Goal: Task Accomplishment & Management: Manage account settings

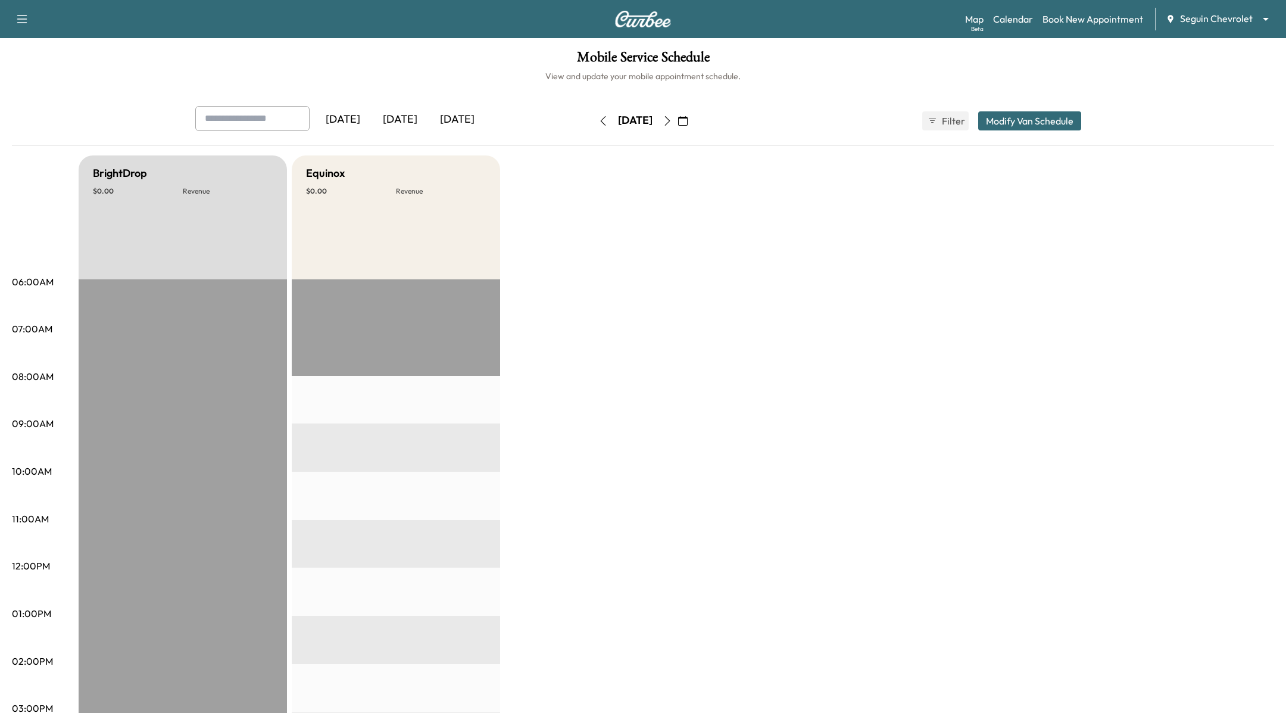
click at [1199, 23] on body "Support Log Out Map Beta Calendar Book New Appointment Seguin Chevrolet *******…" at bounding box center [643, 356] width 1286 height 713
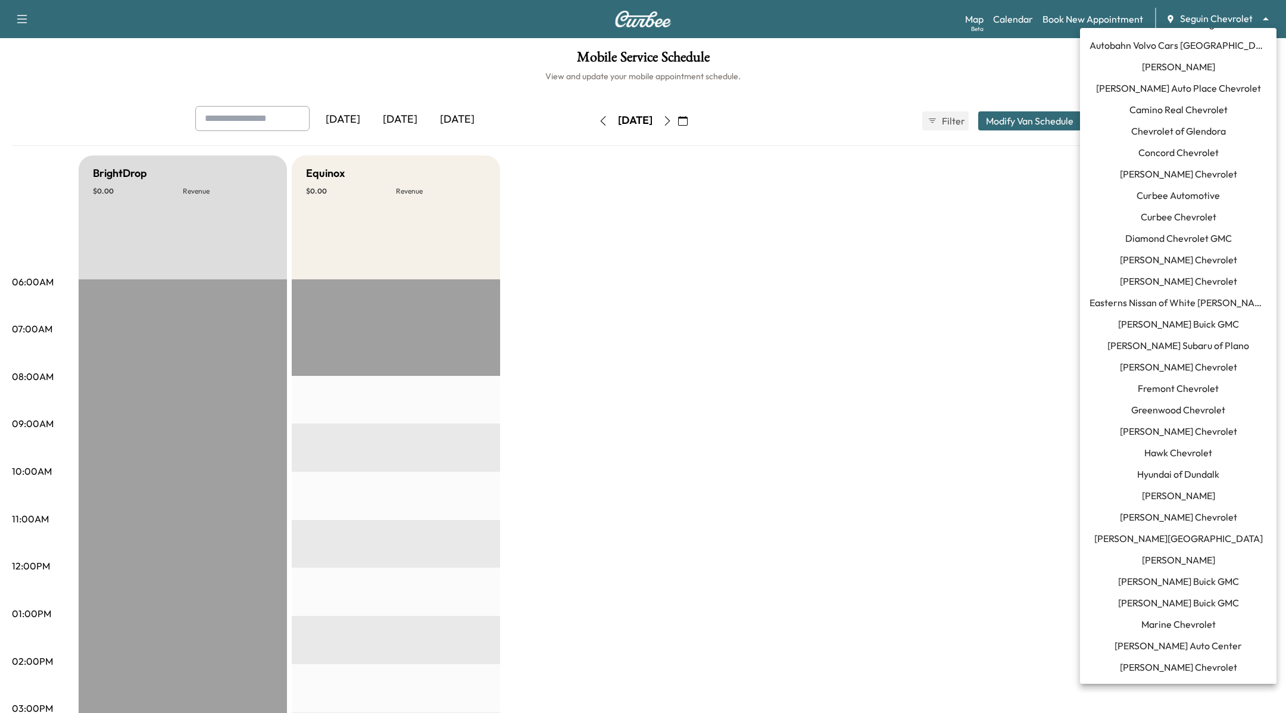
scroll to position [61, 0]
click at [1219, 219] on li "Curbee Chevrolet" at bounding box center [1178, 218] width 197 height 21
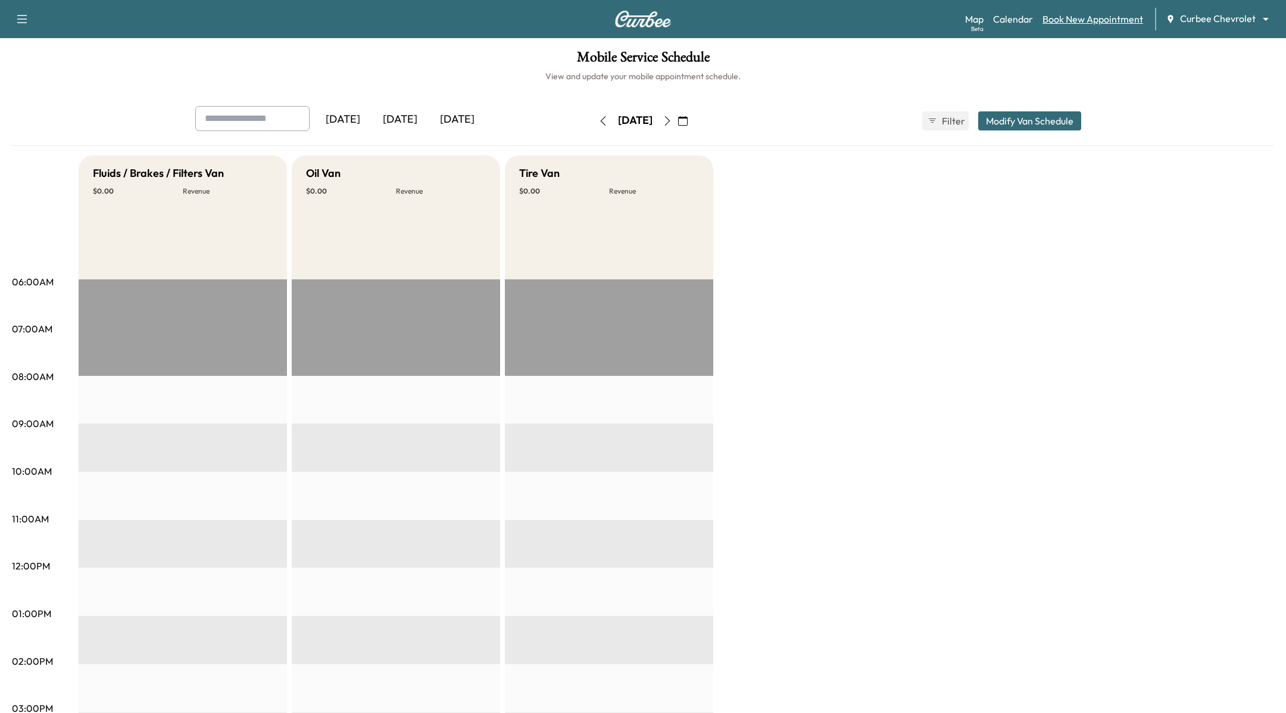
click at [1121, 13] on link "Book New Appointment" at bounding box center [1093, 19] width 101 height 14
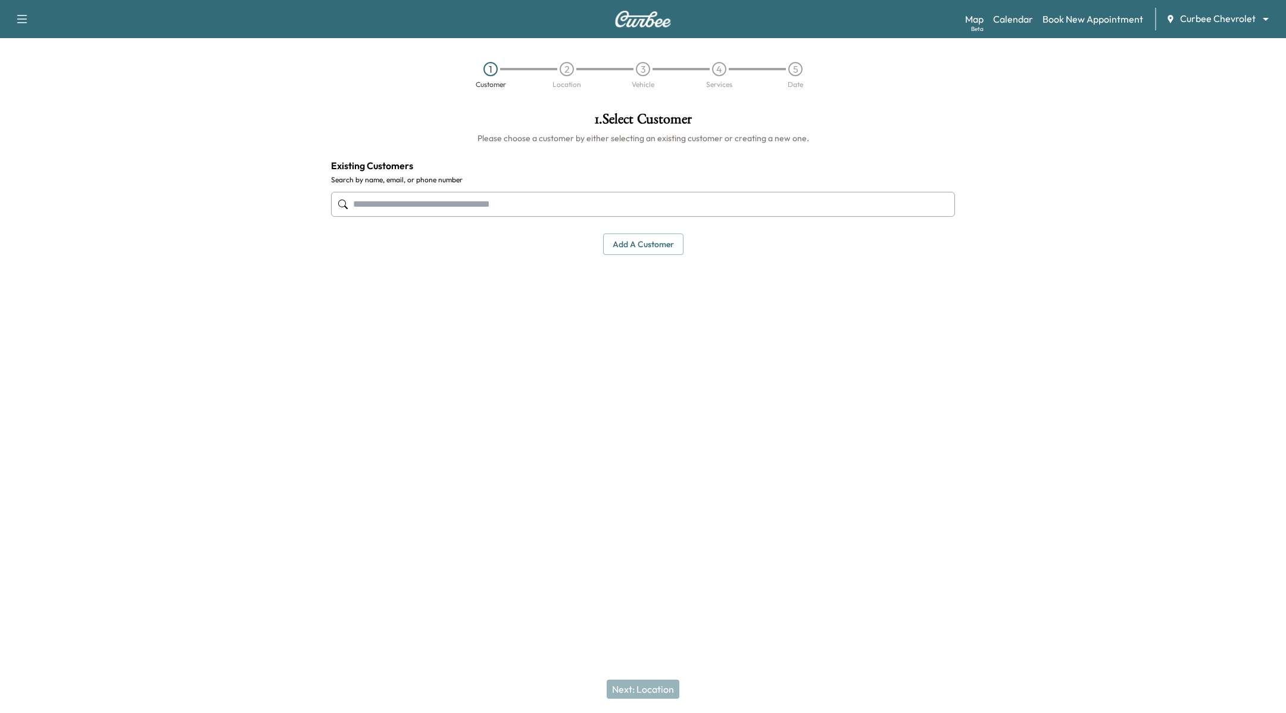
click at [575, 202] on input "text" at bounding box center [643, 204] width 624 height 25
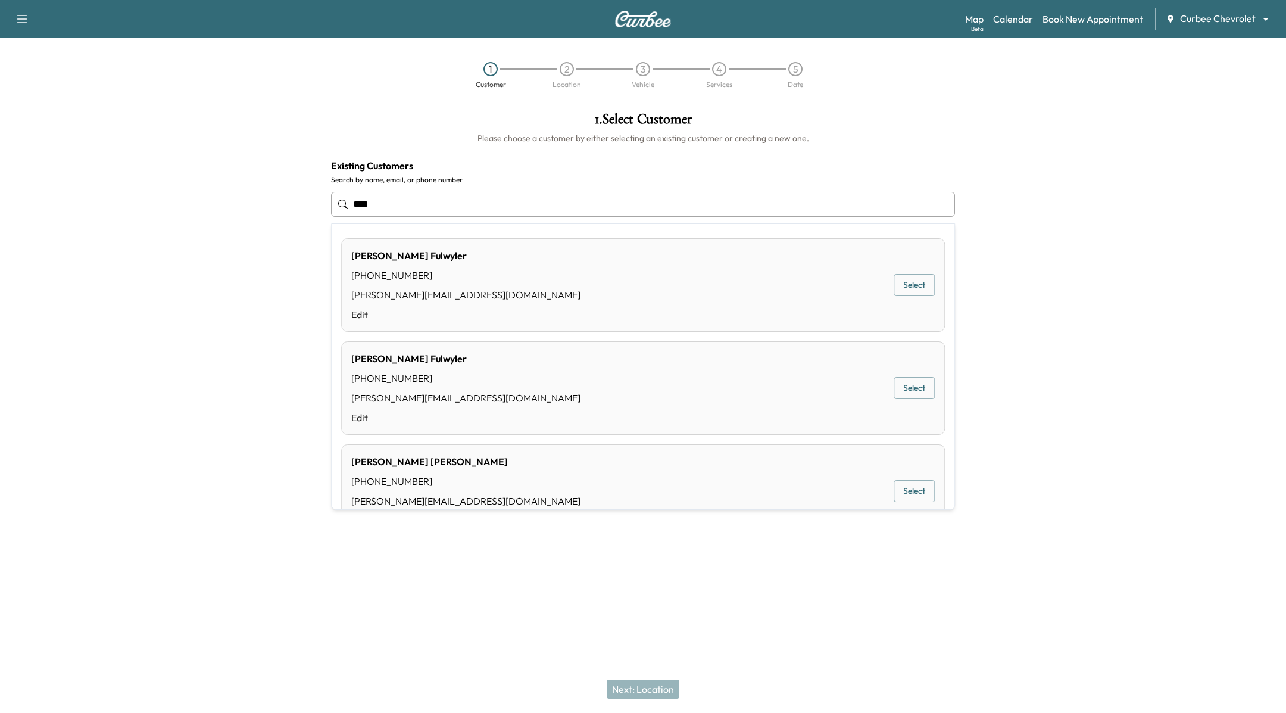
click at [905, 280] on button "Select" at bounding box center [914, 285] width 41 height 22
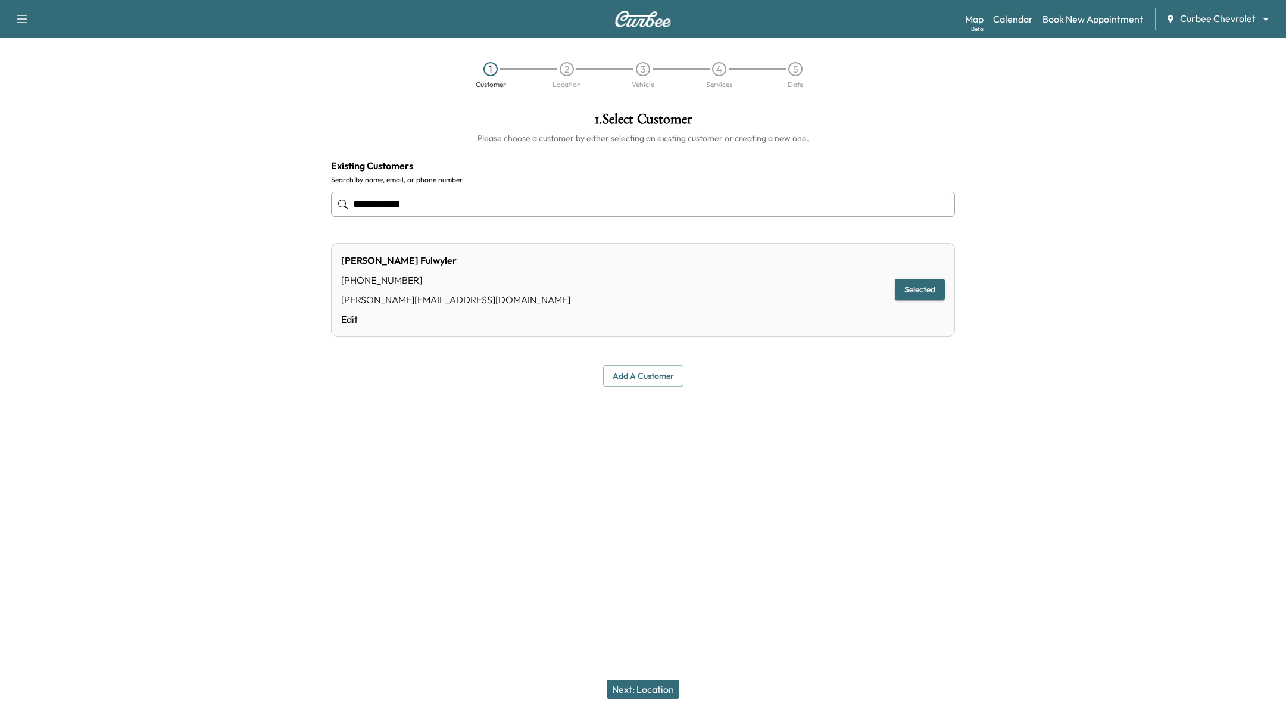
type input "**********"
click at [666, 691] on button "Next: Location" at bounding box center [643, 689] width 73 height 19
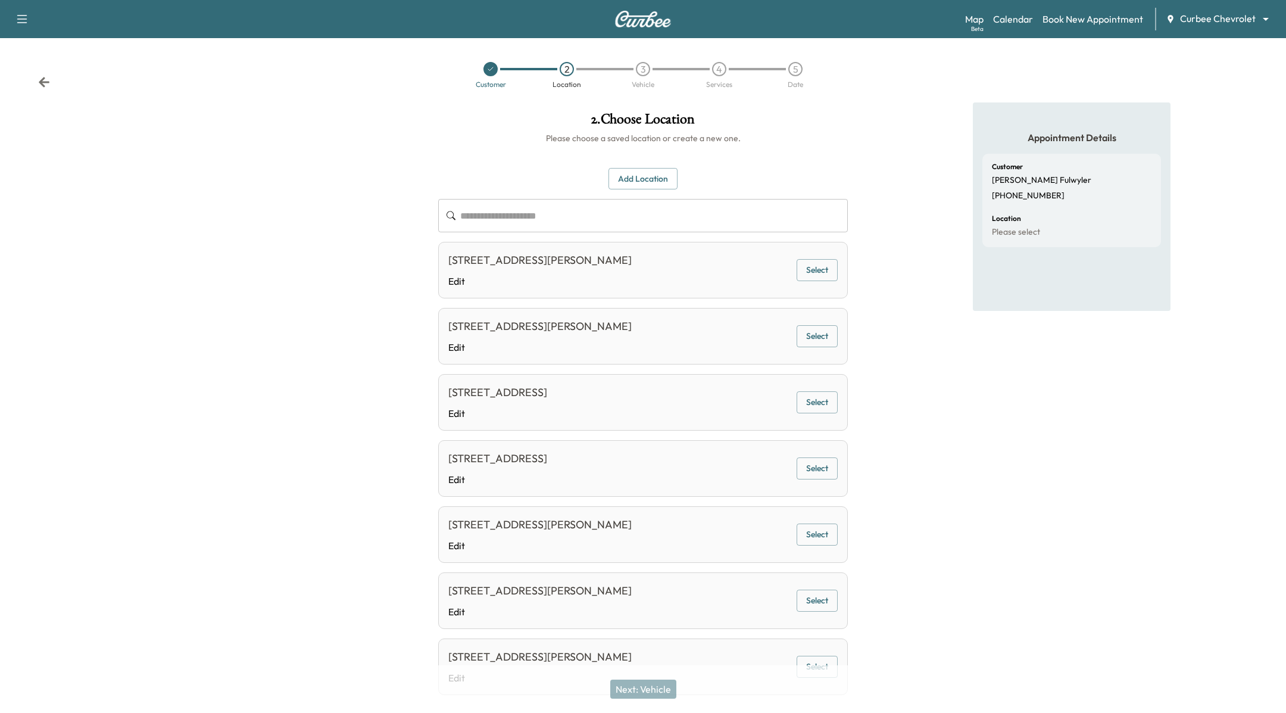
click at [816, 337] on button "Select" at bounding box center [817, 336] width 41 height 22
click at [656, 690] on button "Next: Vehicle" at bounding box center [643, 689] width 66 height 19
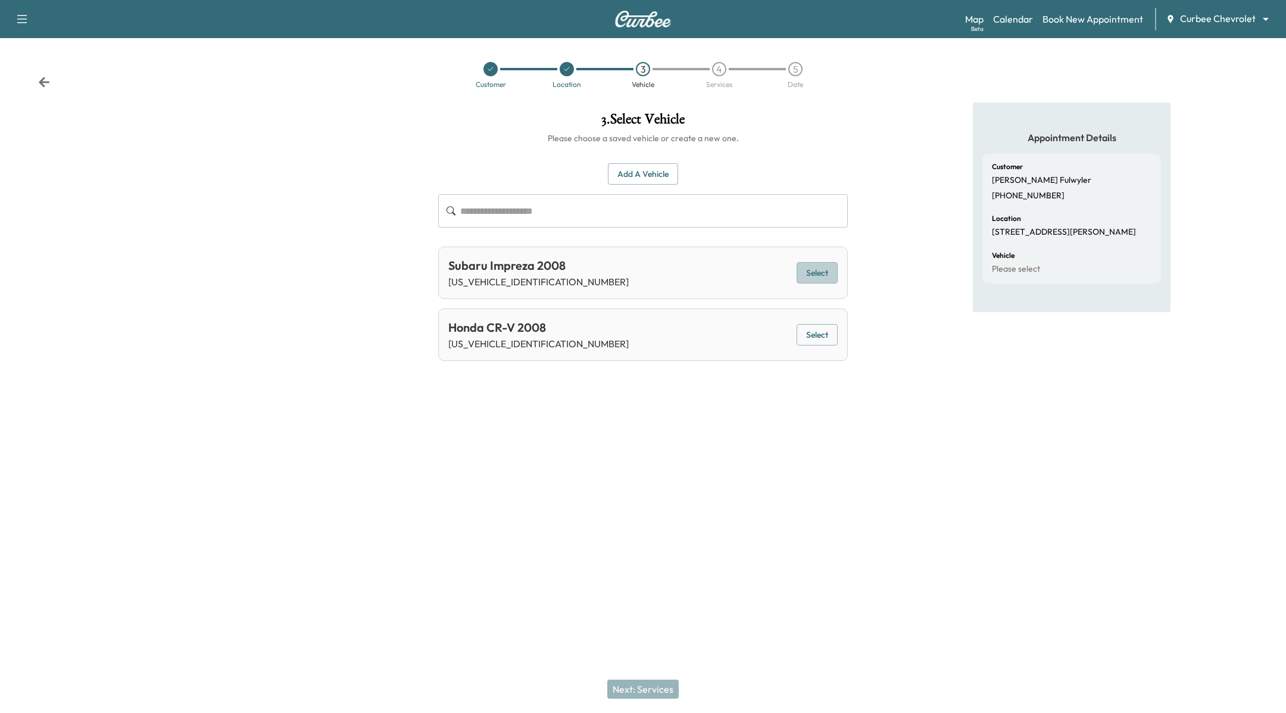
click at [818, 272] on button "Select" at bounding box center [817, 273] width 41 height 22
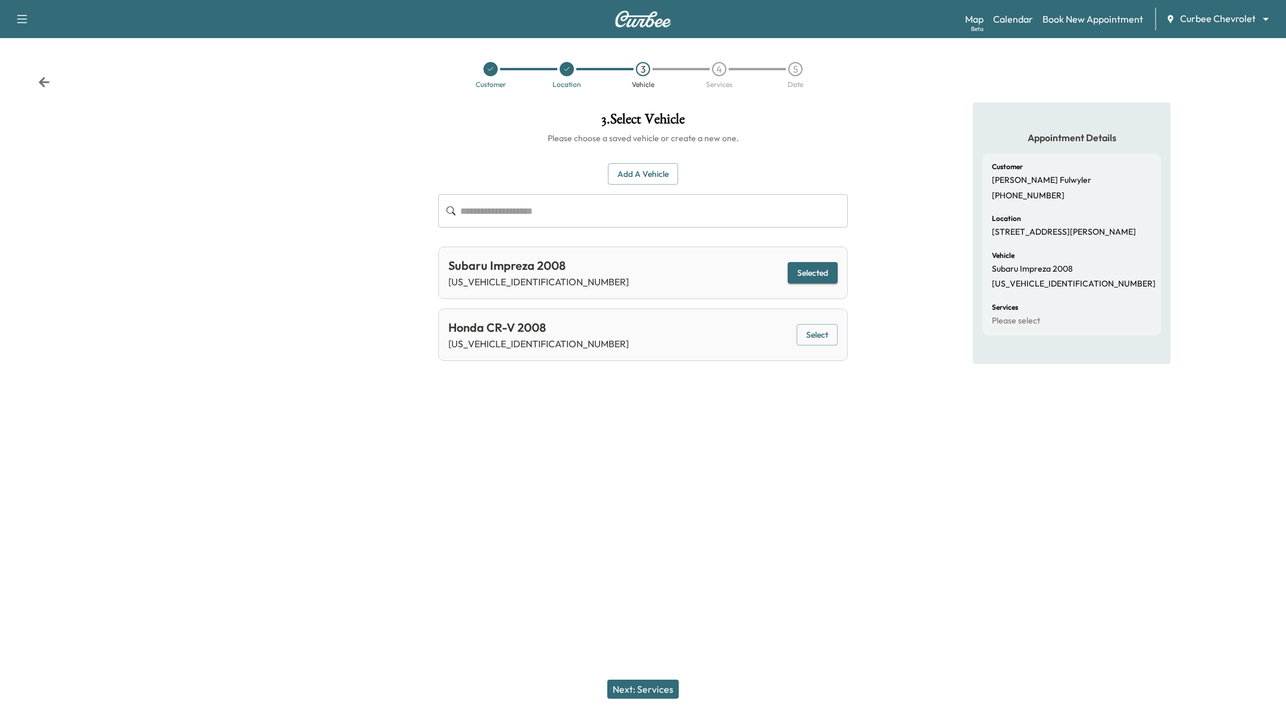
click at [658, 687] on button "Next: Services" at bounding box center [642, 689] width 71 height 19
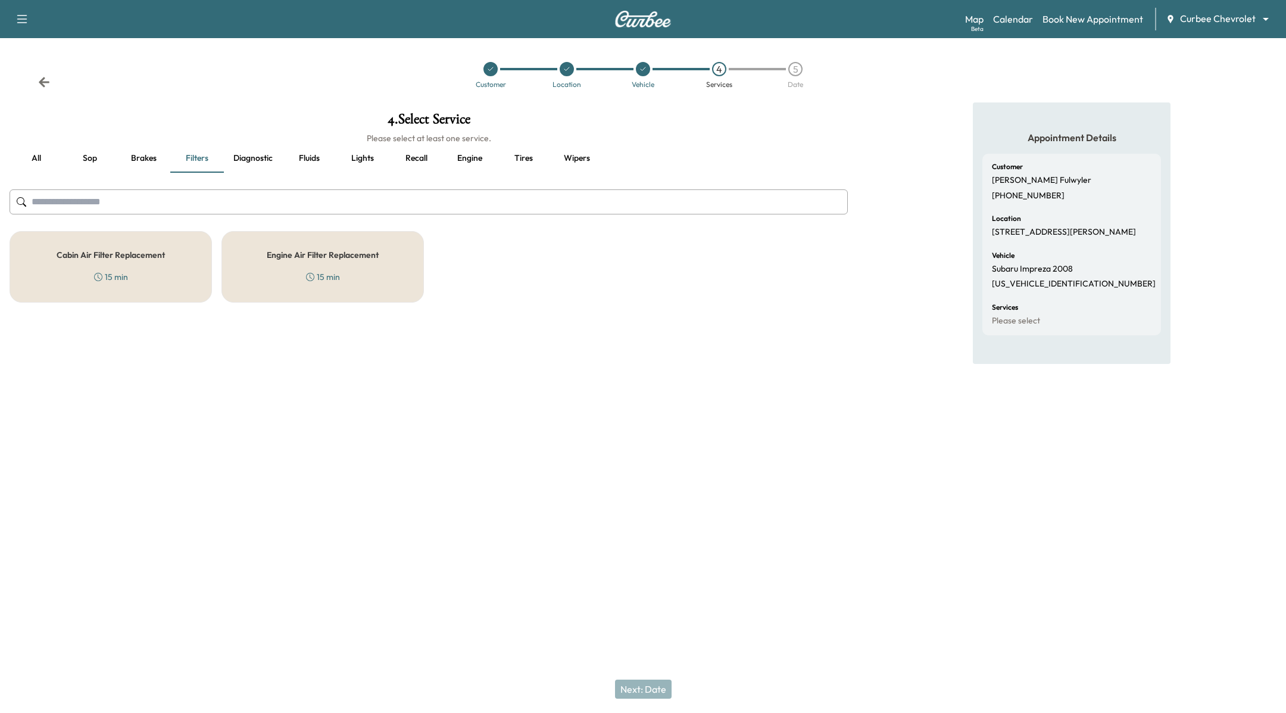
click at [172, 271] on div "Cabin Air Filter Replacement 15 min" at bounding box center [111, 266] width 202 height 71
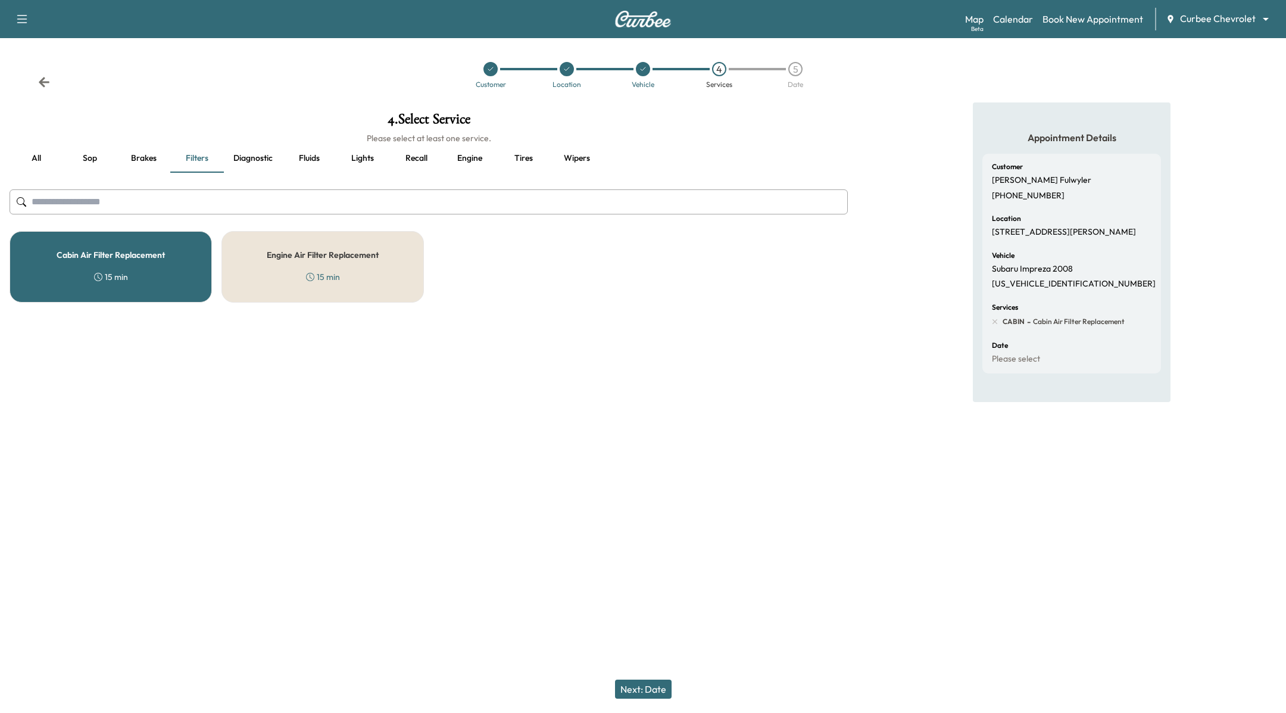
click at [242, 156] on button "Diagnostic" at bounding box center [253, 158] width 58 height 29
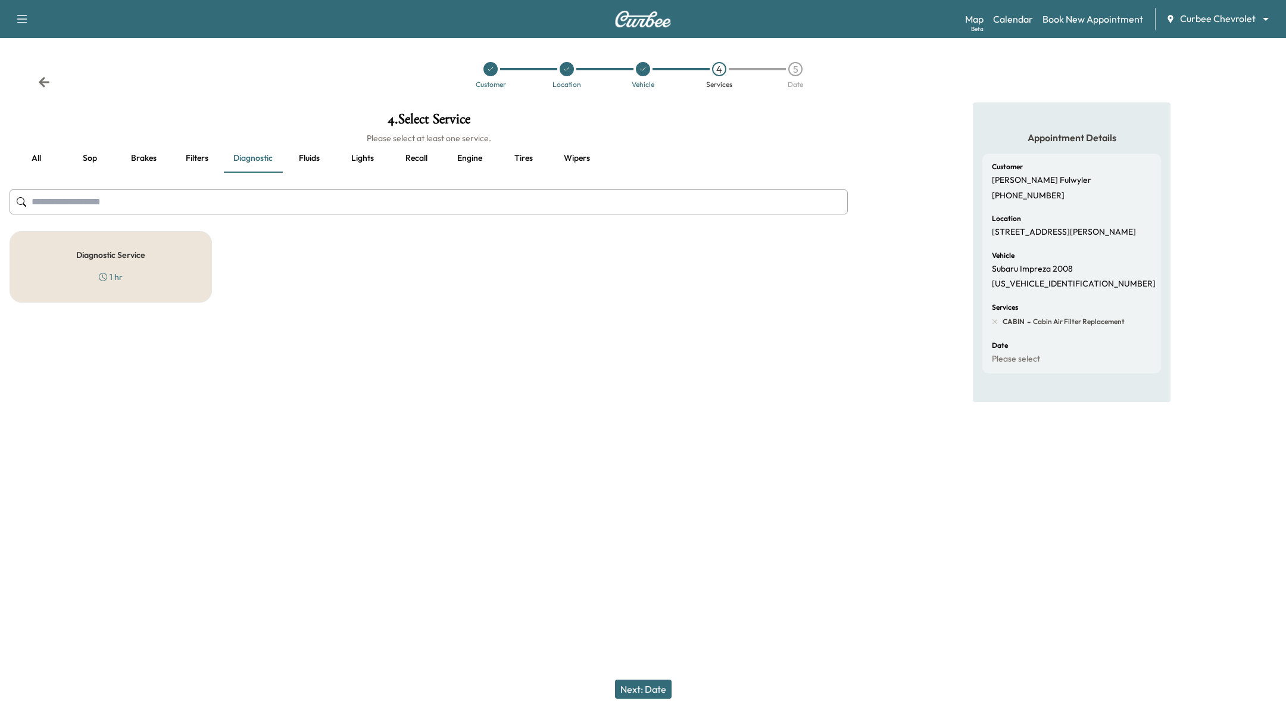
click at [104, 255] on h5 "Diagnostic Service" at bounding box center [110, 255] width 69 height 8
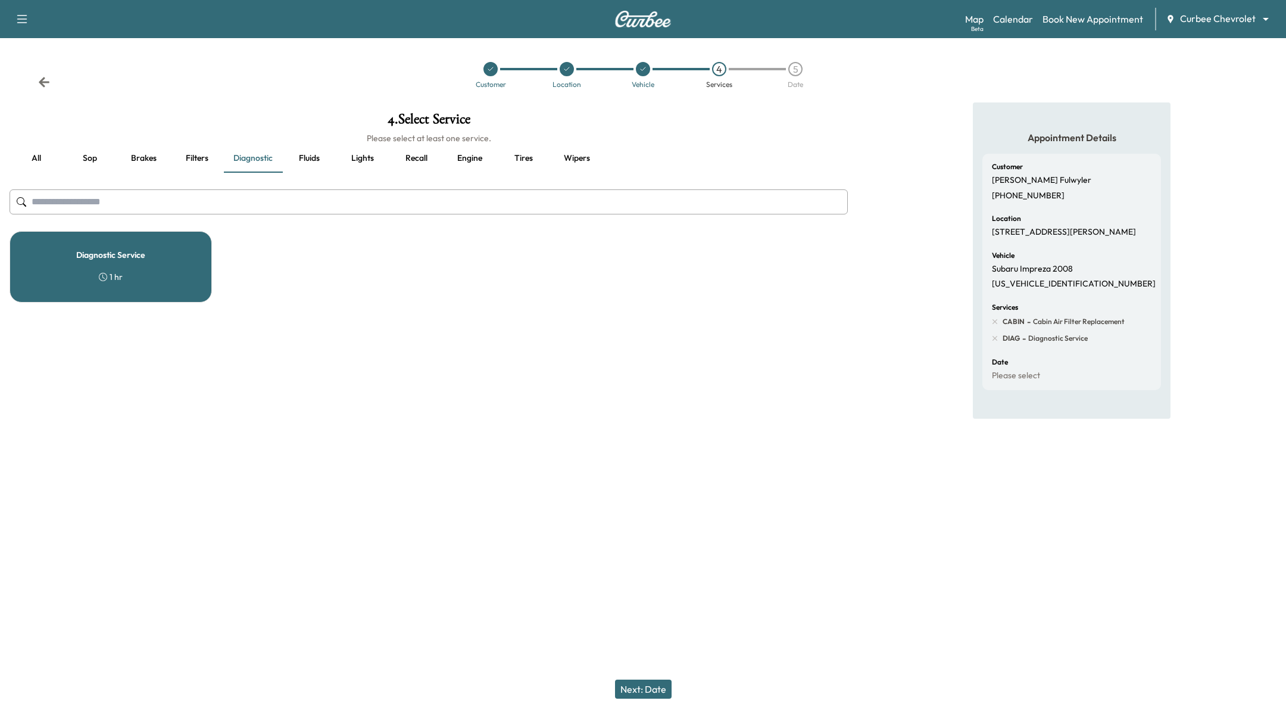
click at [666, 690] on button "Next: Date" at bounding box center [643, 689] width 57 height 19
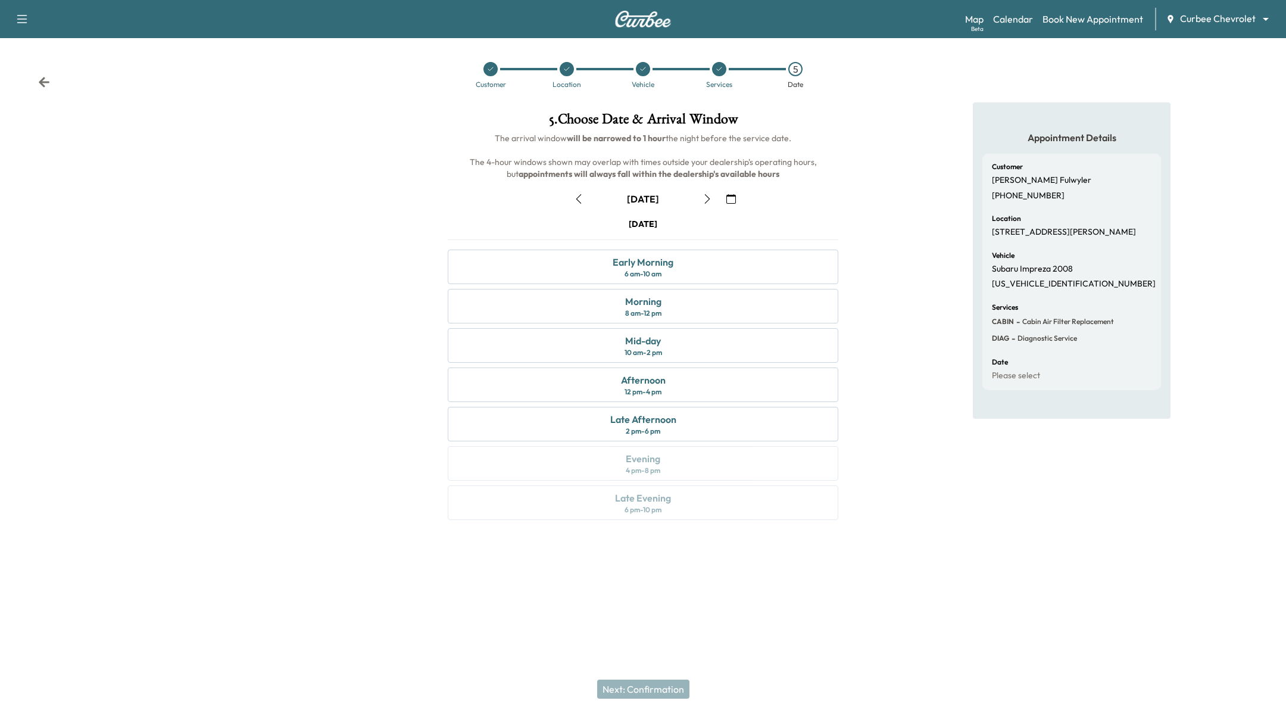
click at [578, 189] on button "button" at bounding box center [579, 198] width 20 height 19
click at [1021, 22] on link "Calendar" at bounding box center [1013, 19] width 40 height 14
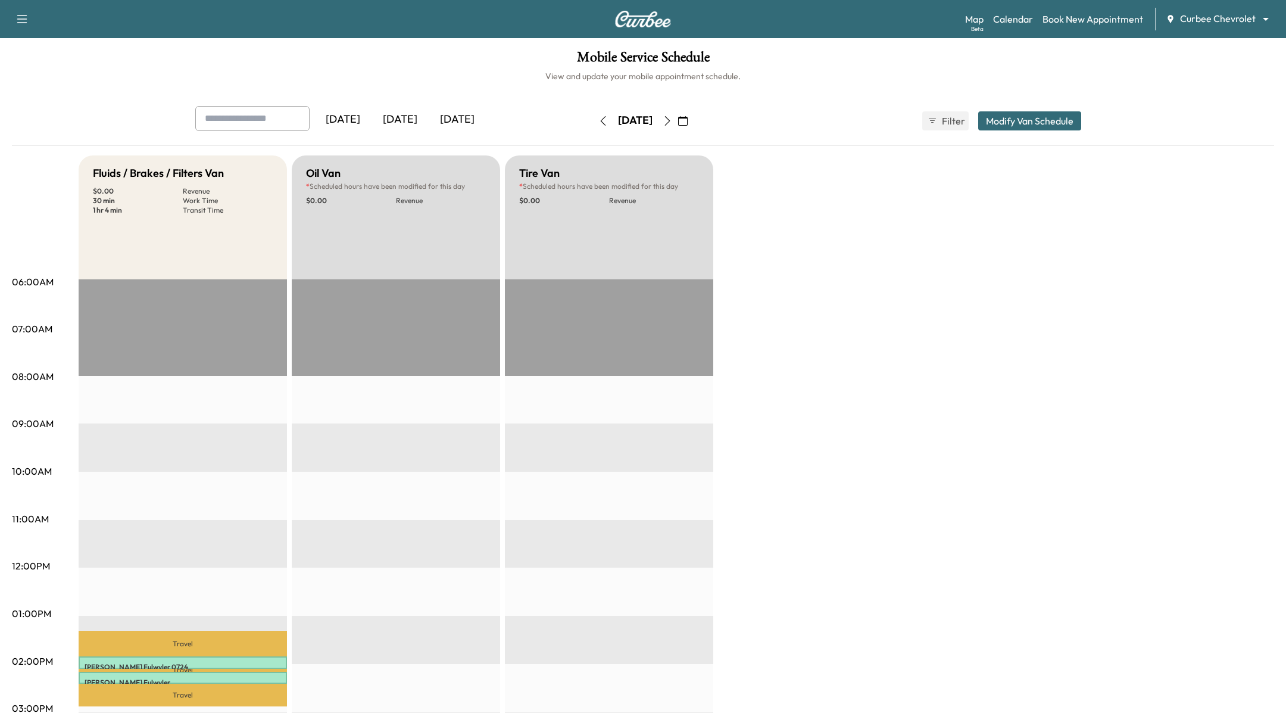
scroll to position [286, 0]
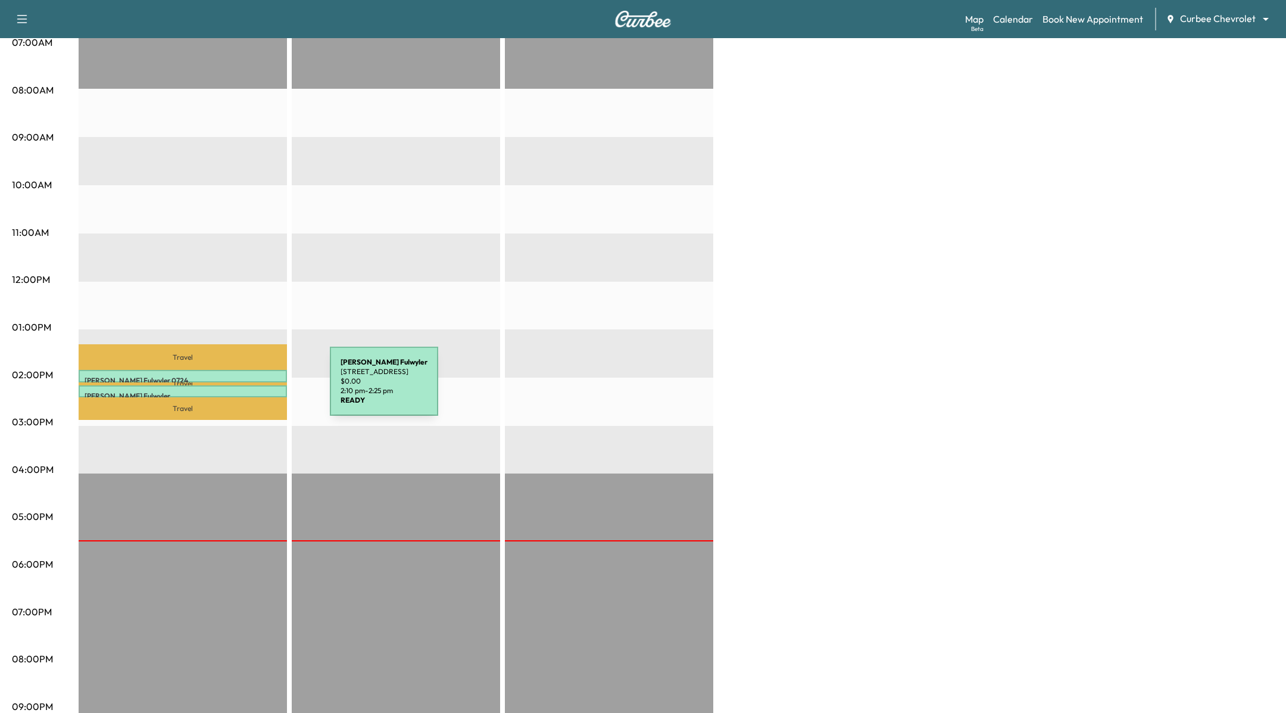
click at [241, 388] on div "[PERSON_NAME] [STREET_ADDRESS] $ 0.00 2:10 pm - 2:25 pm" at bounding box center [183, 391] width 208 height 12
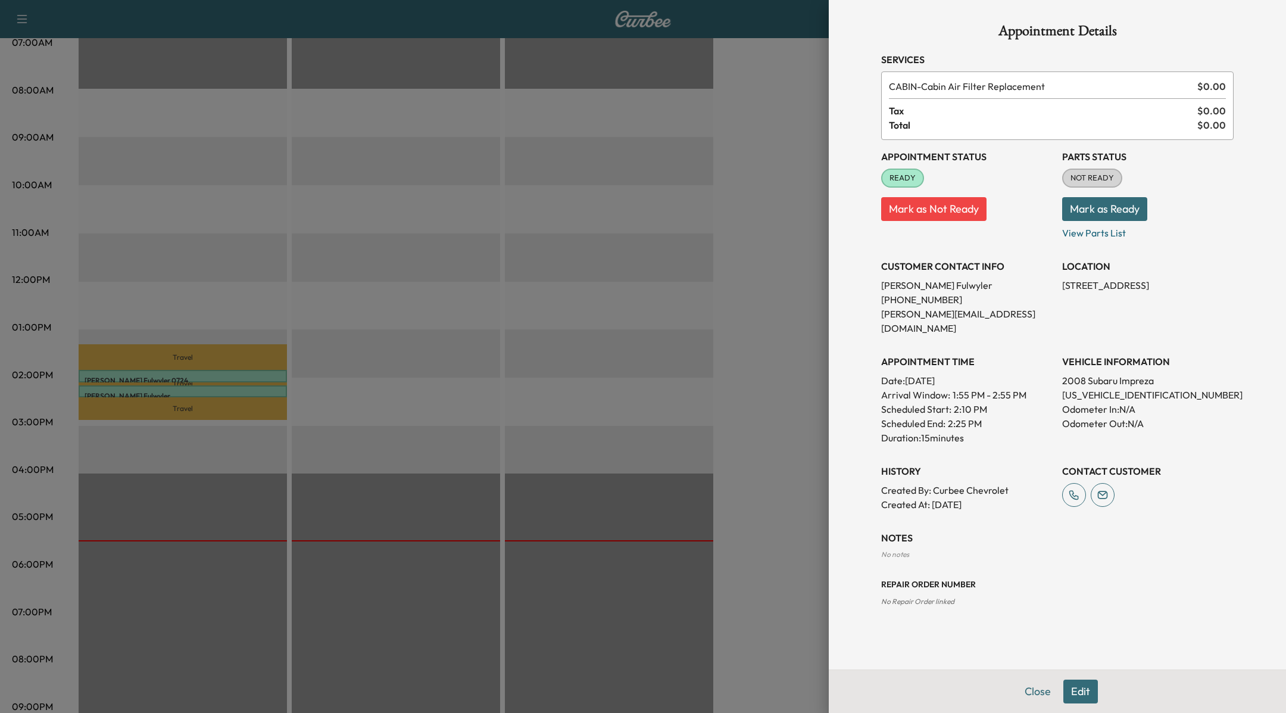
click at [1089, 696] on button "Edit" at bounding box center [1081, 692] width 35 height 24
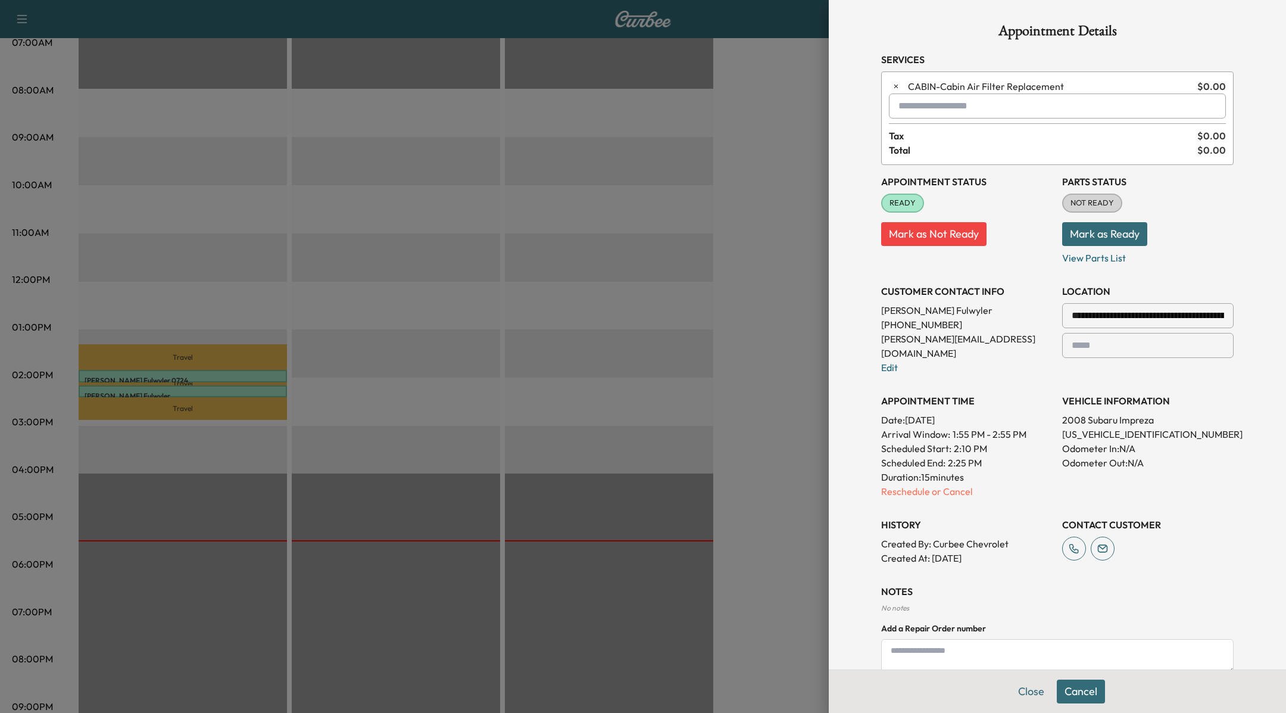
click at [1105, 313] on input "**********" at bounding box center [1149, 315] width 172 height 25
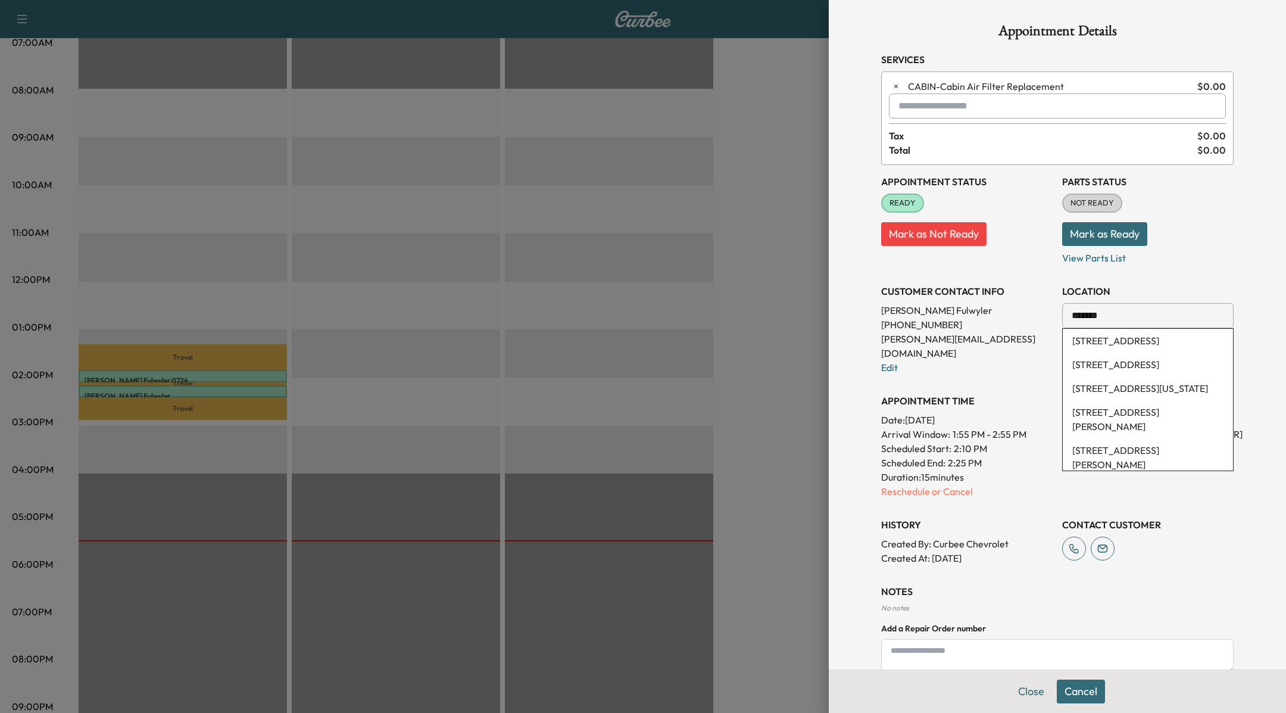
click at [1126, 337] on li "[STREET_ADDRESS]" at bounding box center [1148, 341] width 170 height 24
type input "**********"
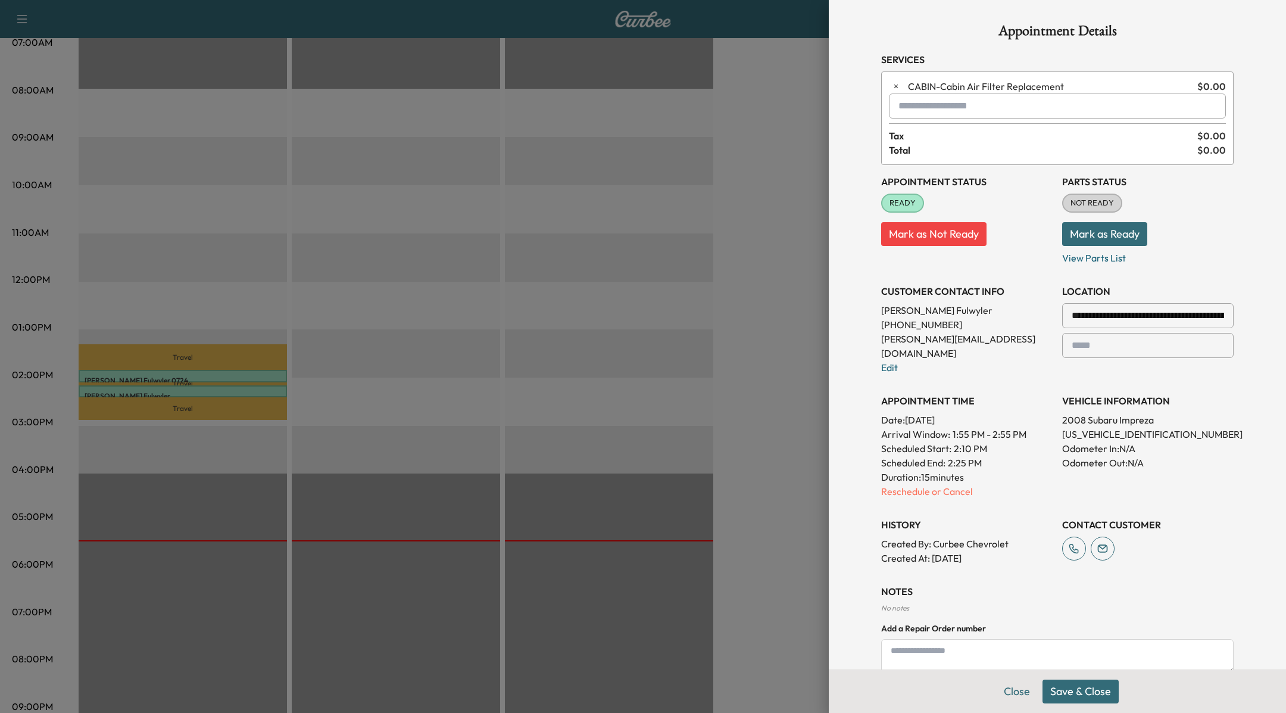
click at [1086, 694] on button "Save & Close" at bounding box center [1081, 692] width 76 height 24
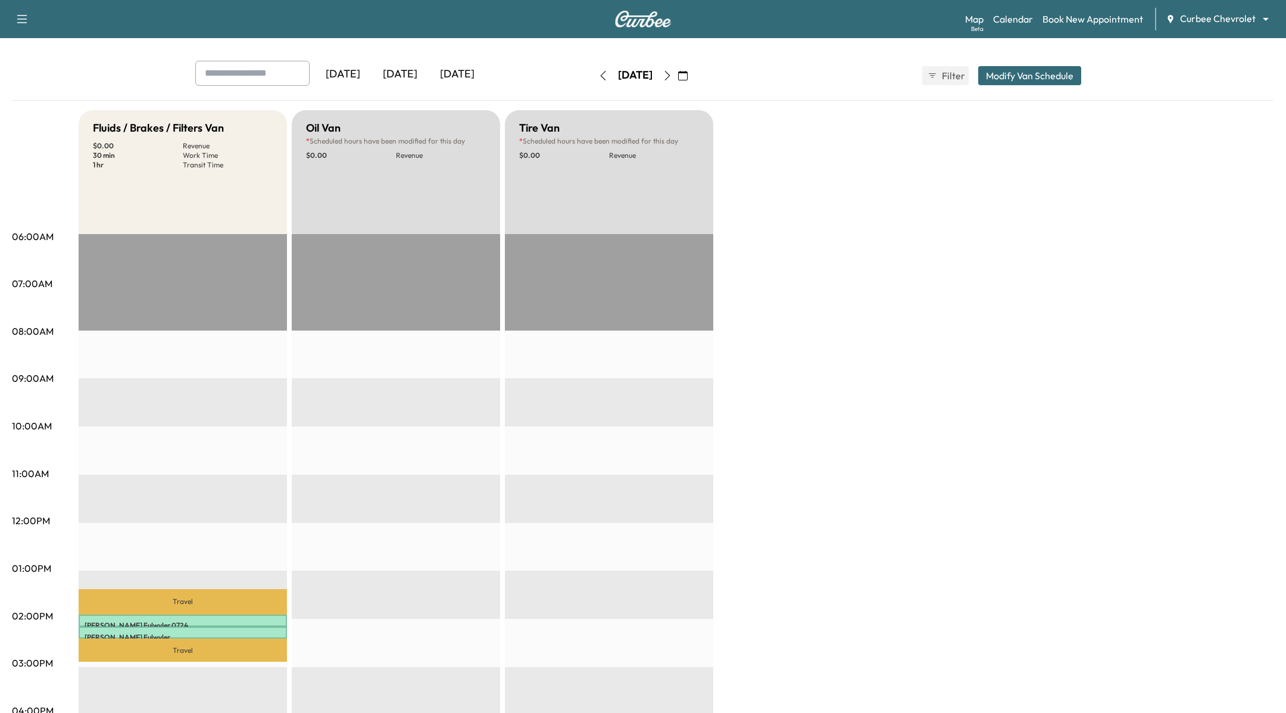
scroll to position [19, 0]
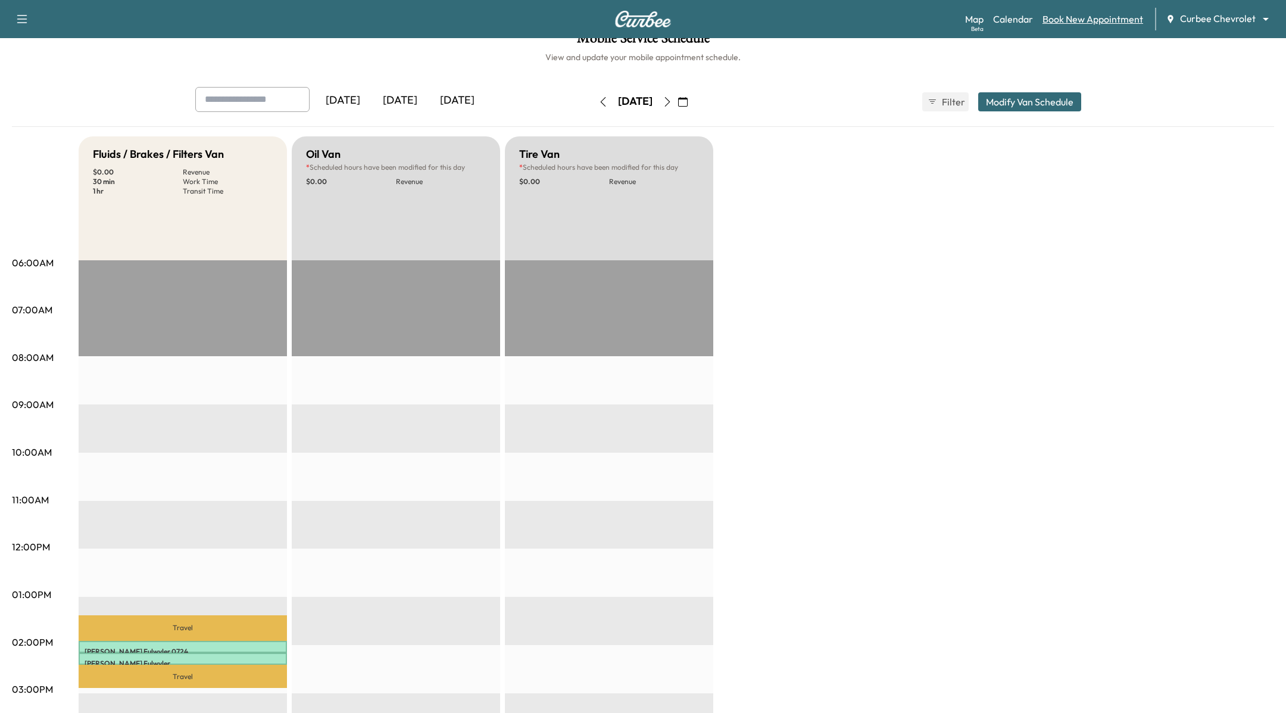
click at [1088, 19] on link "Book New Appointment" at bounding box center [1093, 19] width 101 height 14
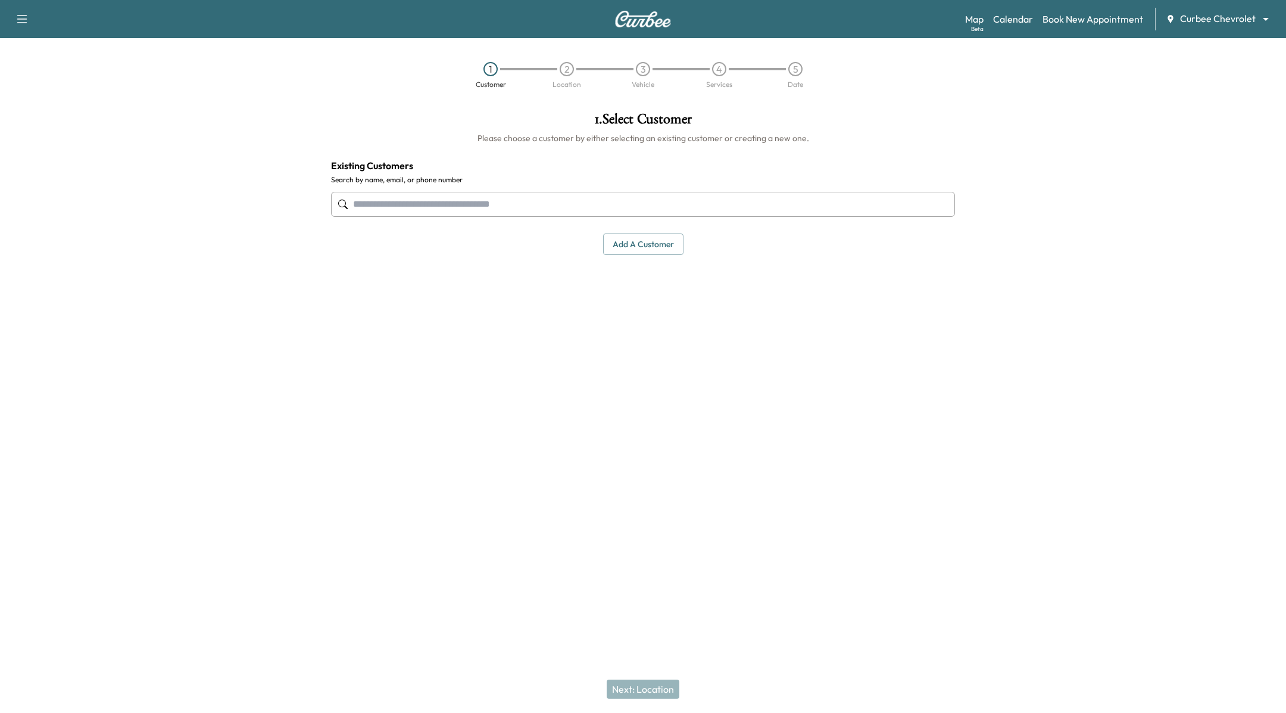
click at [543, 196] on input "text" at bounding box center [643, 204] width 624 height 25
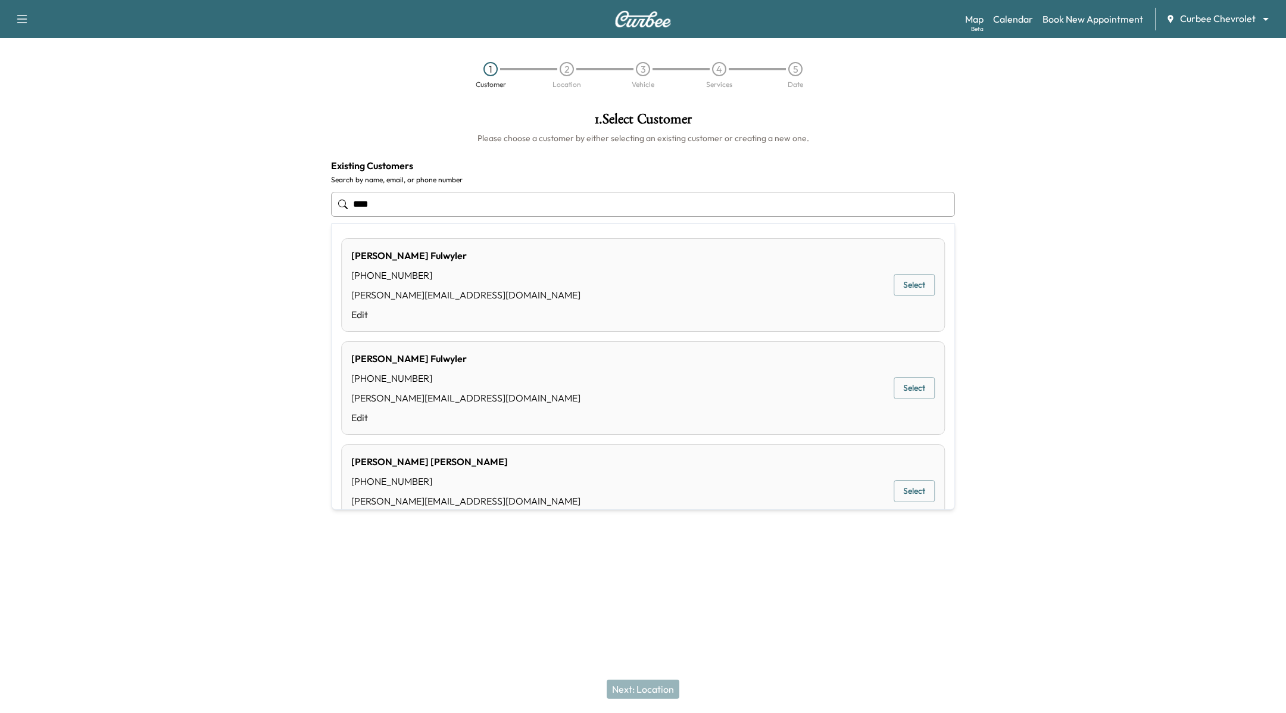
click at [911, 379] on button "Select" at bounding box center [914, 388] width 41 height 22
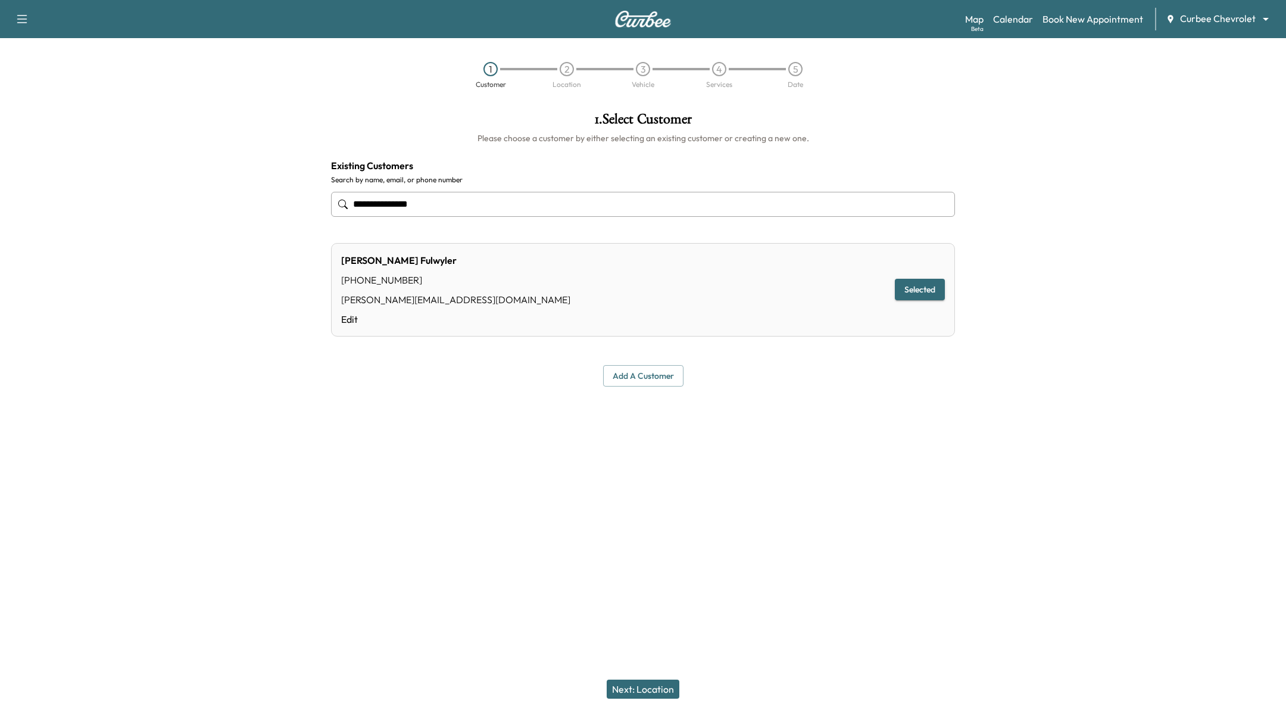
type input "**********"
click at [662, 686] on button "Next: Location" at bounding box center [643, 689] width 73 height 19
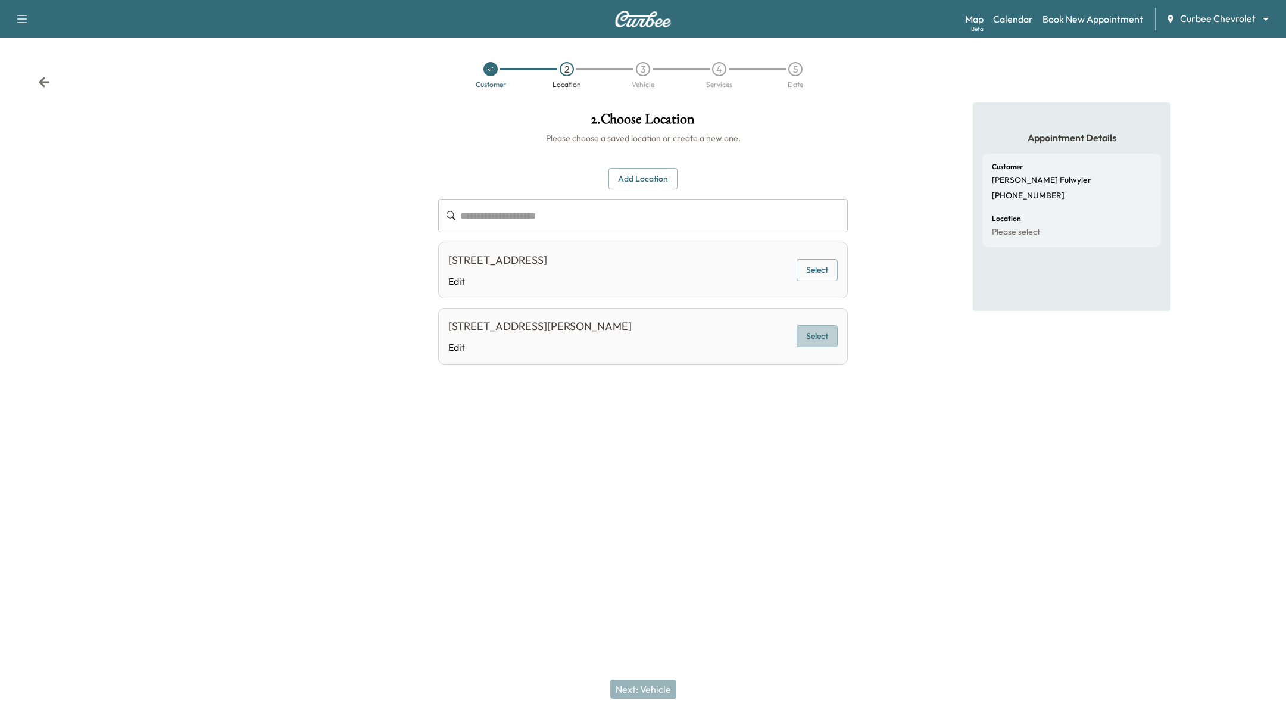
click at [815, 339] on button "Select" at bounding box center [817, 336] width 41 height 22
click at [805, 259] on button "Select" at bounding box center [817, 270] width 41 height 22
click at [642, 692] on button "Next: Vehicle" at bounding box center [643, 689] width 66 height 19
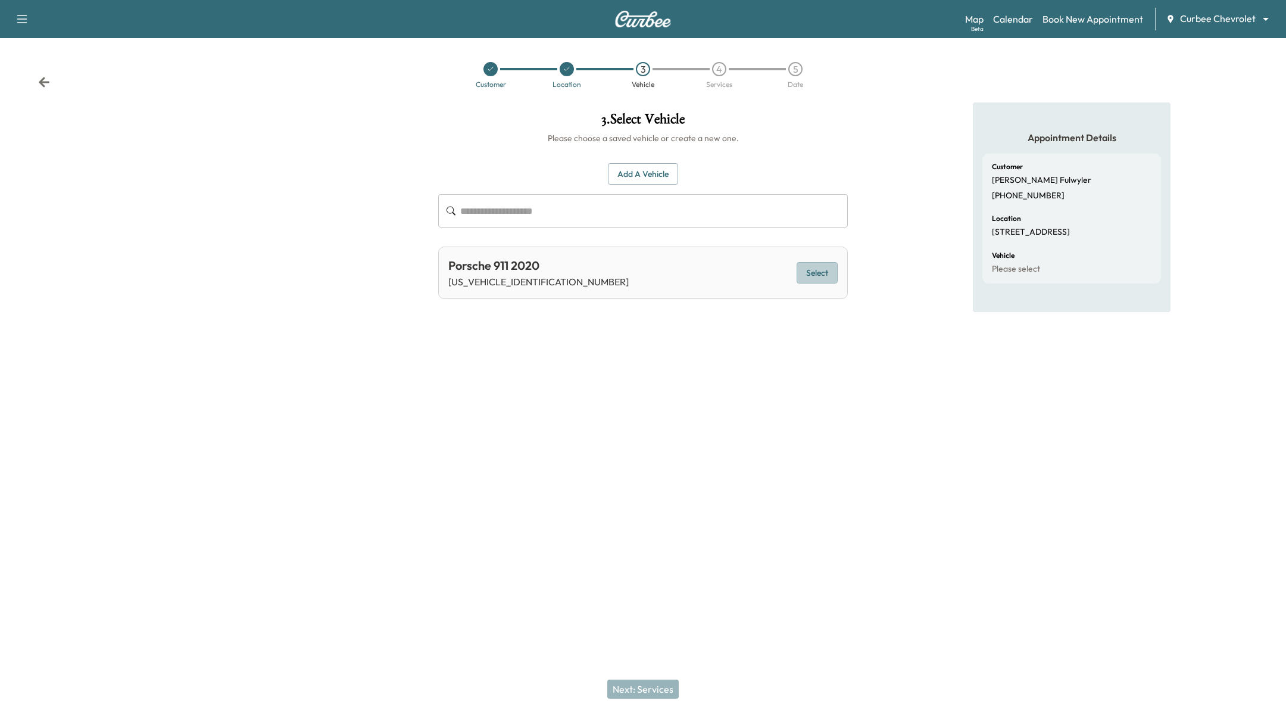
click at [813, 275] on button "Select" at bounding box center [817, 273] width 41 height 22
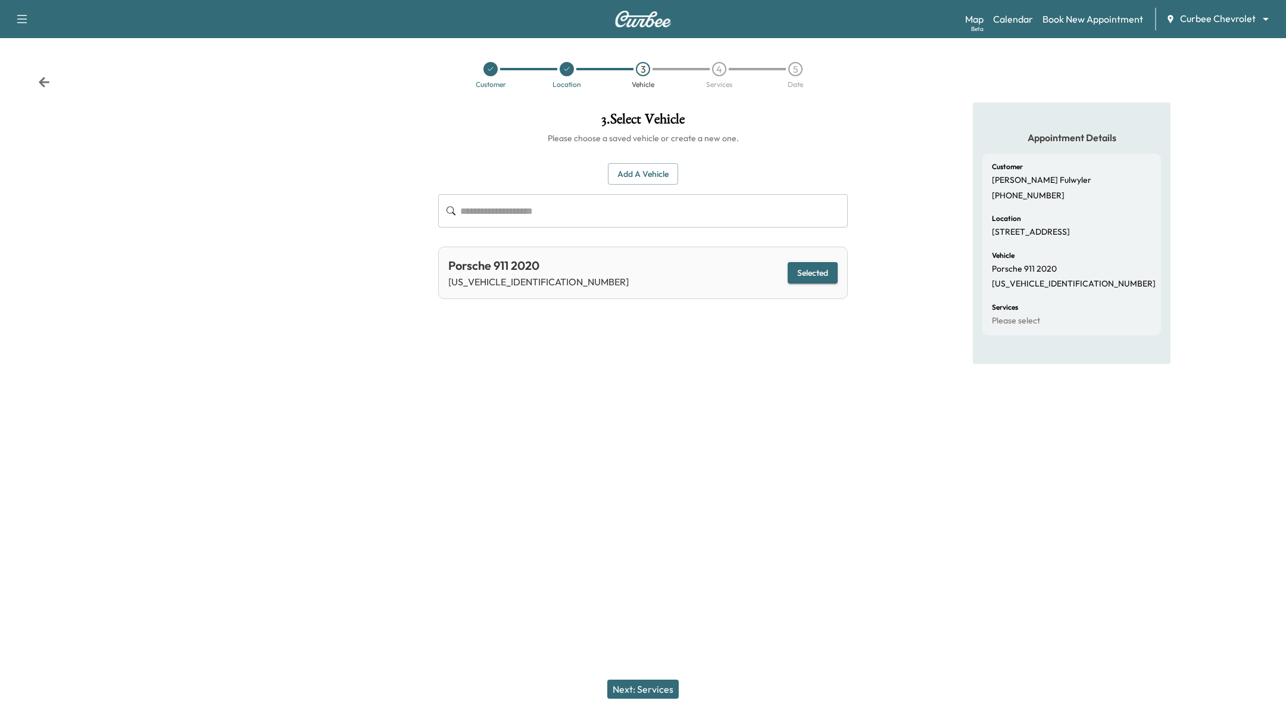
click at [666, 686] on button "Next: Services" at bounding box center [642, 689] width 71 height 19
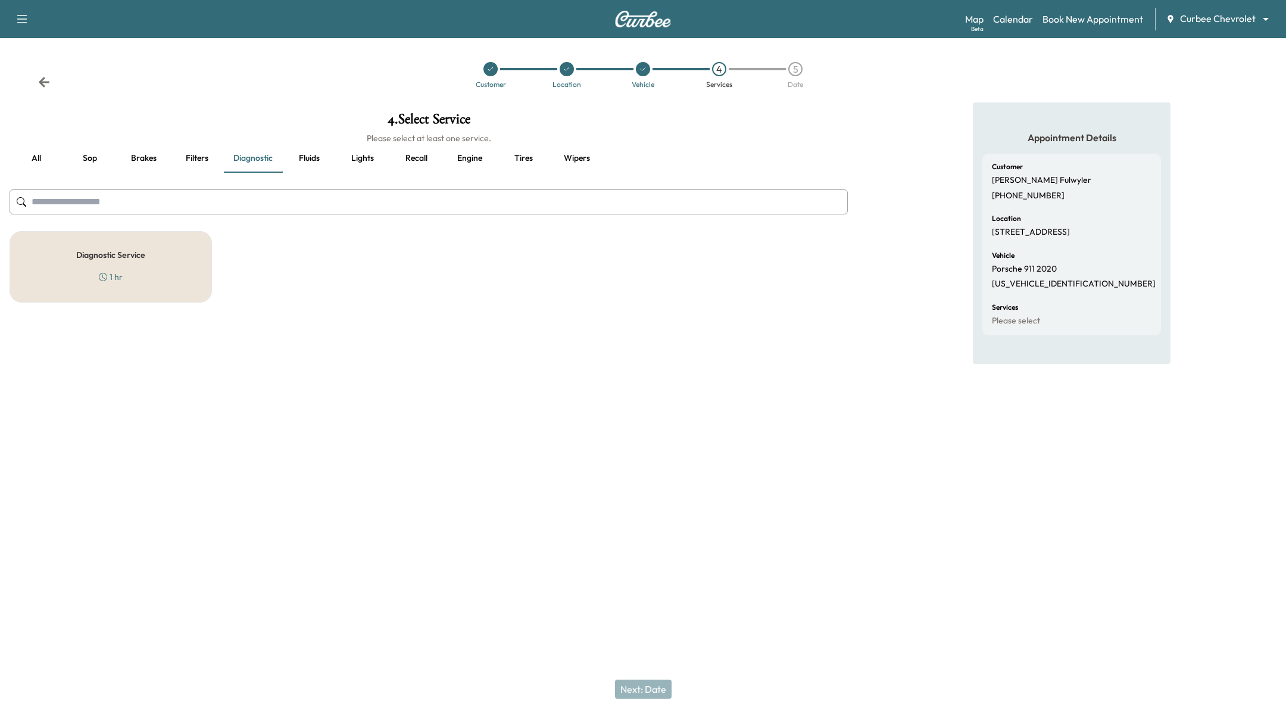
click at [216, 162] on button "Filters" at bounding box center [197, 158] width 54 height 29
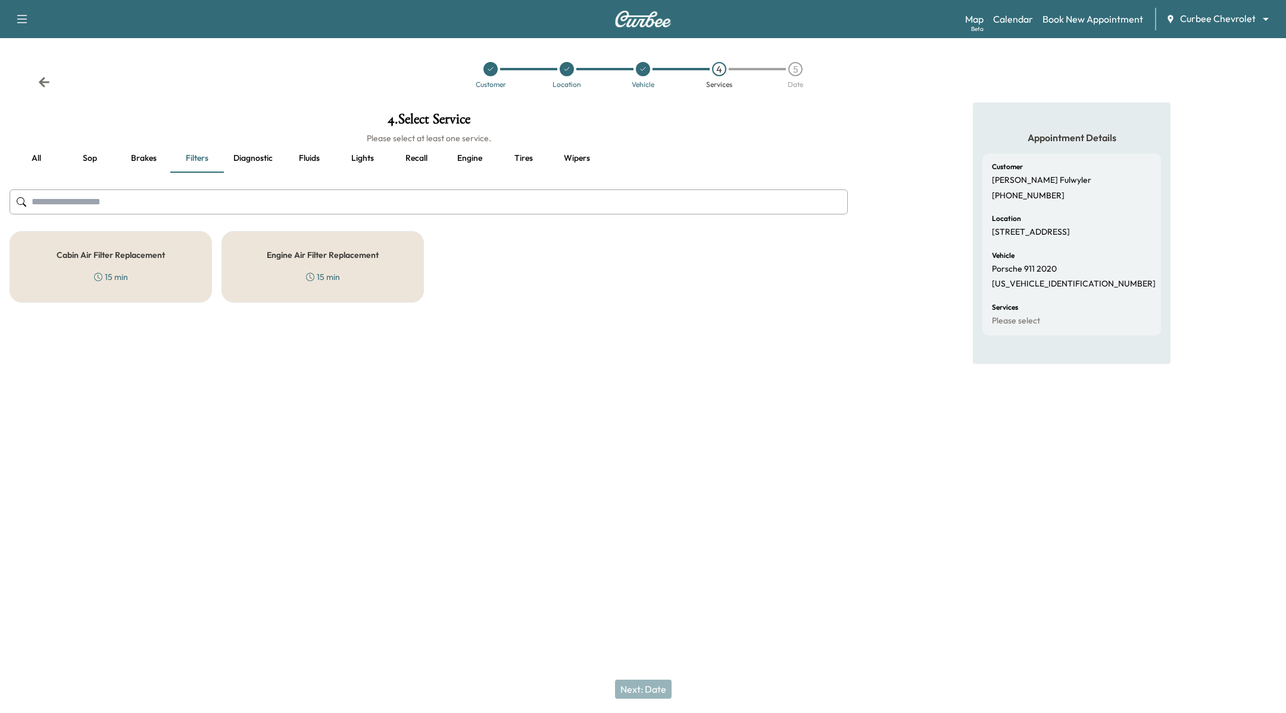
click at [116, 313] on div "4 . Select Service Please select at least one service. all Sop Brakes Filters D…" at bounding box center [429, 280] width 858 height 357
click at [130, 289] on div "Cabin Air Filter Replacement 15 min" at bounding box center [111, 266] width 202 height 71
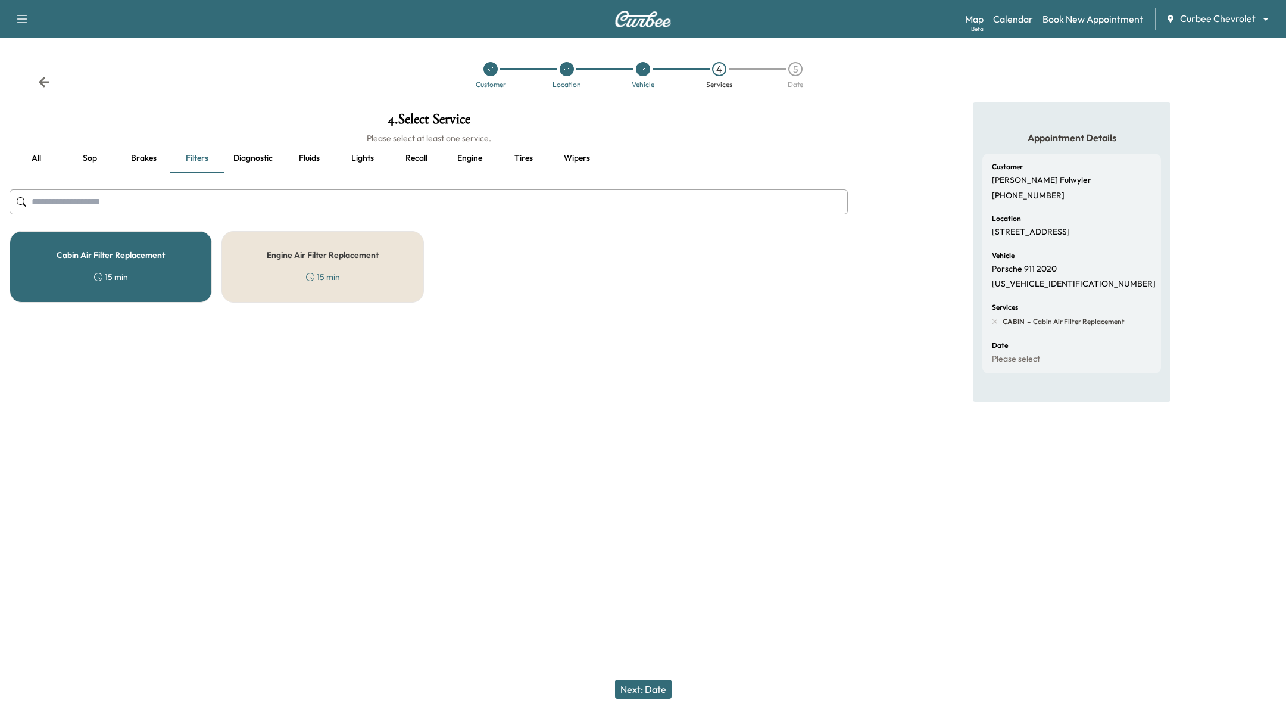
click at [633, 694] on button "Next: Date" at bounding box center [643, 689] width 57 height 19
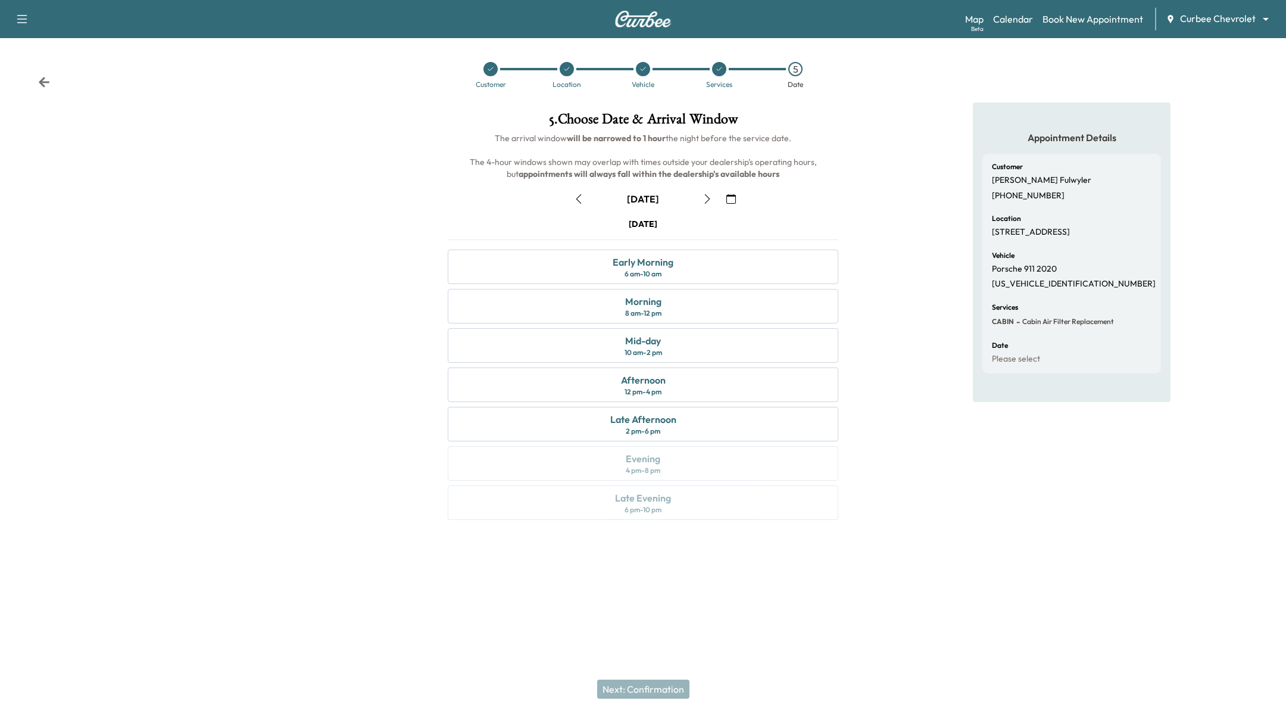
click at [588, 208] on div "[DATE]" at bounding box center [643, 198] width 149 height 19
click at [585, 202] on button "button" at bounding box center [579, 198] width 20 height 19
click at [1016, 12] on link "Calendar" at bounding box center [1013, 19] width 40 height 14
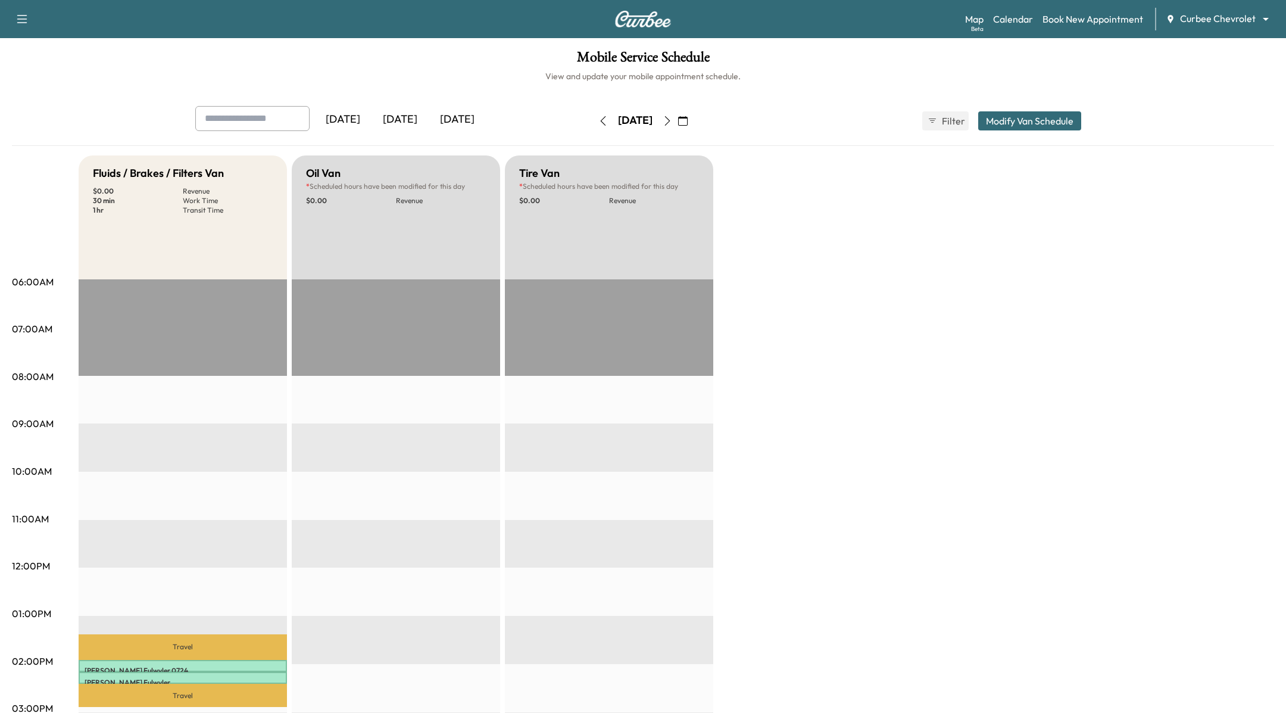
click at [1022, 130] on div "[DATE] [DATE] [DATE] [DATE] August 2025 S M T W T F S 27 28 29 30 31 1 2 3 4 5 …" at bounding box center [643, 121] width 915 height 30
click at [1027, 112] on button "Modify Van Schedule" at bounding box center [1030, 120] width 103 height 19
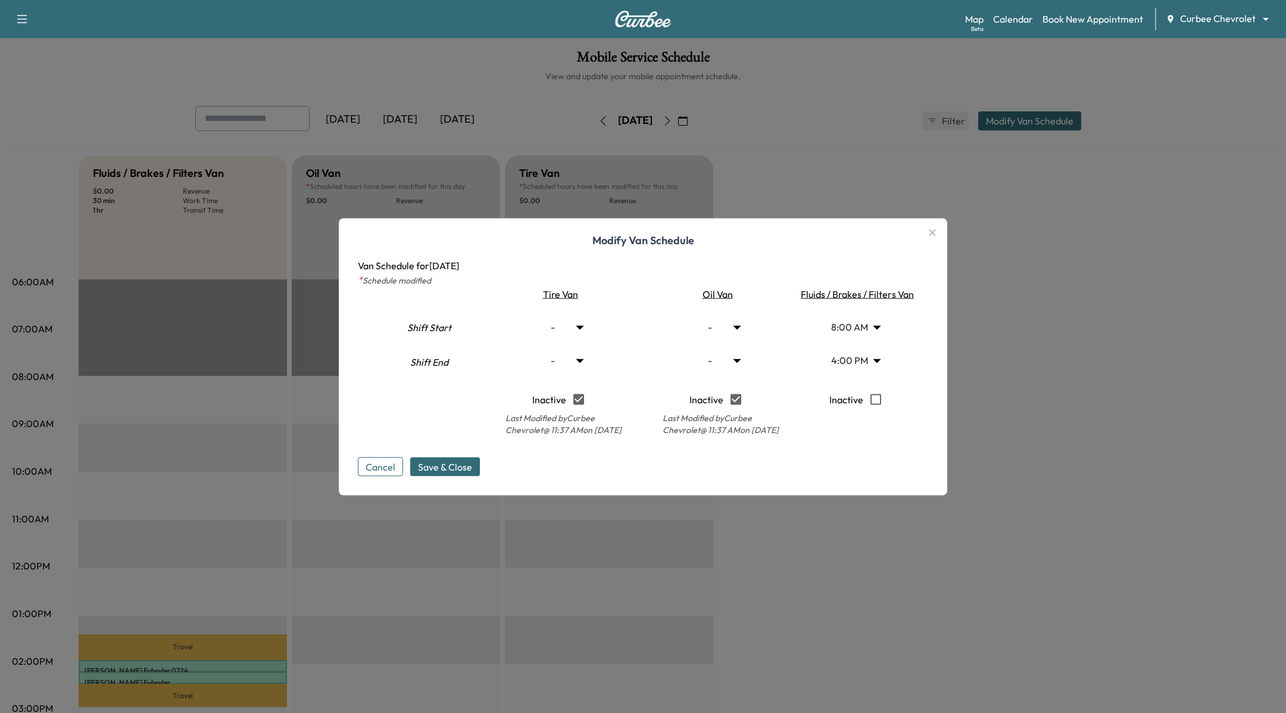
click at [863, 358] on body "Support Log Out Map Beta Calendar Book New Appointment Curbee Chevrolet *******…" at bounding box center [643, 356] width 1286 height 713
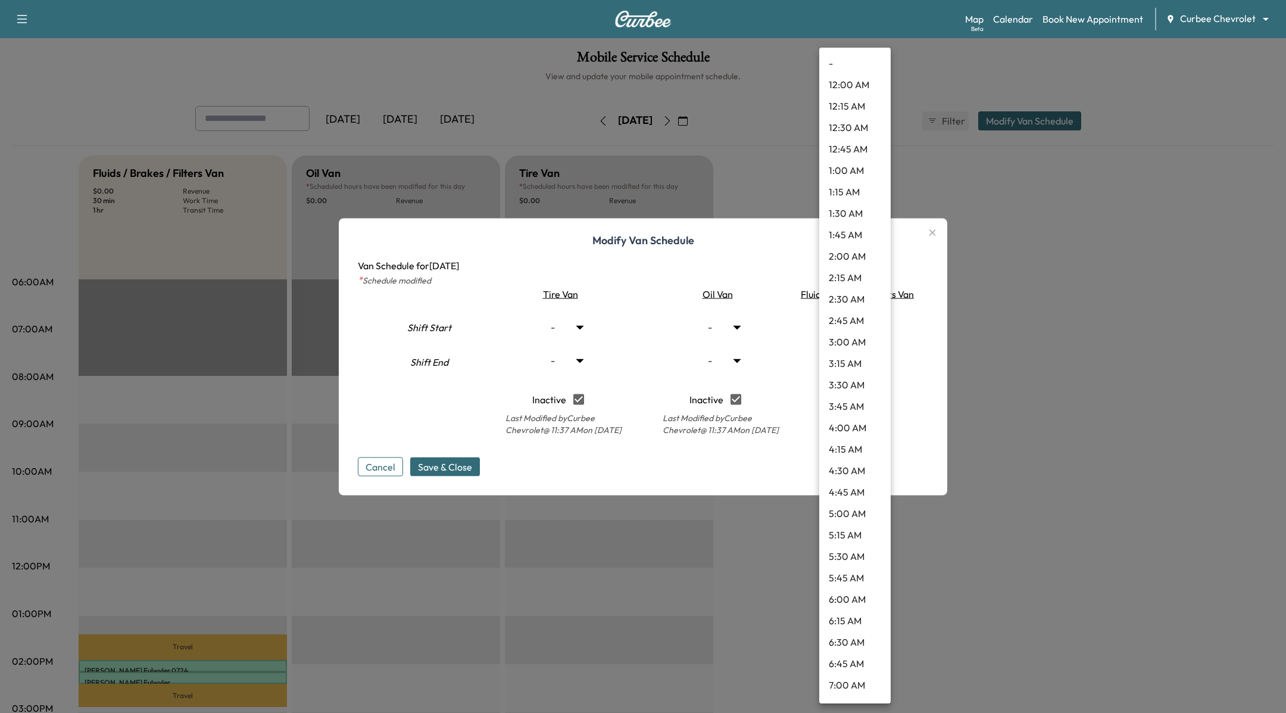
scroll to position [1080, 0]
click at [876, 627] on li "7:00 PM" at bounding box center [855, 633] width 71 height 21
type input "**"
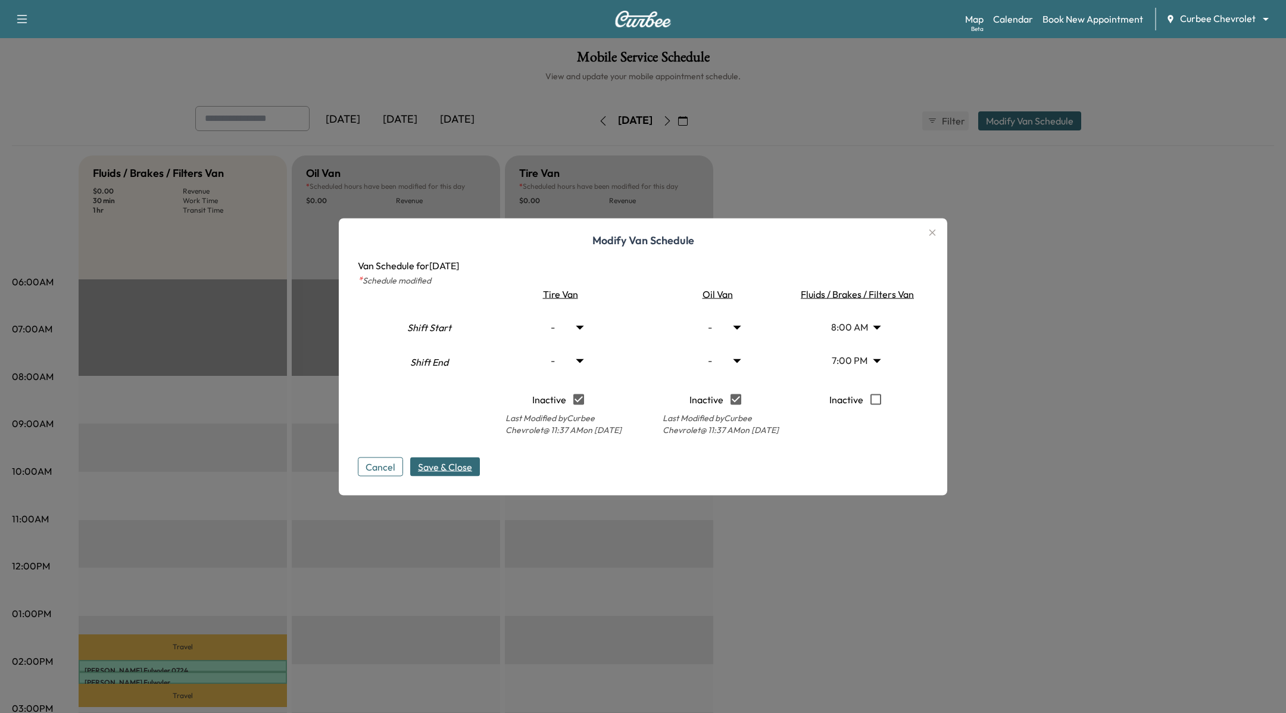
click at [456, 466] on span "Save & Close" at bounding box center [445, 466] width 54 height 14
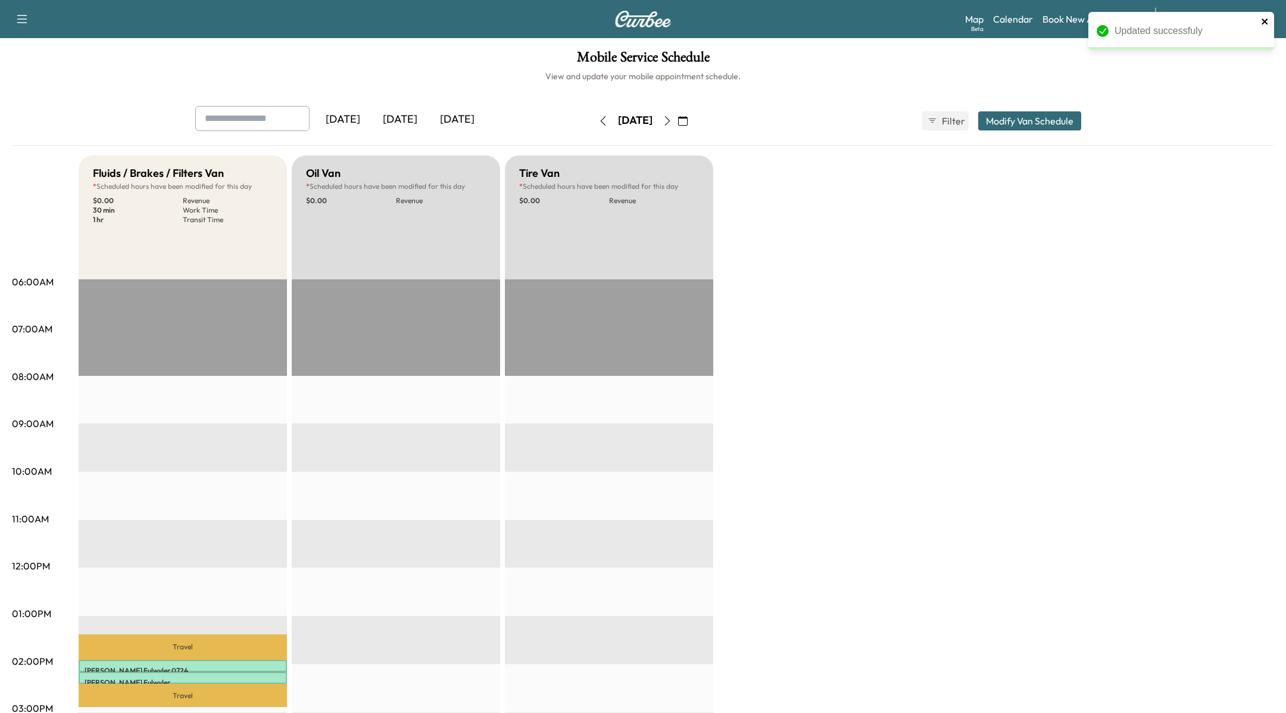
click at [1269, 20] on icon "close" at bounding box center [1265, 22] width 8 height 10
click at [1112, 12] on link "Book New Appointment" at bounding box center [1093, 19] width 101 height 14
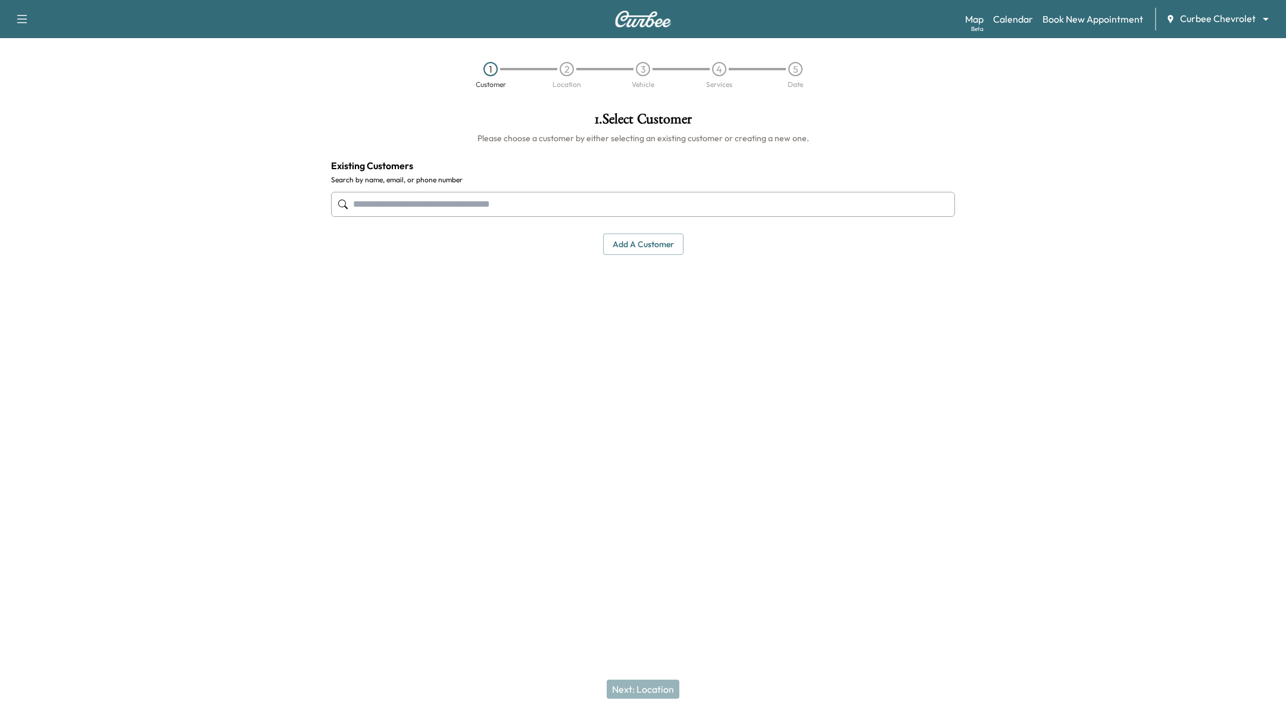
click at [745, 209] on input "text" at bounding box center [643, 204] width 624 height 25
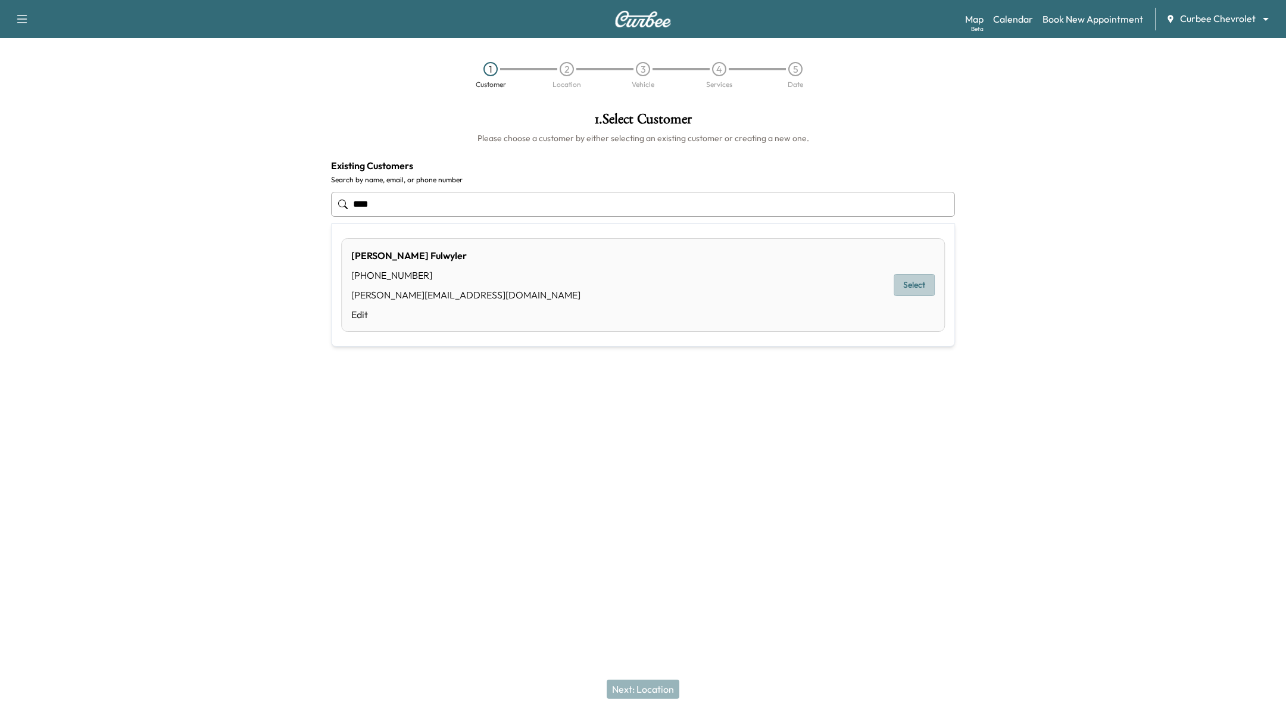
click at [914, 285] on button "Select" at bounding box center [914, 285] width 41 height 22
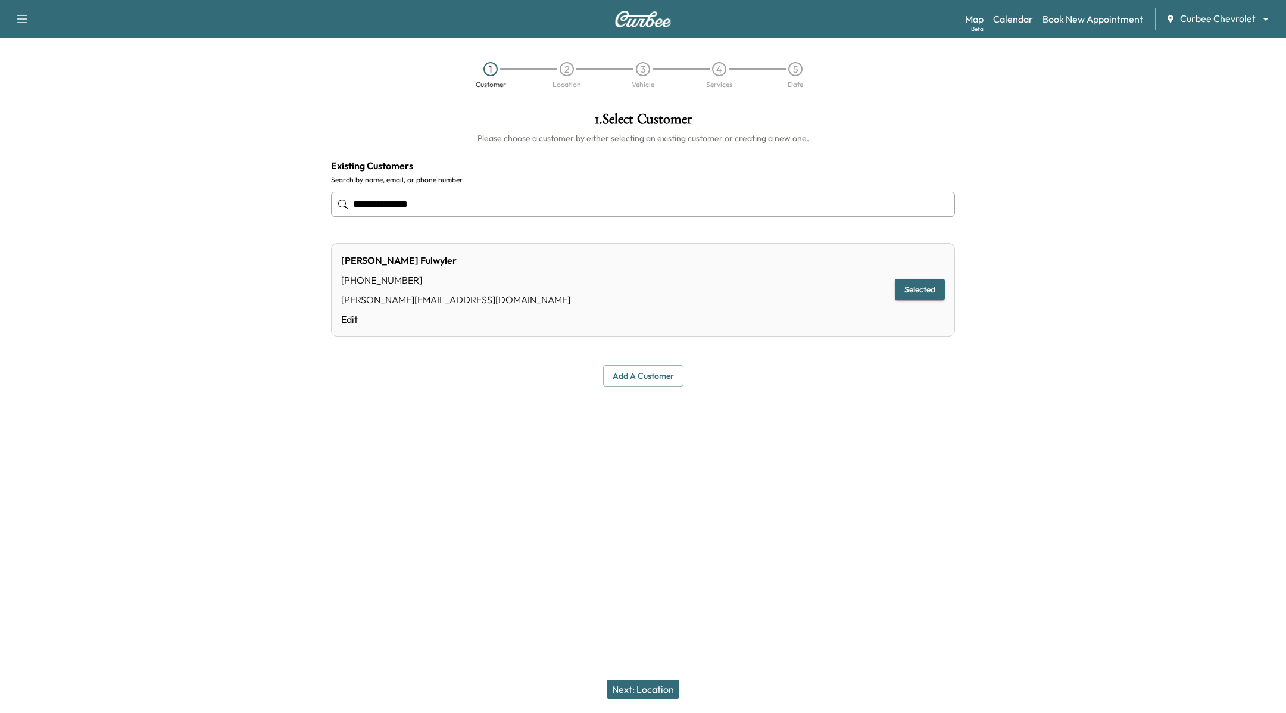
type input "**********"
click at [658, 685] on button "Next: Location" at bounding box center [643, 689] width 73 height 19
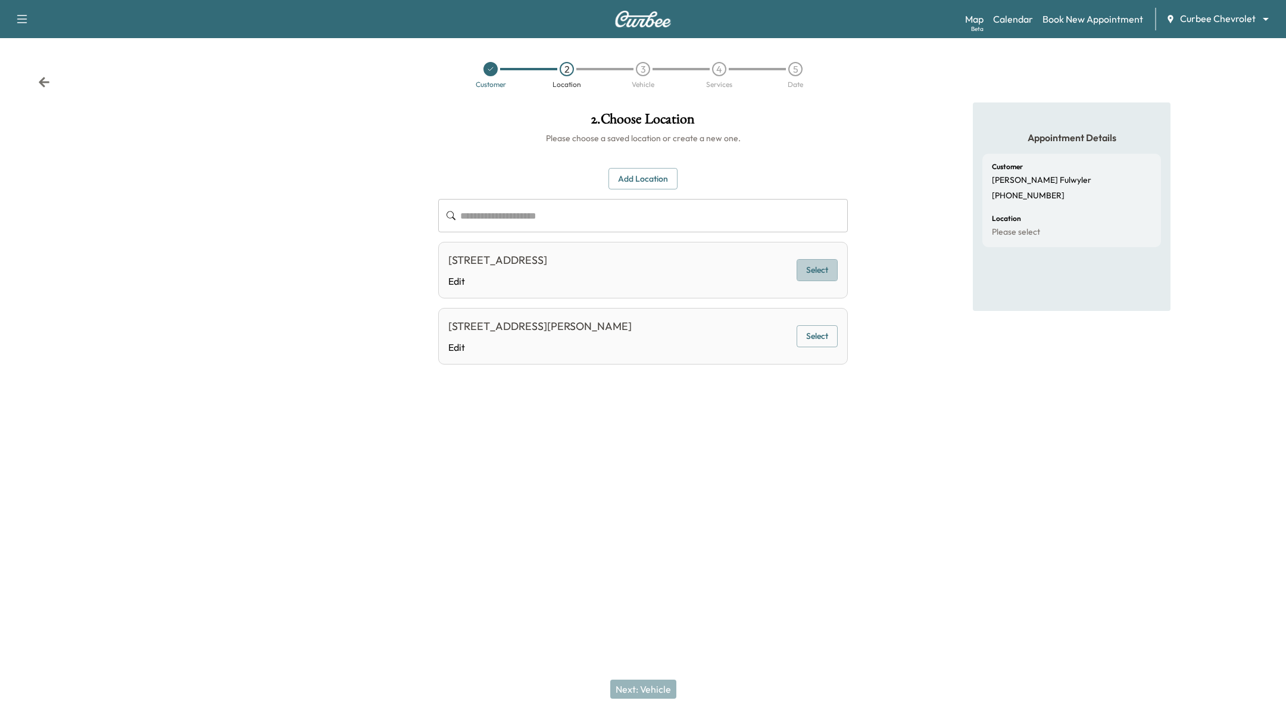
click at [825, 277] on button "Select" at bounding box center [817, 270] width 41 height 22
click at [652, 695] on button "Next: Vehicle" at bounding box center [643, 689] width 66 height 19
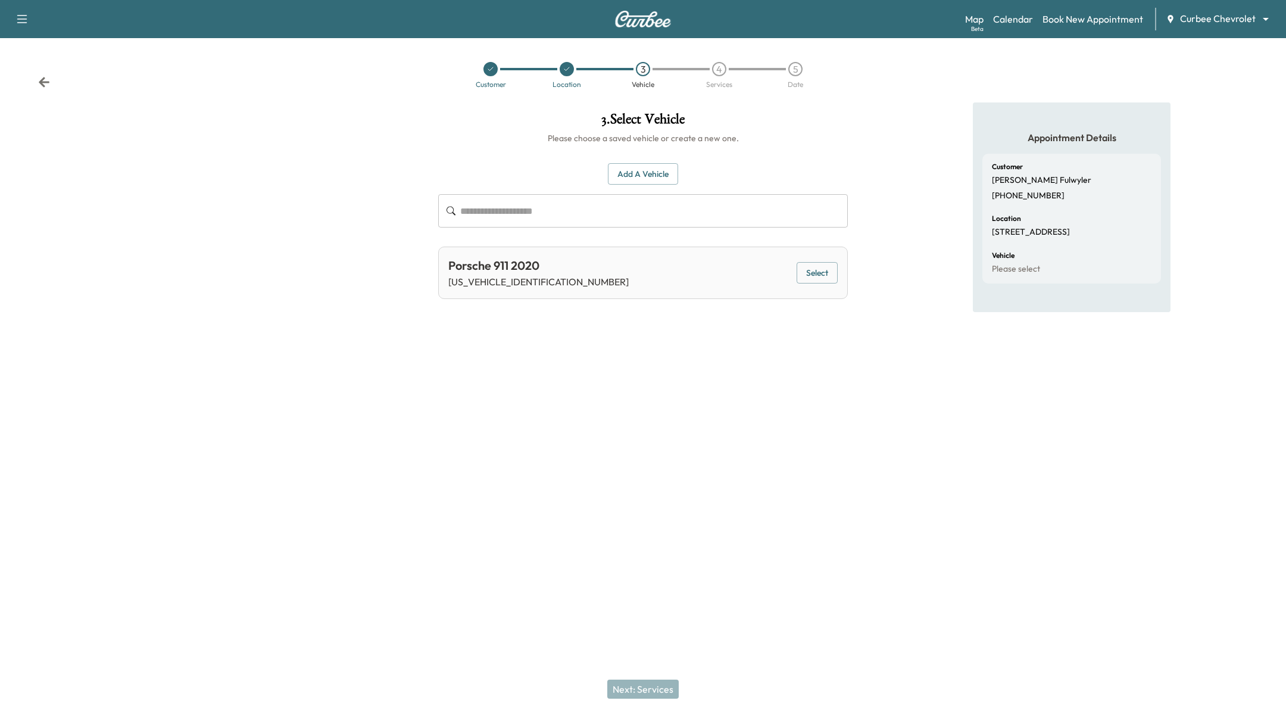
click at [830, 270] on button "Select" at bounding box center [817, 273] width 41 height 22
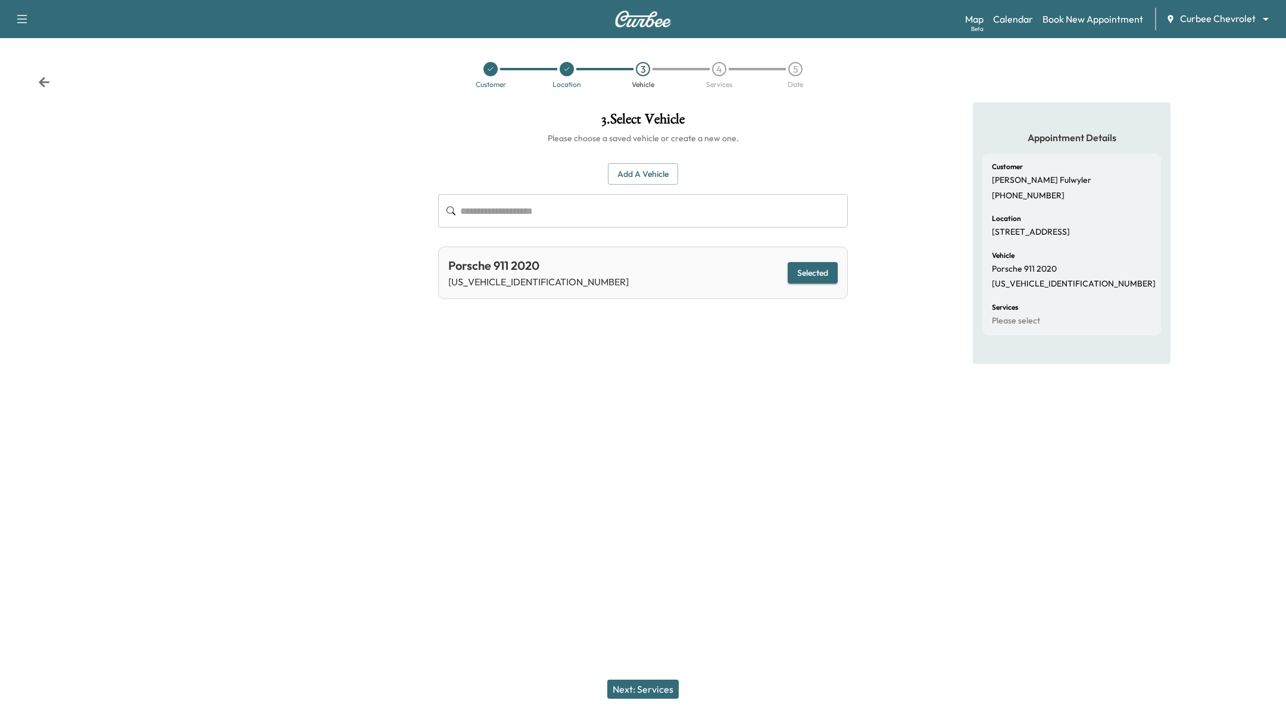
click at [656, 691] on button "Next: Services" at bounding box center [642, 689] width 71 height 19
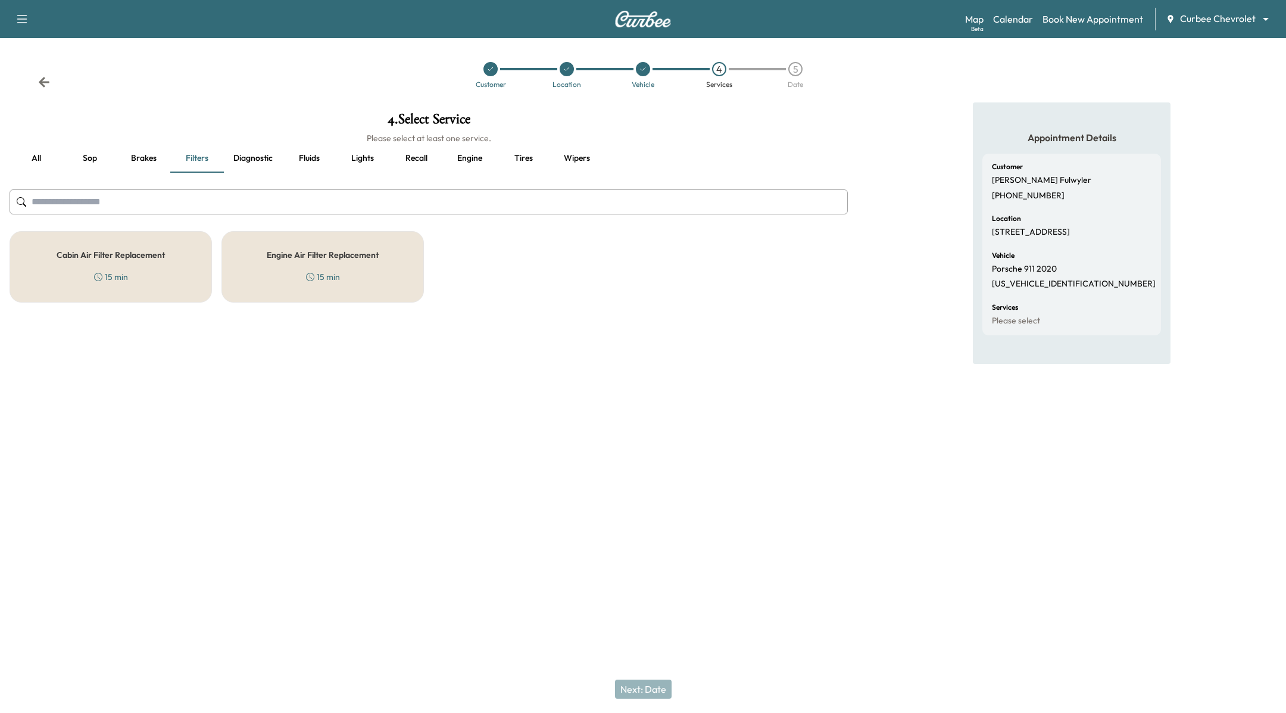
click at [179, 269] on div "Cabin Air Filter Replacement 15 min" at bounding box center [111, 266] width 202 height 71
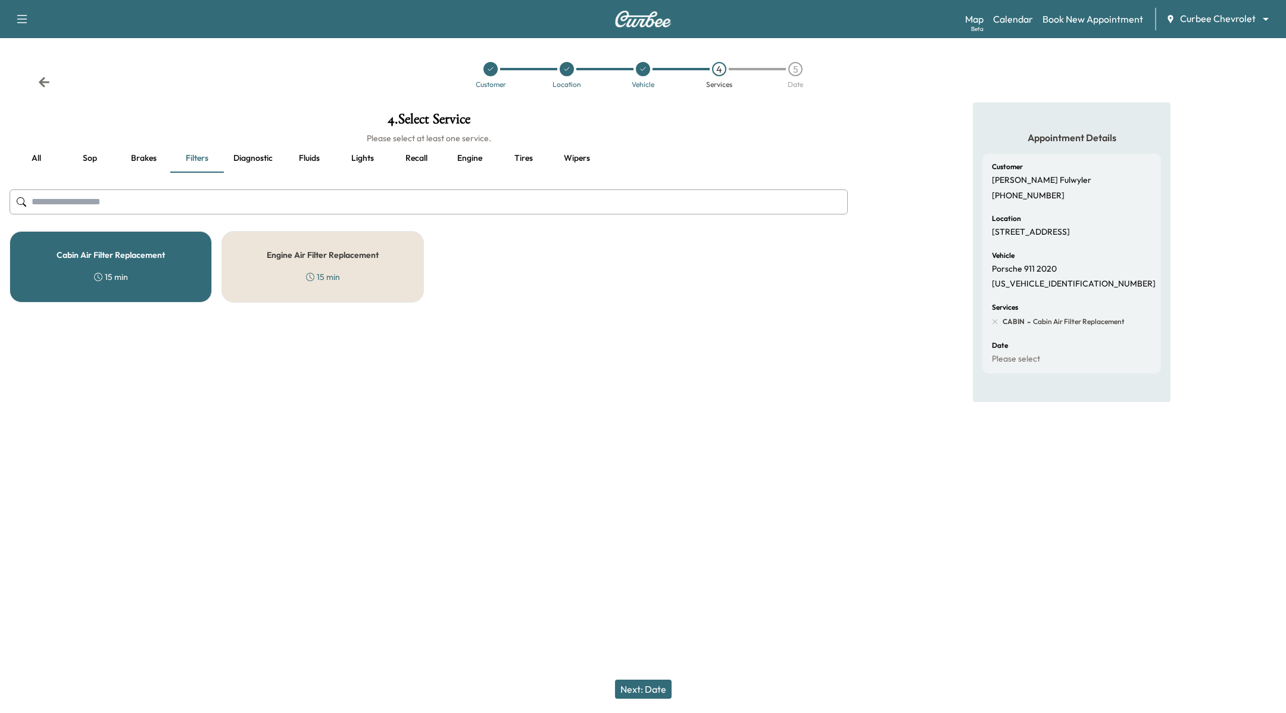
click at [666, 690] on button "Next: Date" at bounding box center [643, 689] width 57 height 19
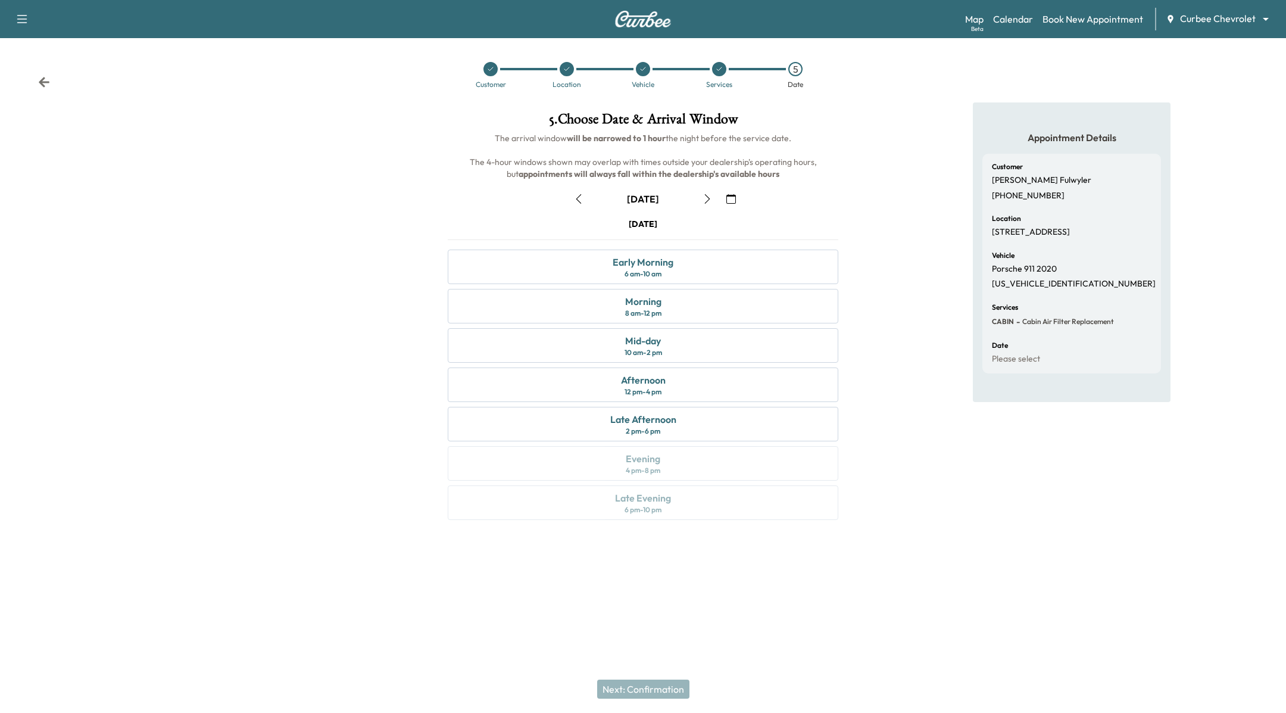
click at [574, 198] on icon "button" at bounding box center [579, 199] width 10 height 10
click at [606, 462] on div "Evening 4 pm - 8 pm" at bounding box center [643, 463] width 391 height 35
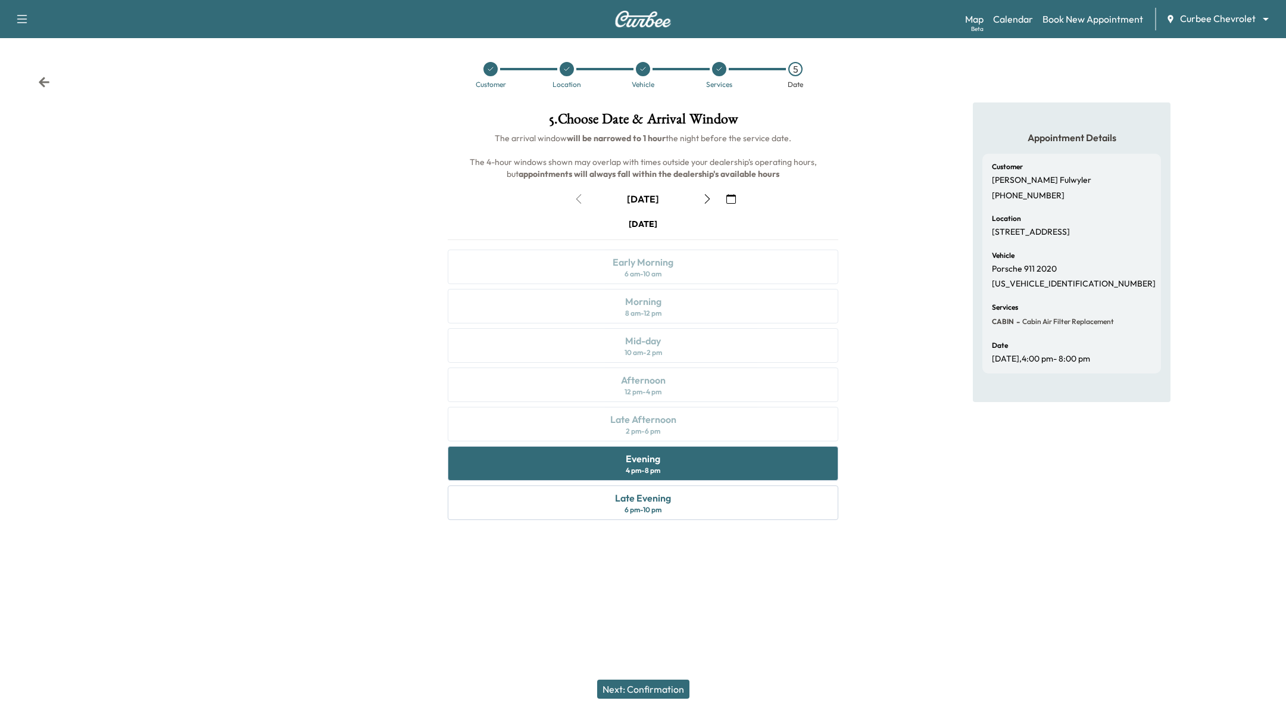
click at [659, 686] on button "Next: Confirmation" at bounding box center [643, 689] width 92 height 19
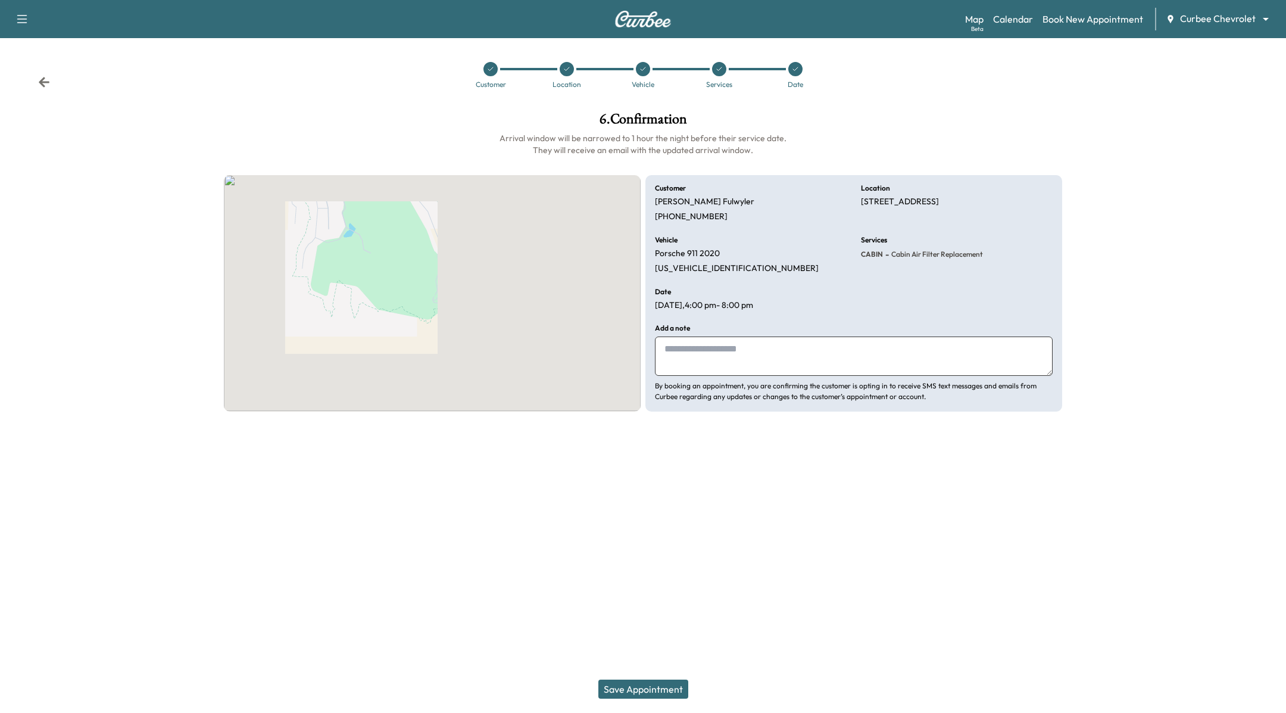
click at [659, 686] on button "Save Appointment" at bounding box center [644, 689] width 90 height 19
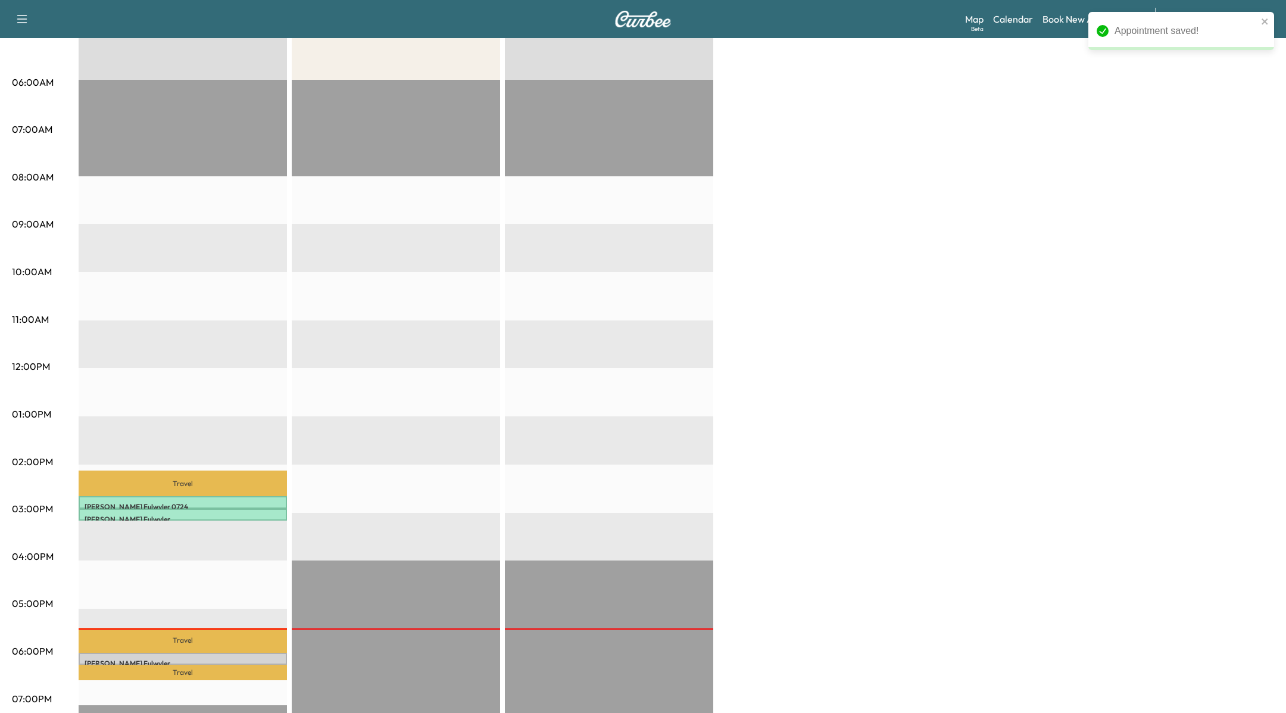
scroll to position [201, 0]
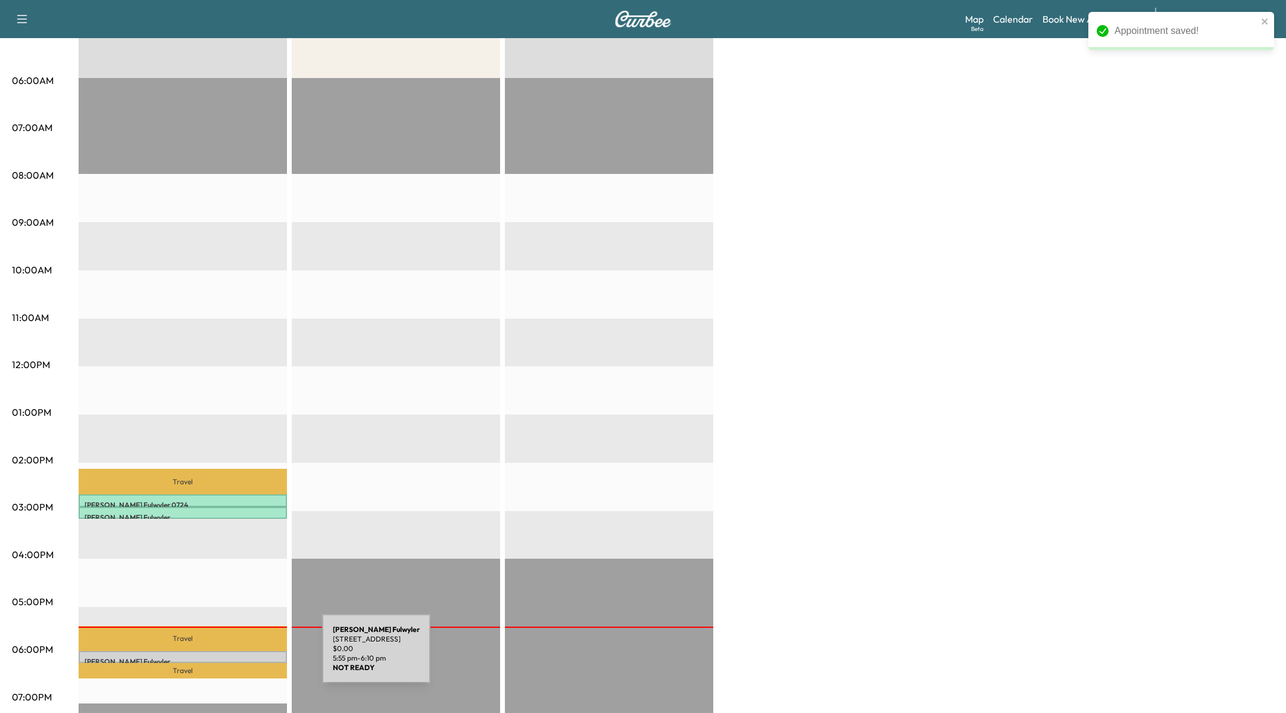
click at [233, 657] on p "[PERSON_NAME]" at bounding box center [183, 662] width 197 height 10
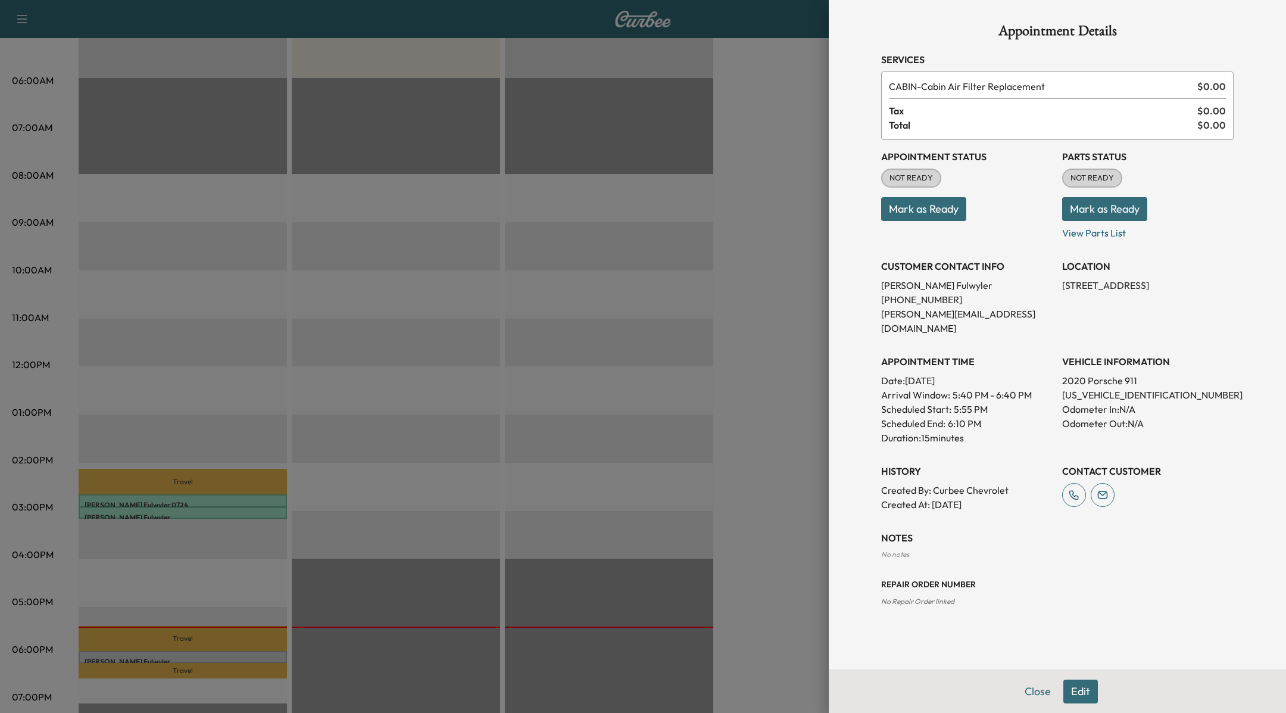
click at [948, 211] on button "Mark as Ready" at bounding box center [923, 209] width 85 height 24
click at [662, 295] on div at bounding box center [643, 356] width 1286 height 713
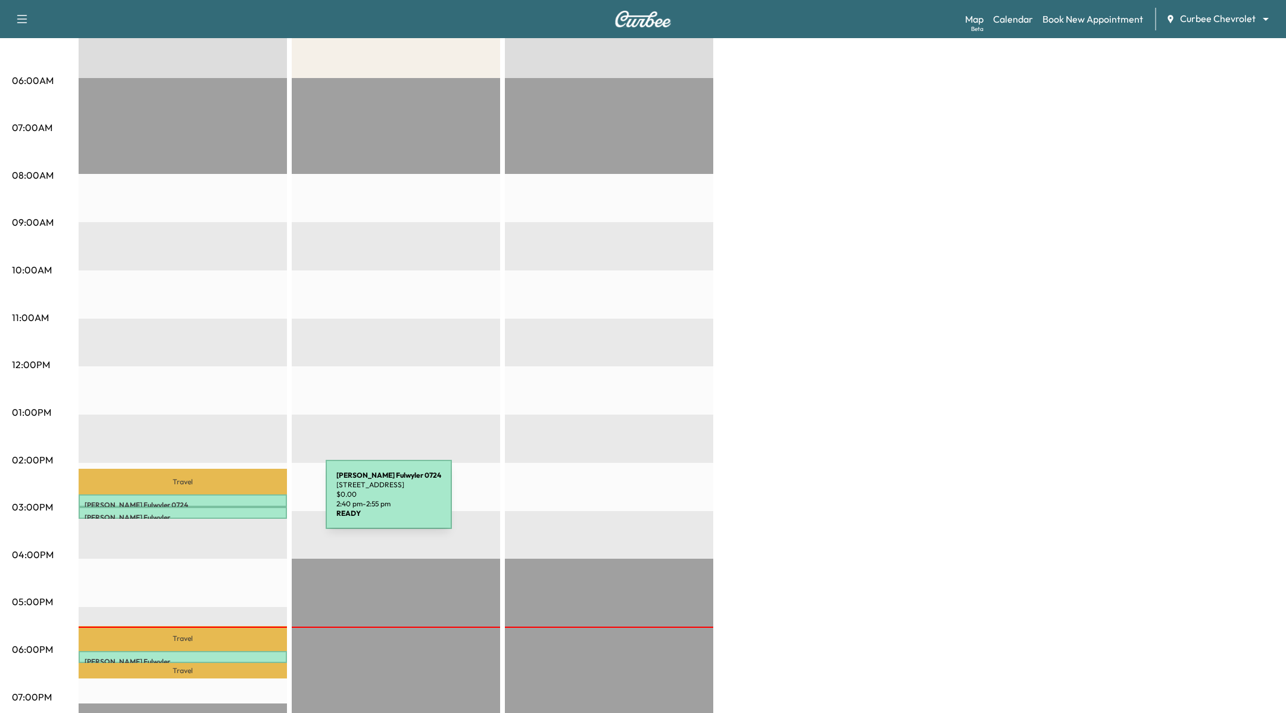
click at [236, 501] on p "[PERSON_NAME] 0724" at bounding box center [183, 505] width 197 height 10
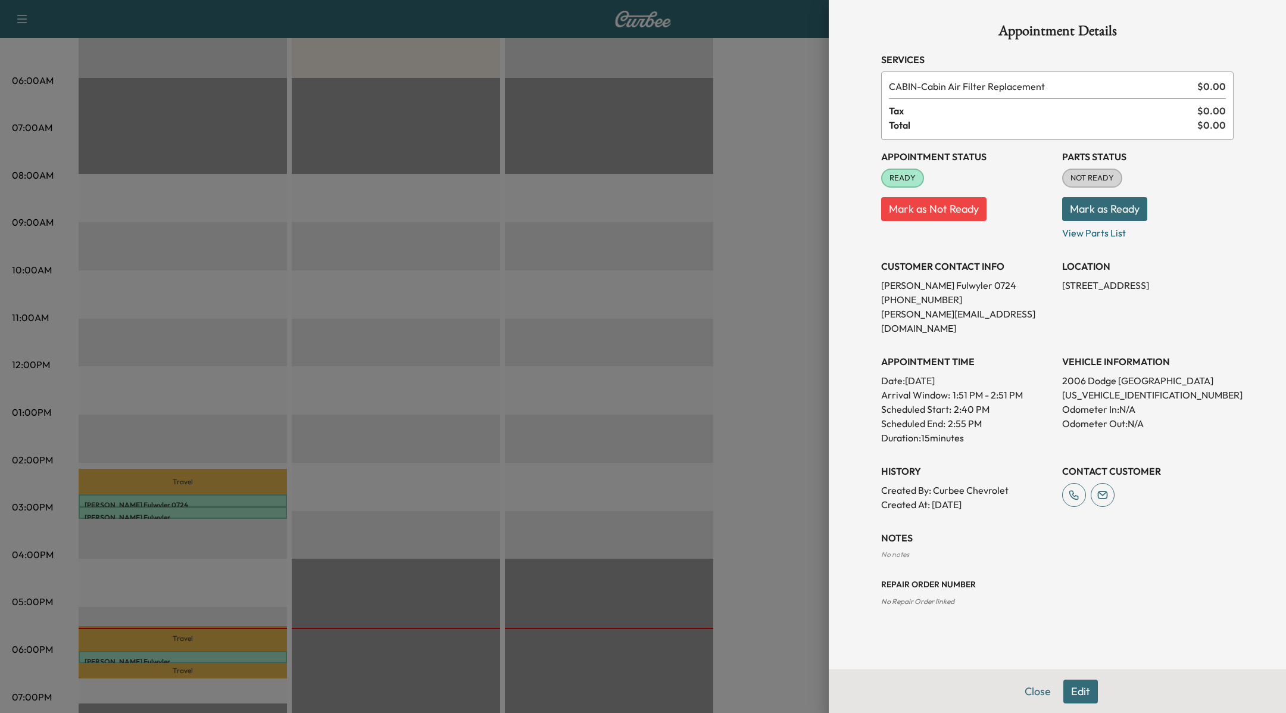
click at [1077, 687] on button "Edit" at bounding box center [1081, 692] width 35 height 24
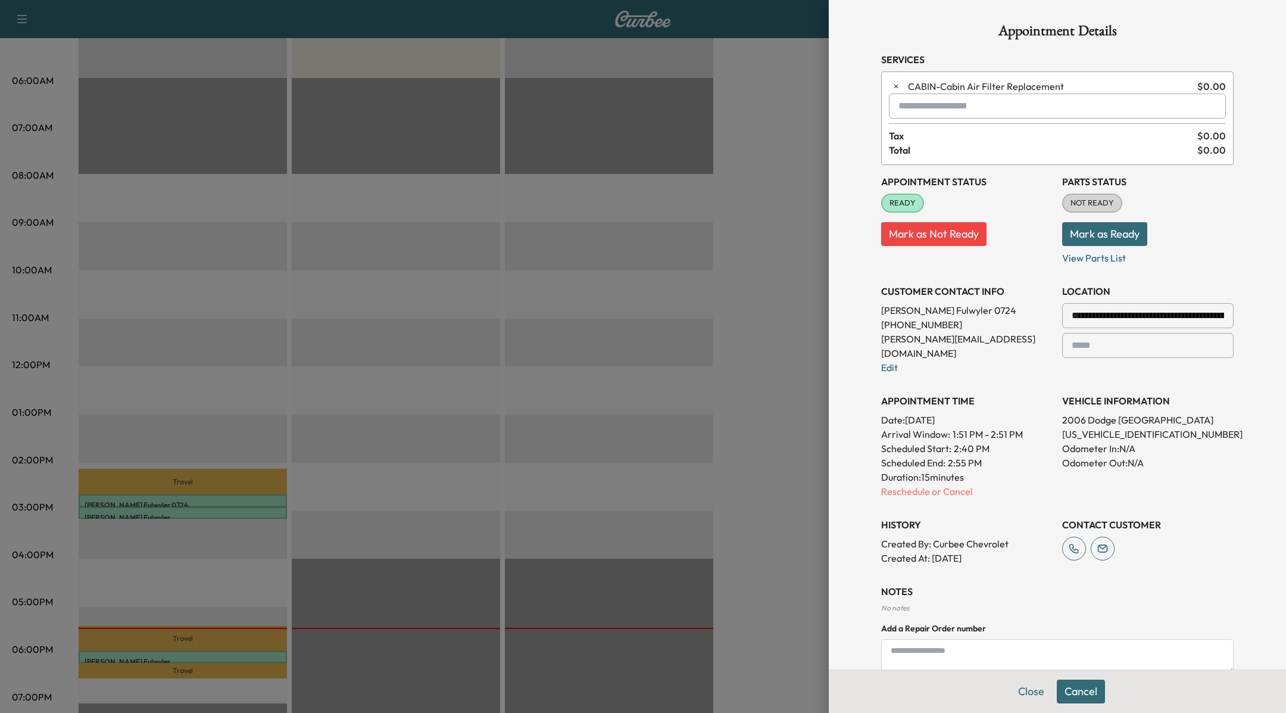
click at [1111, 320] on input "**********" at bounding box center [1149, 315] width 172 height 25
click at [936, 108] on input "text" at bounding box center [1057, 106] width 337 height 25
click at [971, 140] on p "ENGAIR - Engine Air Filter Replacement" at bounding box center [1023, 137] width 257 height 17
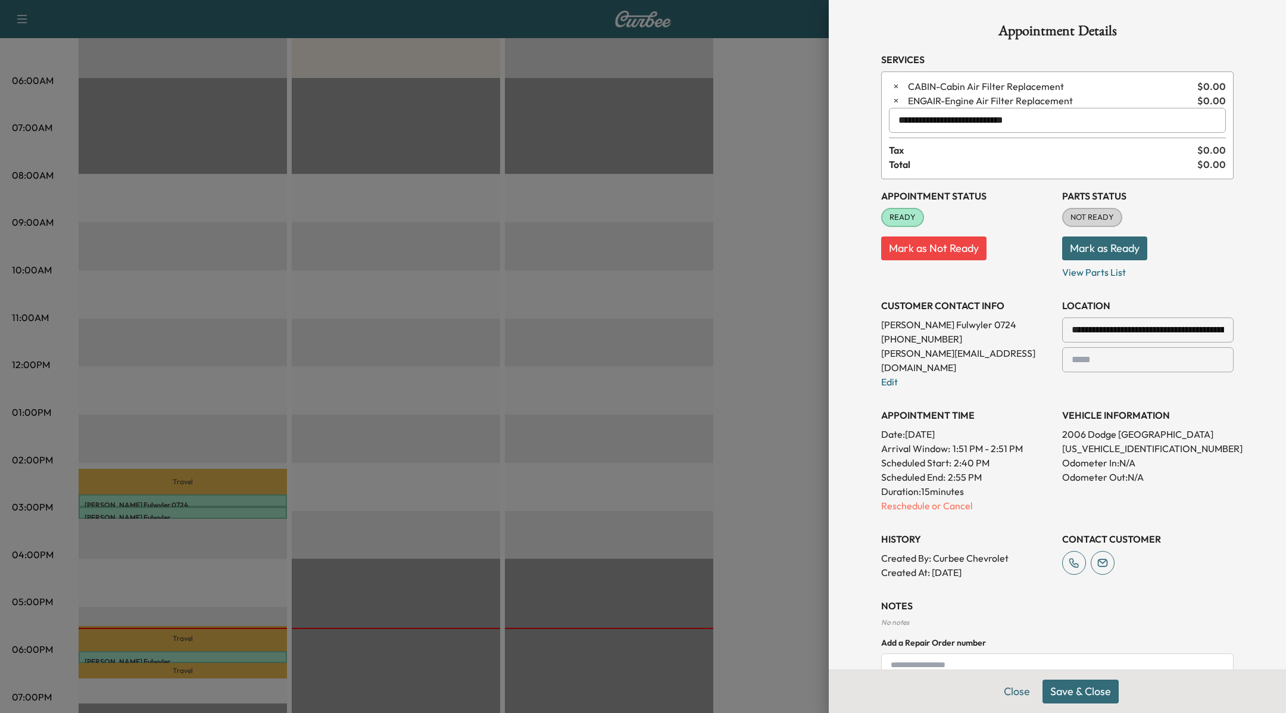
type input "**********"
click at [1065, 690] on button "Save & Close" at bounding box center [1081, 692] width 76 height 24
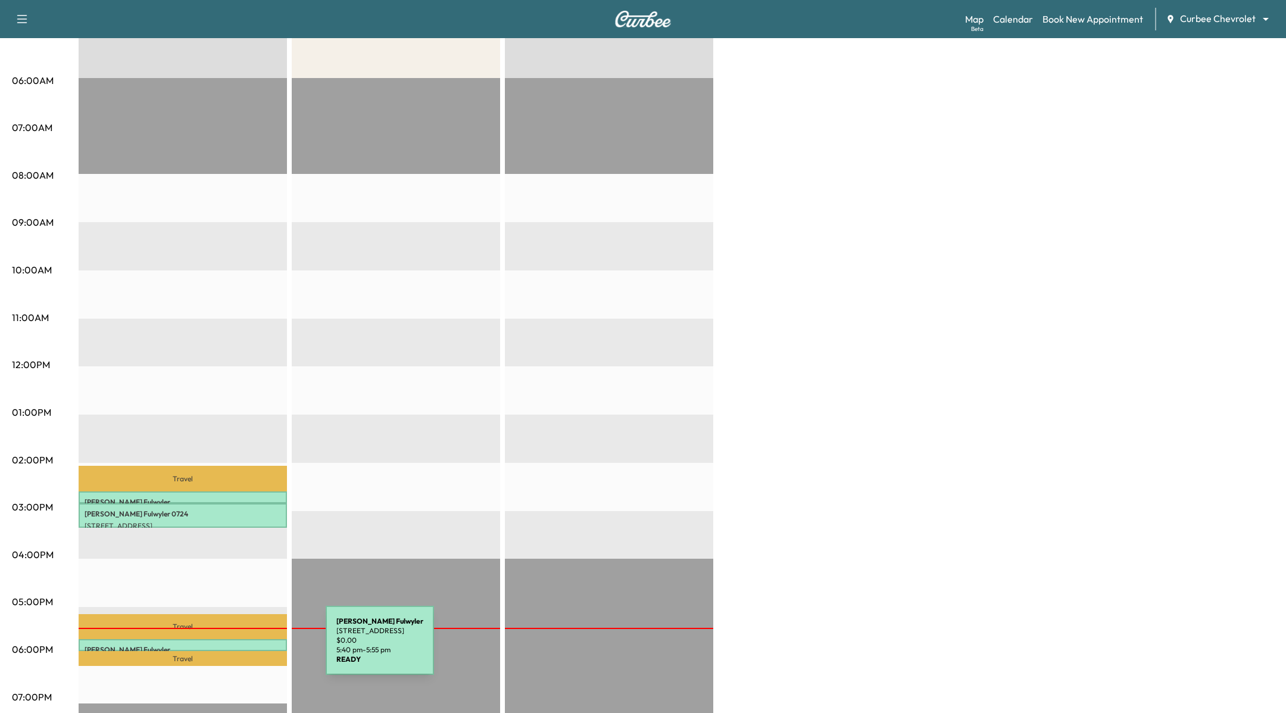
click at [236, 647] on p "[PERSON_NAME]" at bounding box center [183, 650] width 197 height 10
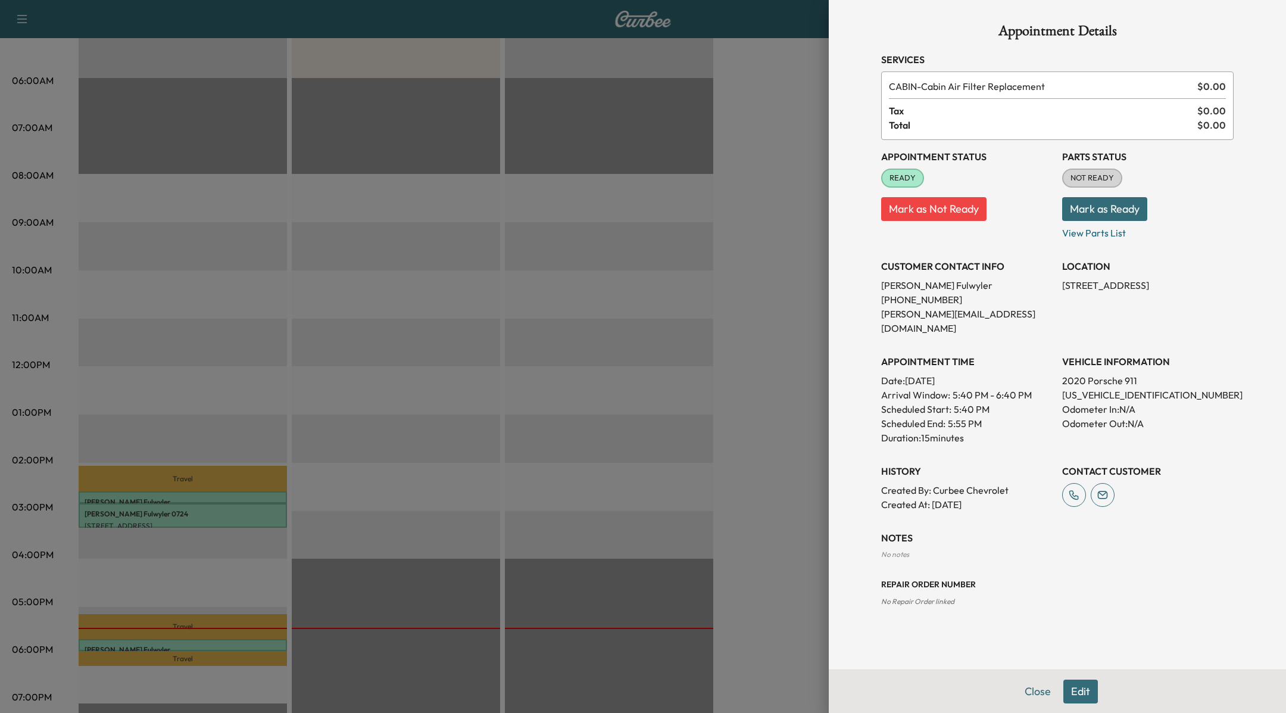
click at [1083, 701] on button "Edit" at bounding box center [1081, 692] width 35 height 24
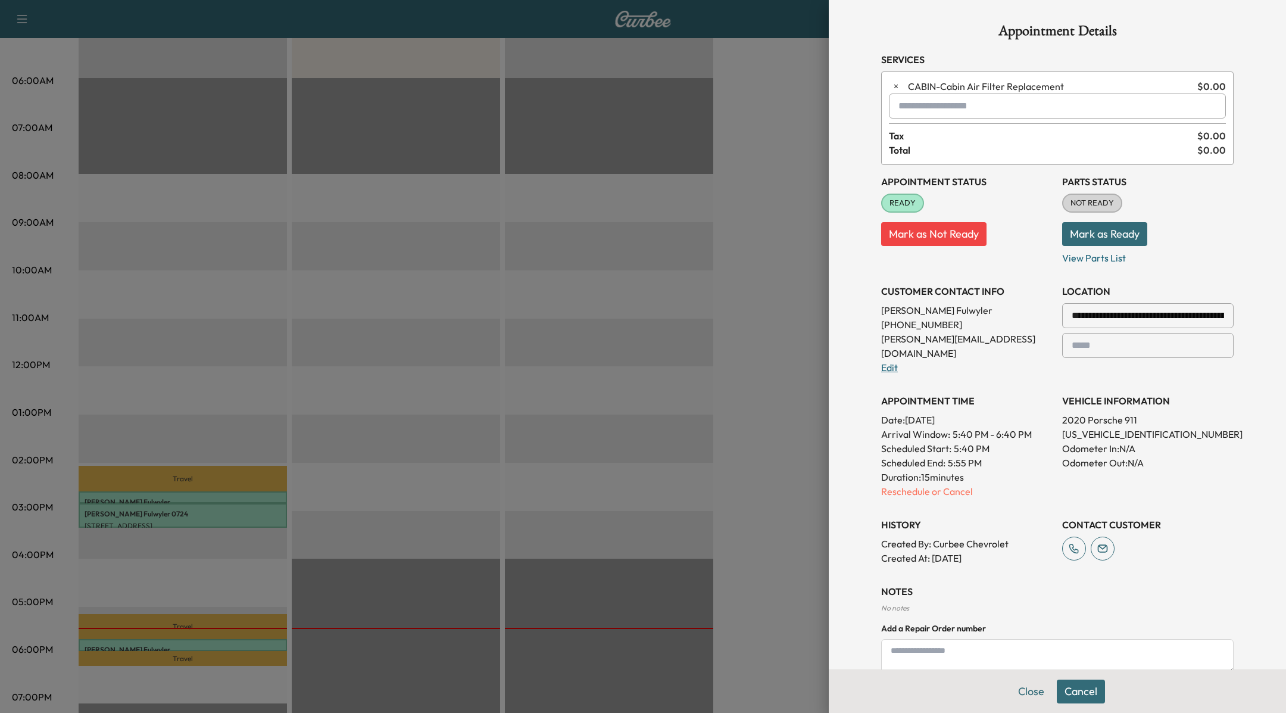
click at [895, 362] on link "Edit" at bounding box center [889, 368] width 17 height 12
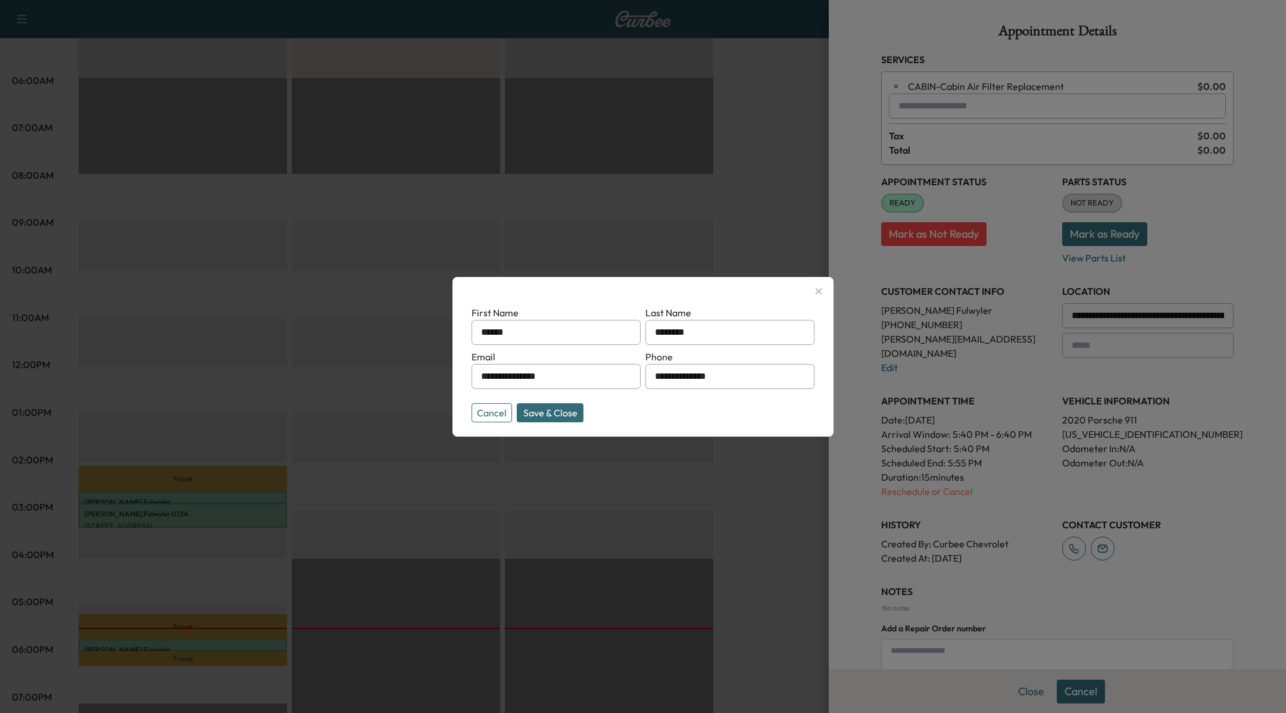
click at [520, 335] on input "******" at bounding box center [556, 332] width 169 height 25
type input "**********"
click at [550, 412] on button "Save & Close" at bounding box center [550, 412] width 67 height 19
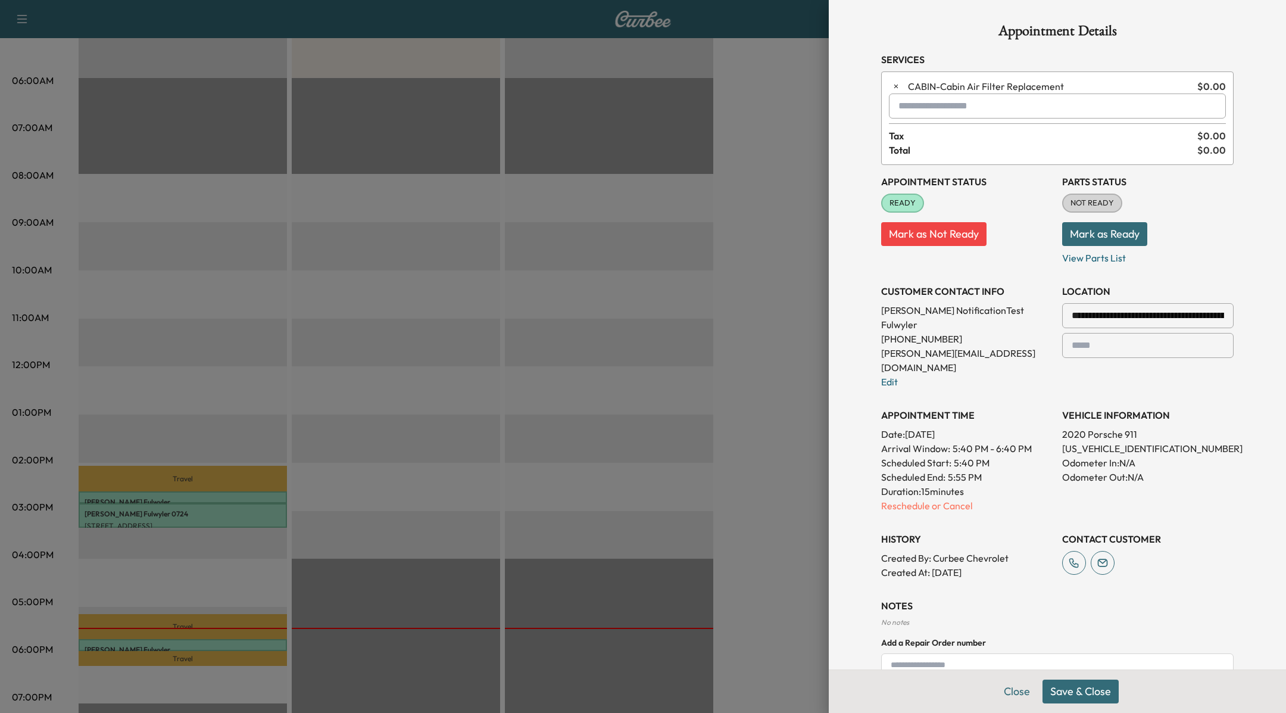
click at [1082, 693] on button "Save & Close" at bounding box center [1081, 692] width 76 height 24
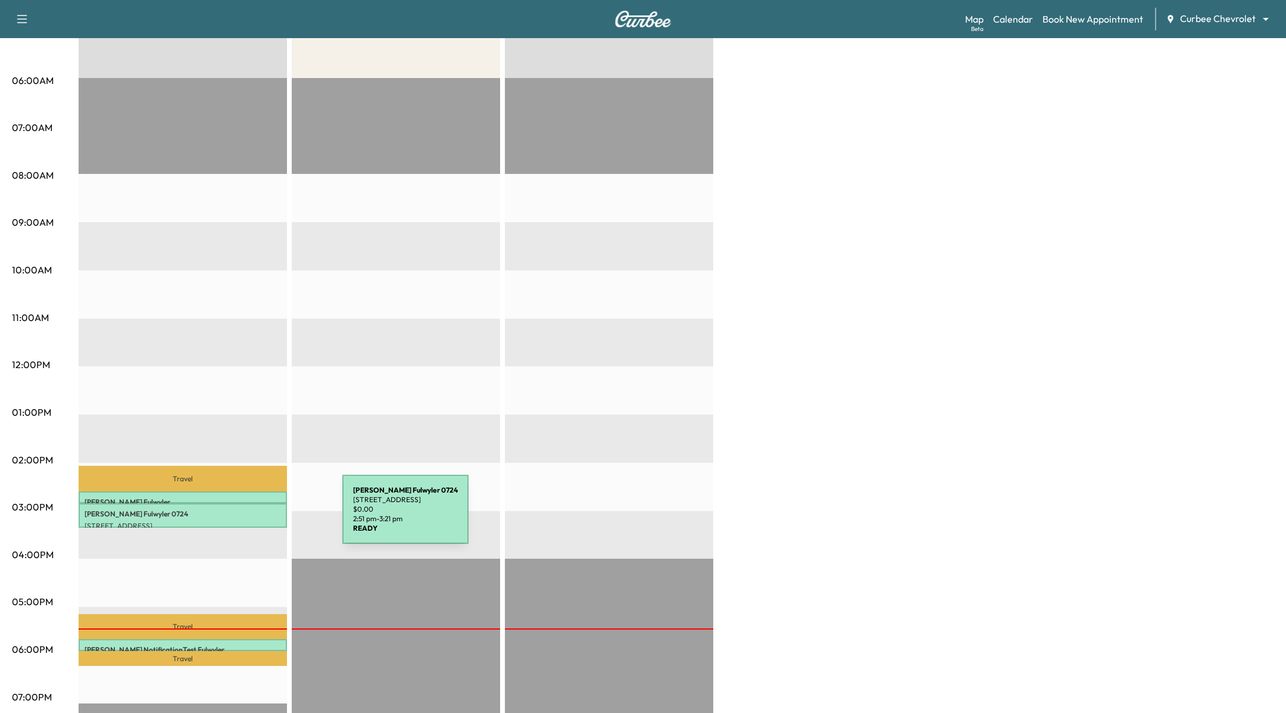
click at [253, 516] on p "[PERSON_NAME] 0724" at bounding box center [183, 514] width 197 height 10
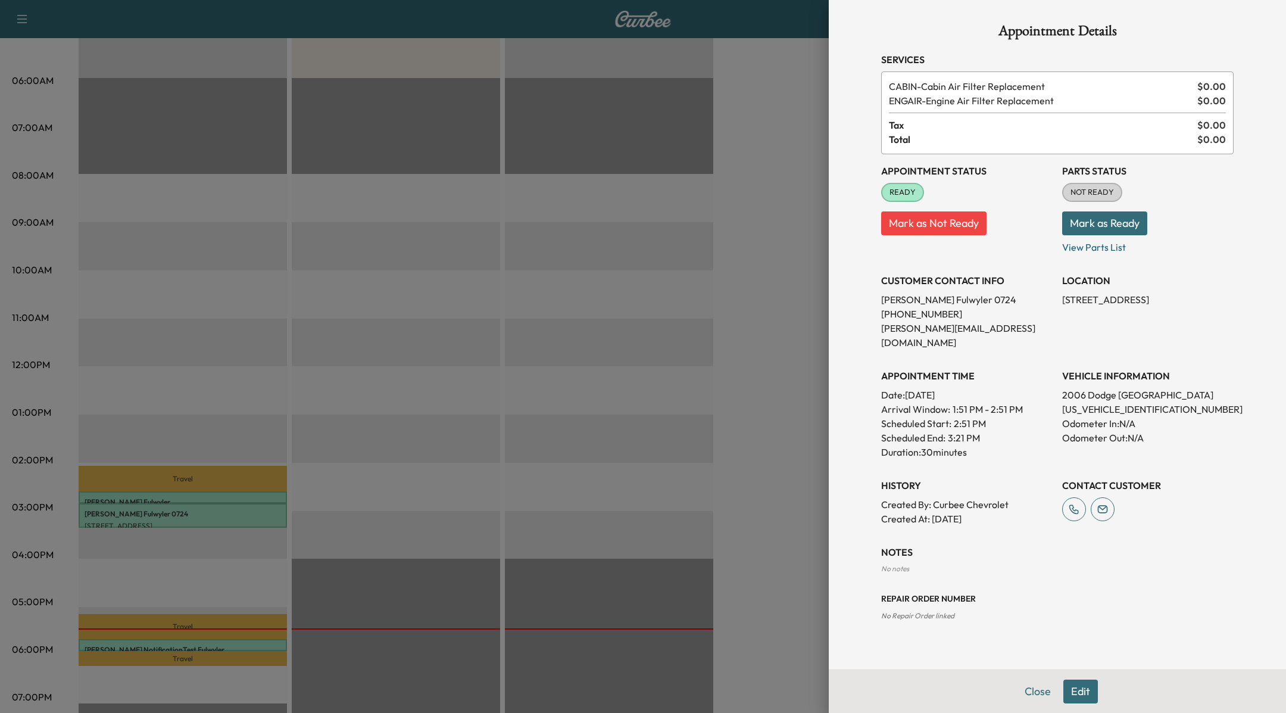
click at [200, 498] on div at bounding box center [643, 356] width 1286 height 713
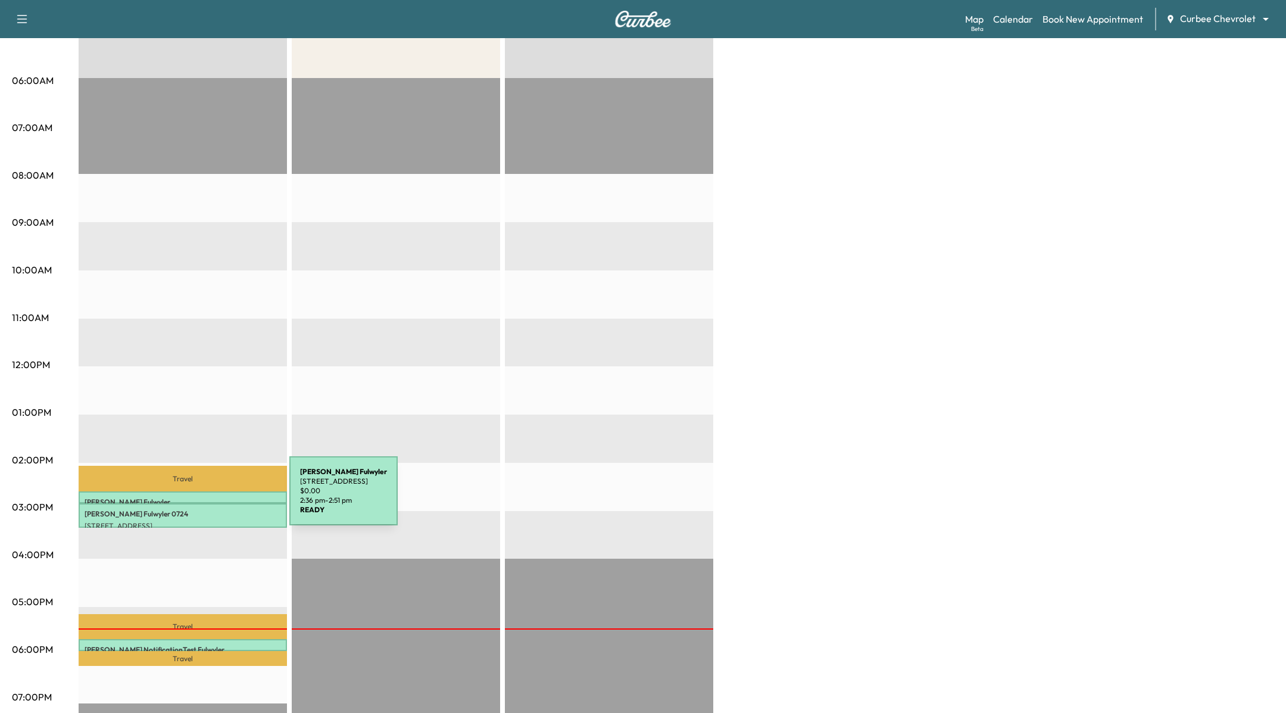
click at [200, 498] on p "[PERSON_NAME]" at bounding box center [183, 502] width 197 height 10
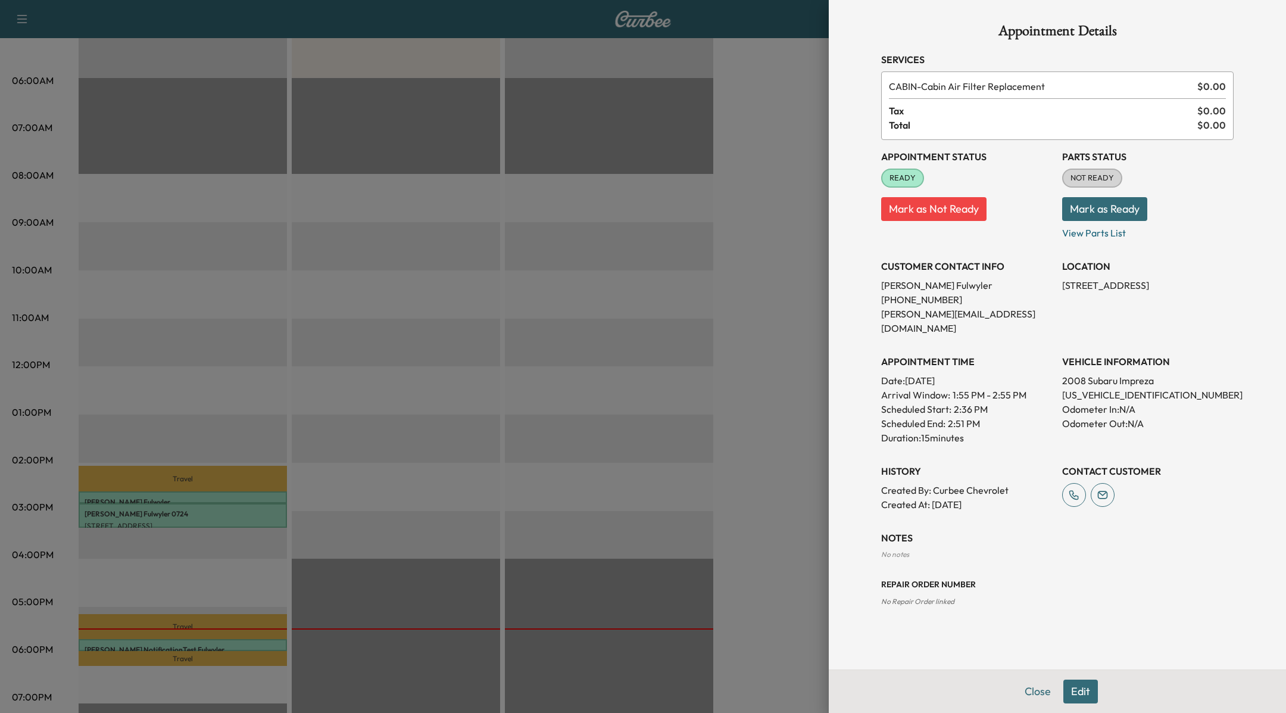
click at [1076, 699] on button "Edit" at bounding box center [1081, 692] width 35 height 24
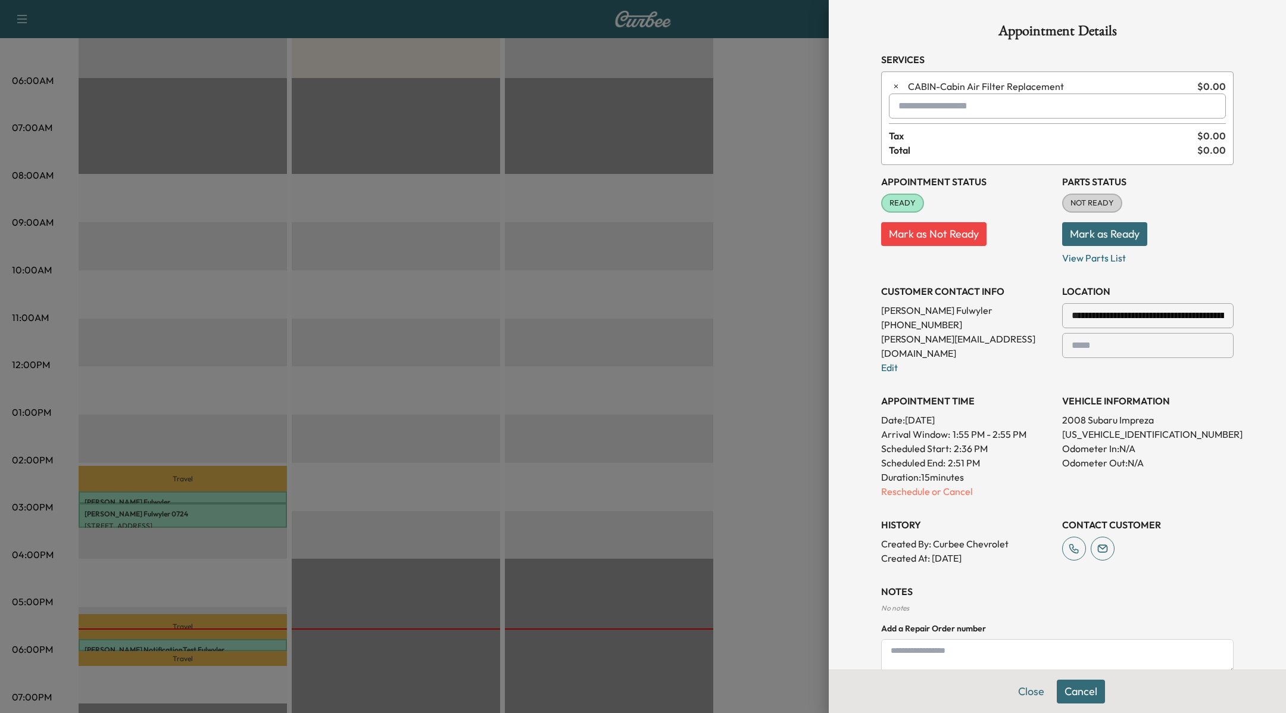
click at [1132, 304] on input "**********" at bounding box center [1149, 315] width 172 height 25
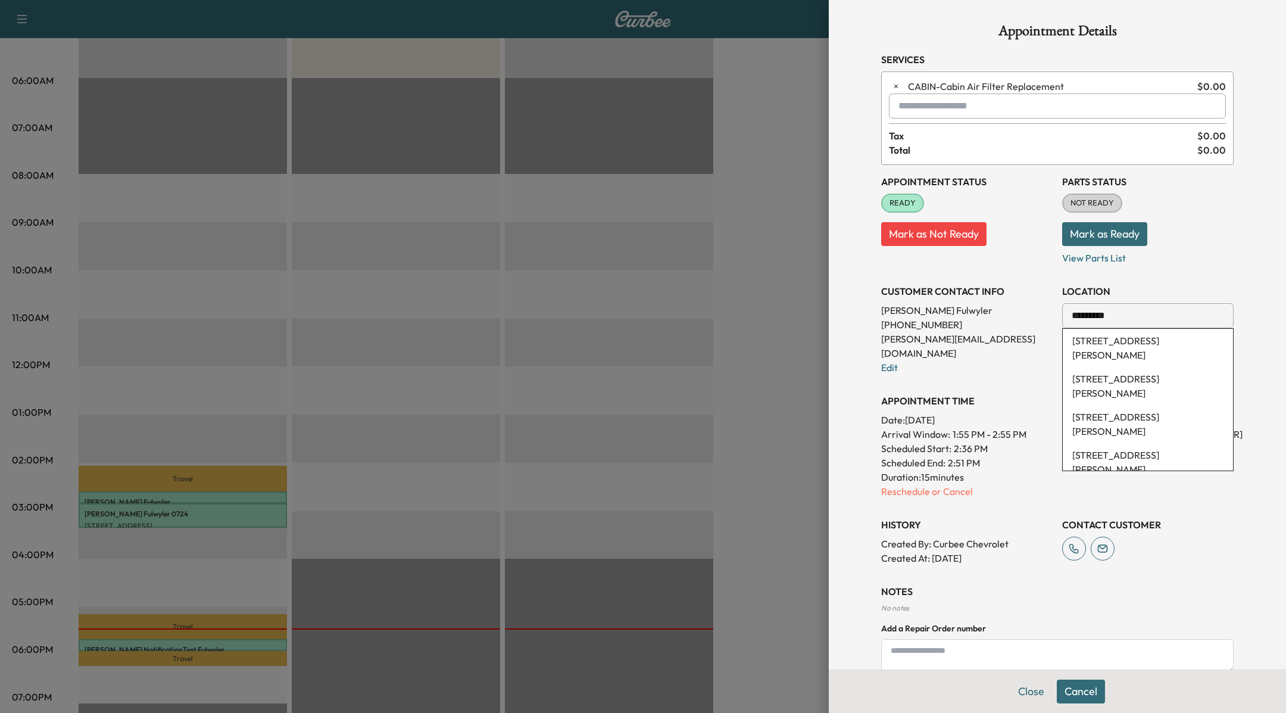
click at [1147, 346] on li "[STREET_ADDRESS][PERSON_NAME]" at bounding box center [1148, 348] width 170 height 38
type input "**********"
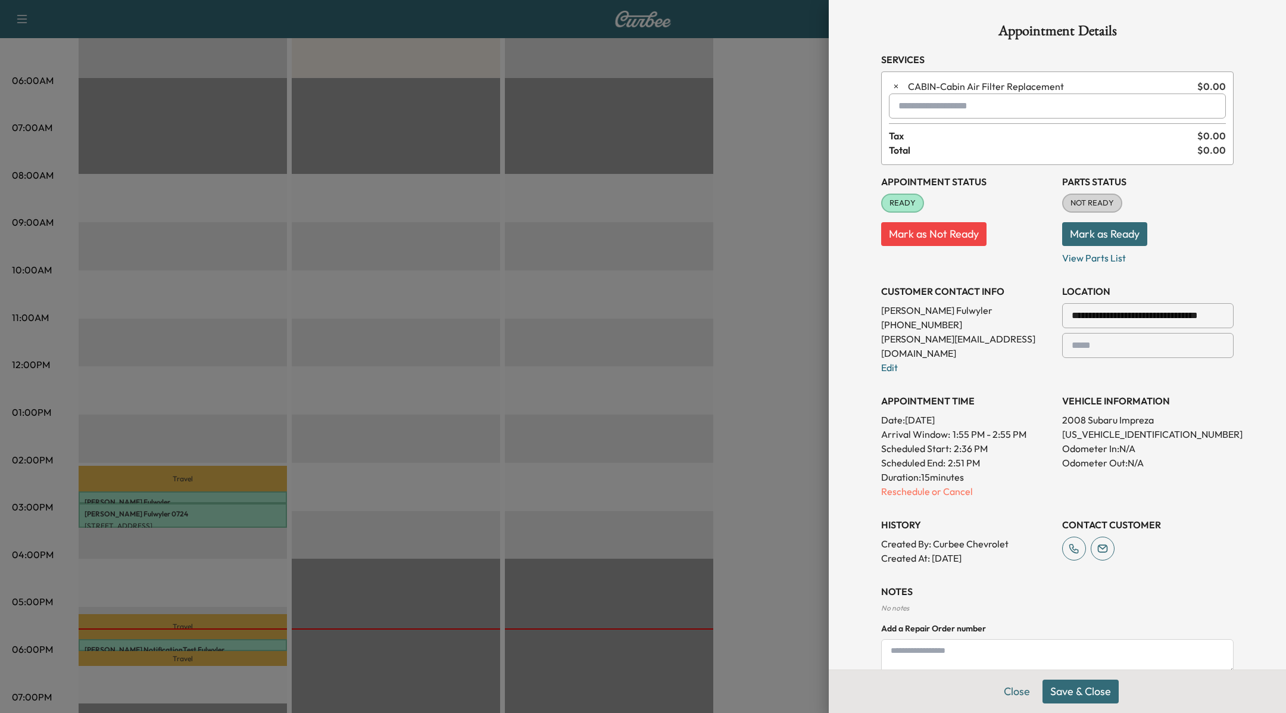
click at [1079, 691] on button "Save & Close" at bounding box center [1081, 692] width 76 height 24
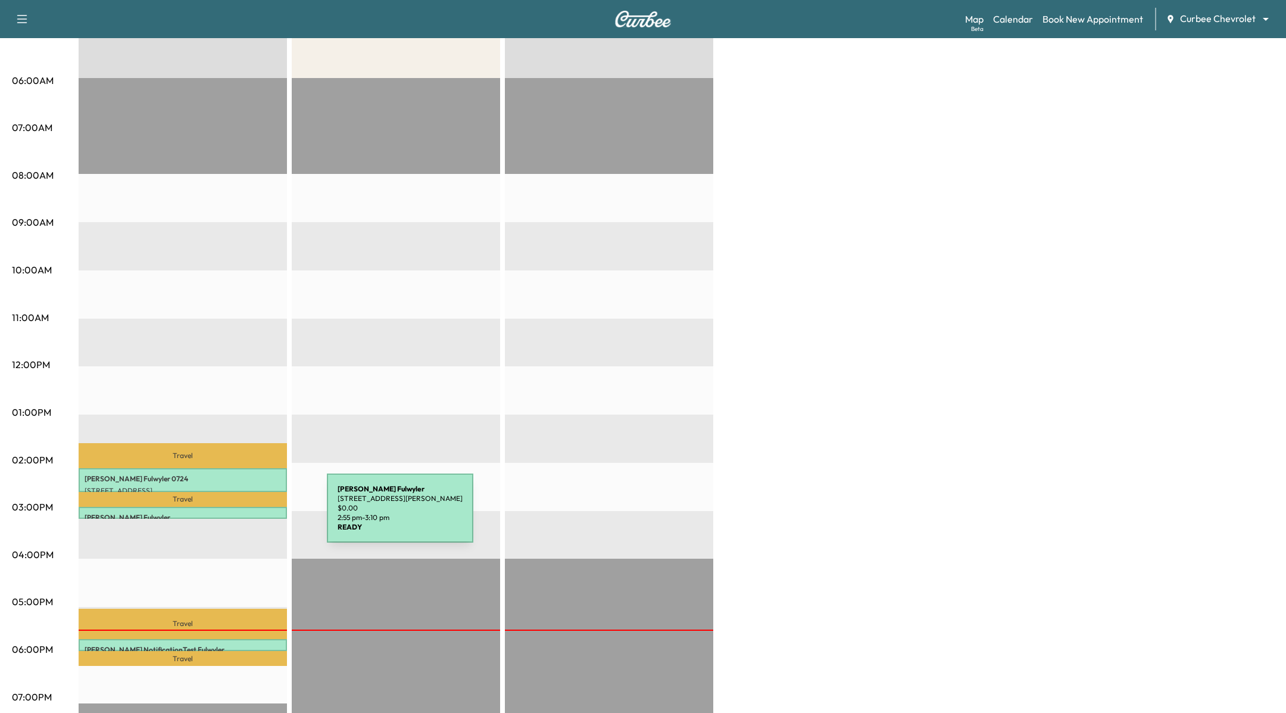
click at [238, 515] on p "[PERSON_NAME]" at bounding box center [183, 518] width 197 height 10
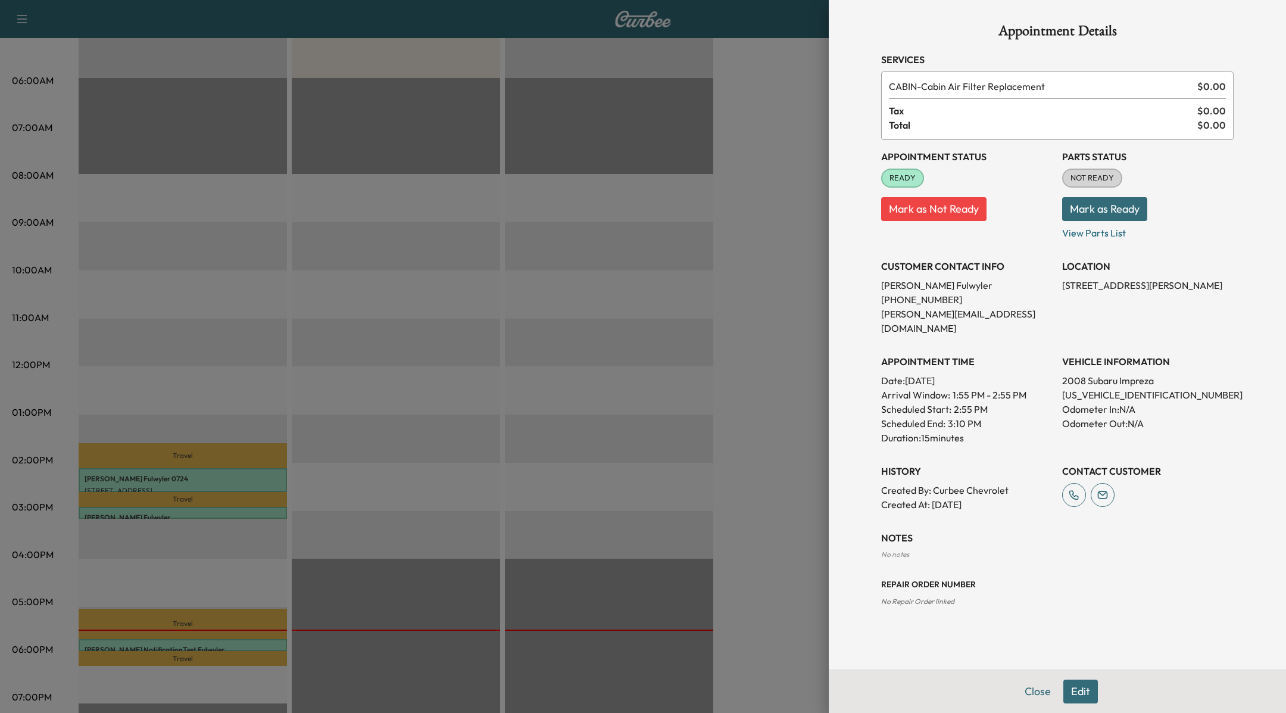
click at [776, 119] on div at bounding box center [643, 356] width 1286 height 713
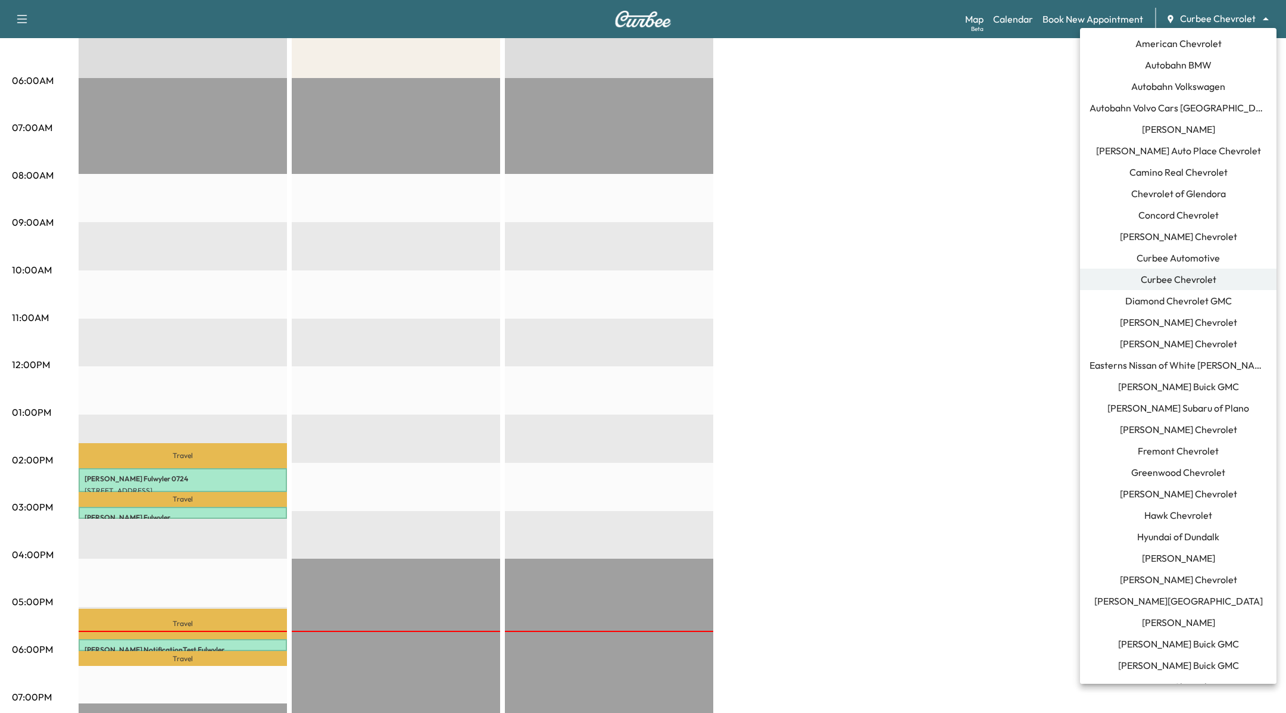
click at [1247, 19] on body "Support Log Out Map Beta Calendar Book New Appointment Curbee Chevrolet *******…" at bounding box center [643, 155] width 1286 height 713
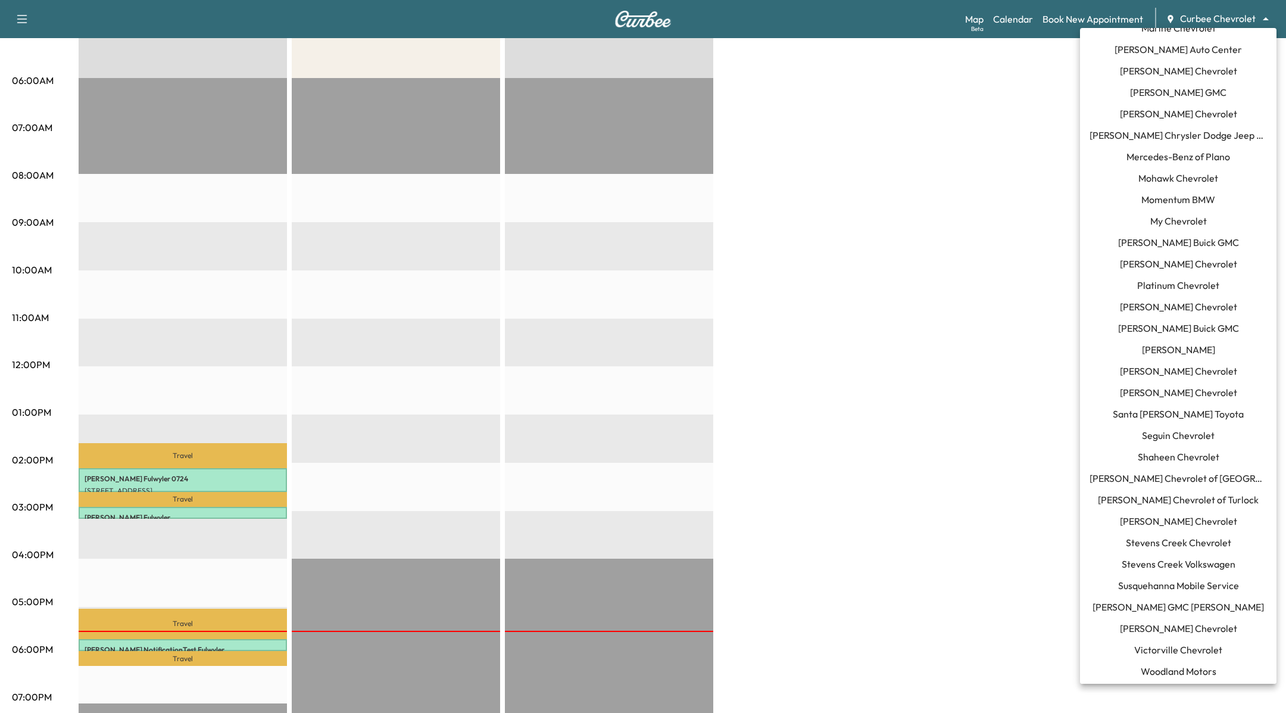
scroll to position [661, 0]
click at [1151, 430] on span "Seguin Chevrolet" at bounding box center [1178, 433] width 73 height 14
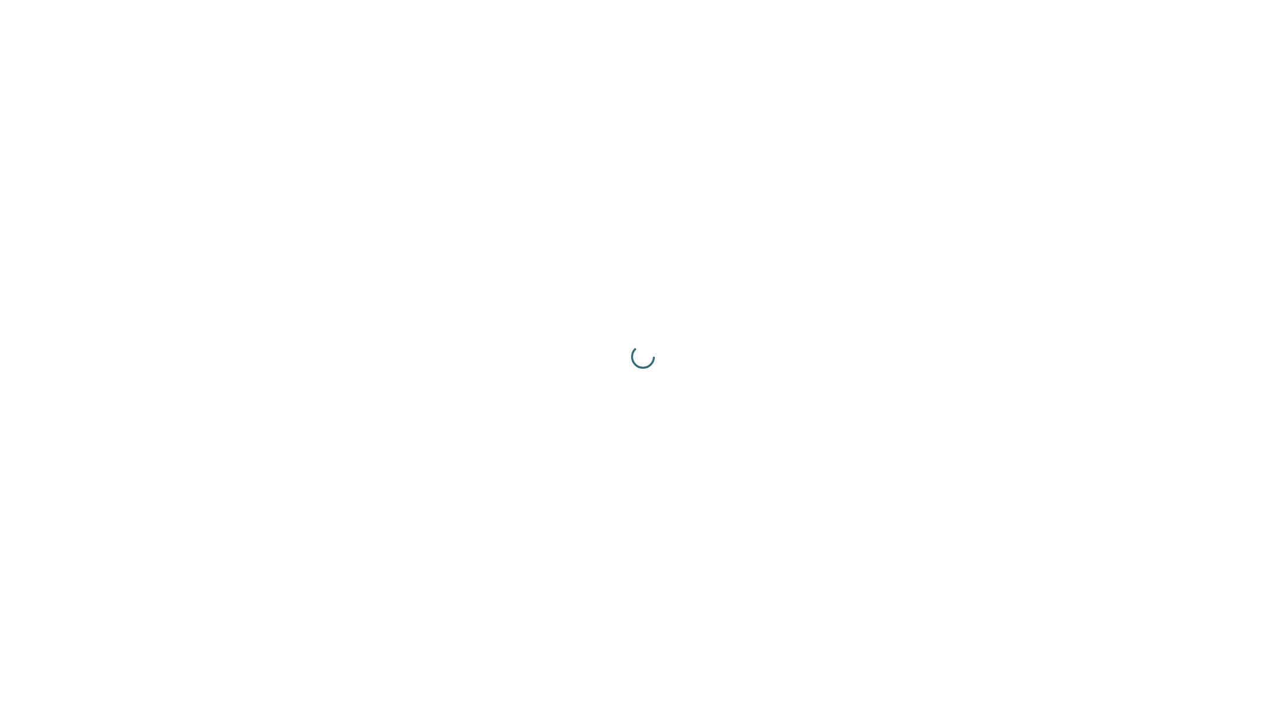
scroll to position [0, 0]
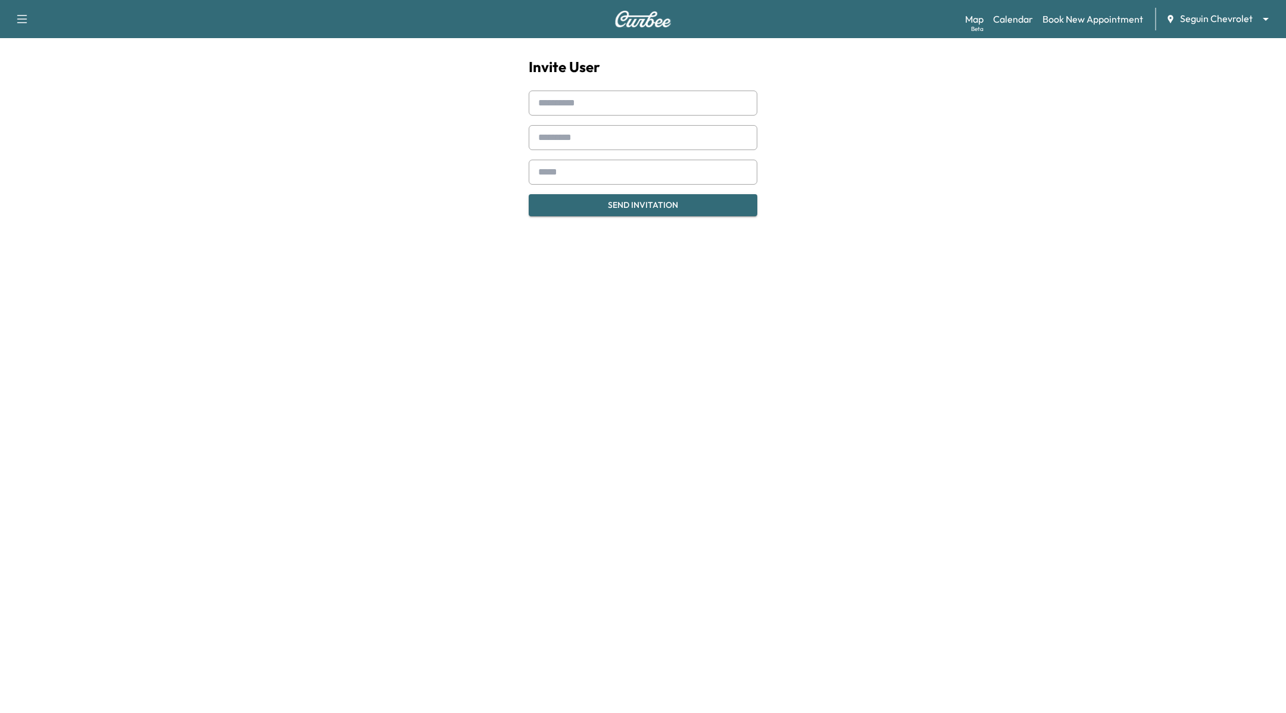
click at [627, 115] on form "Send Invitation" at bounding box center [643, 154] width 229 height 126
click at [634, 102] on input "text" at bounding box center [643, 103] width 229 height 25
type input "****"
type input "********"
click at [680, 174] on input "email" at bounding box center [643, 172] width 229 height 25
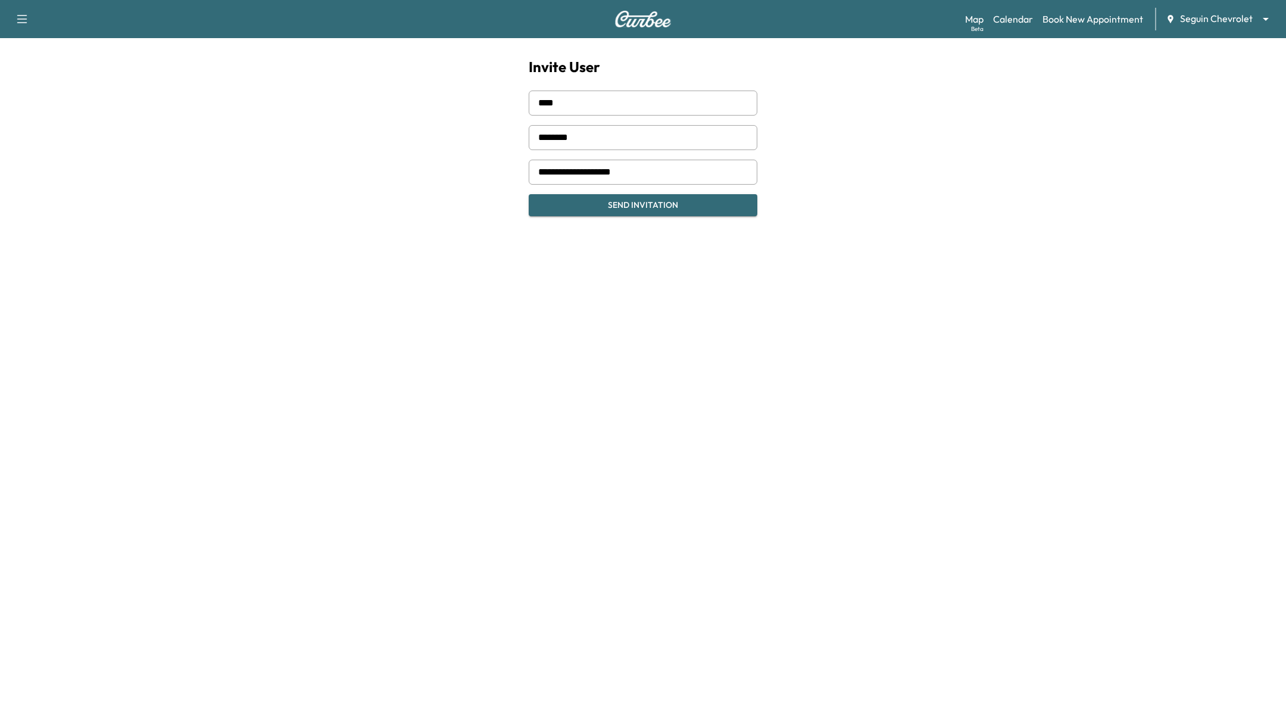
type input "**********"
click at [697, 200] on button "Send Invitation" at bounding box center [643, 205] width 229 height 22
click at [1266, 23] on icon "close" at bounding box center [1265, 22] width 8 height 10
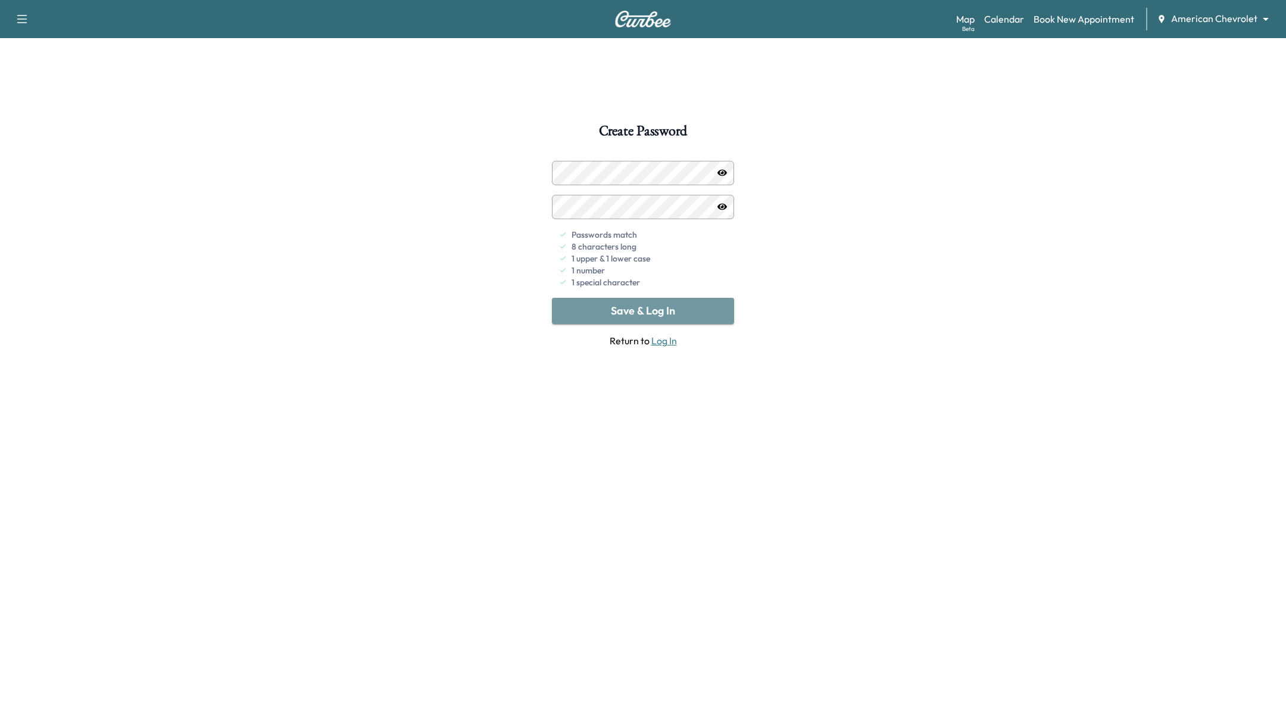
click at [669, 311] on button "Save & Log In" at bounding box center [643, 311] width 182 height 26
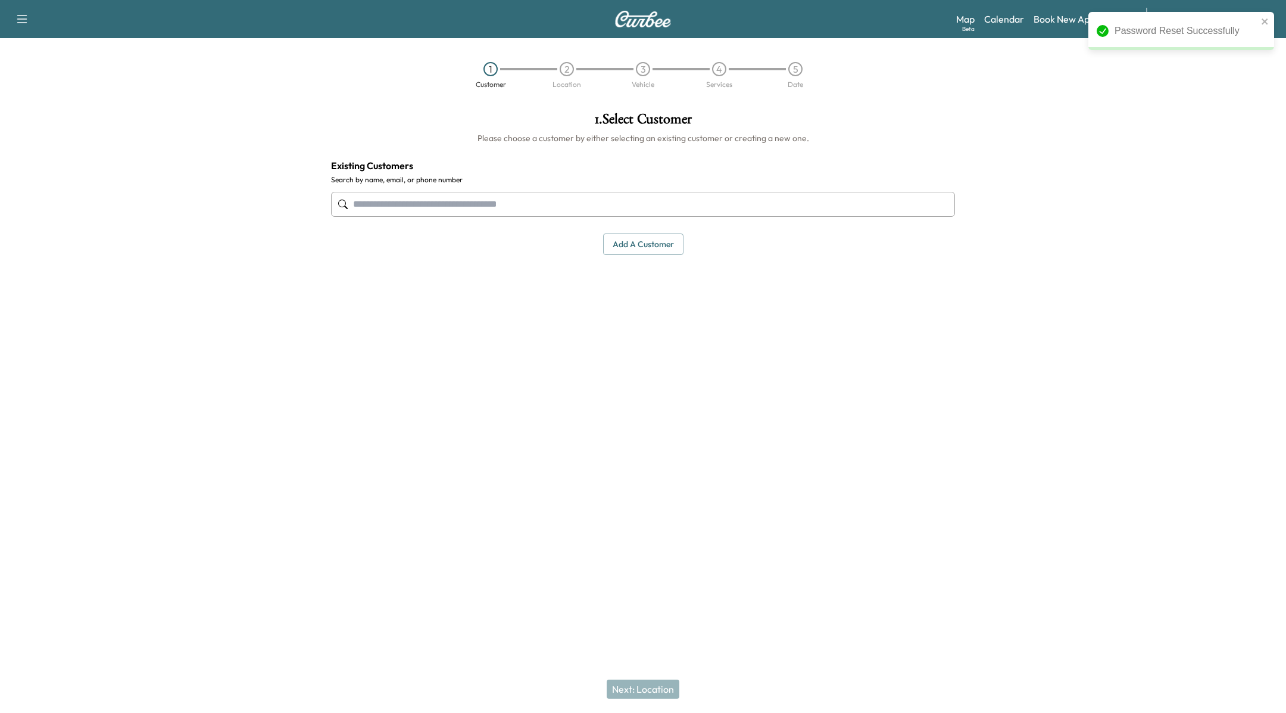
click at [1265, 15] on div "Password Reset Successfully" at bounding box center [1182, 31] width 186 height 38
click at [1265, 22] on icon "close" at bounding box center [1265, 21] width 6 height 6
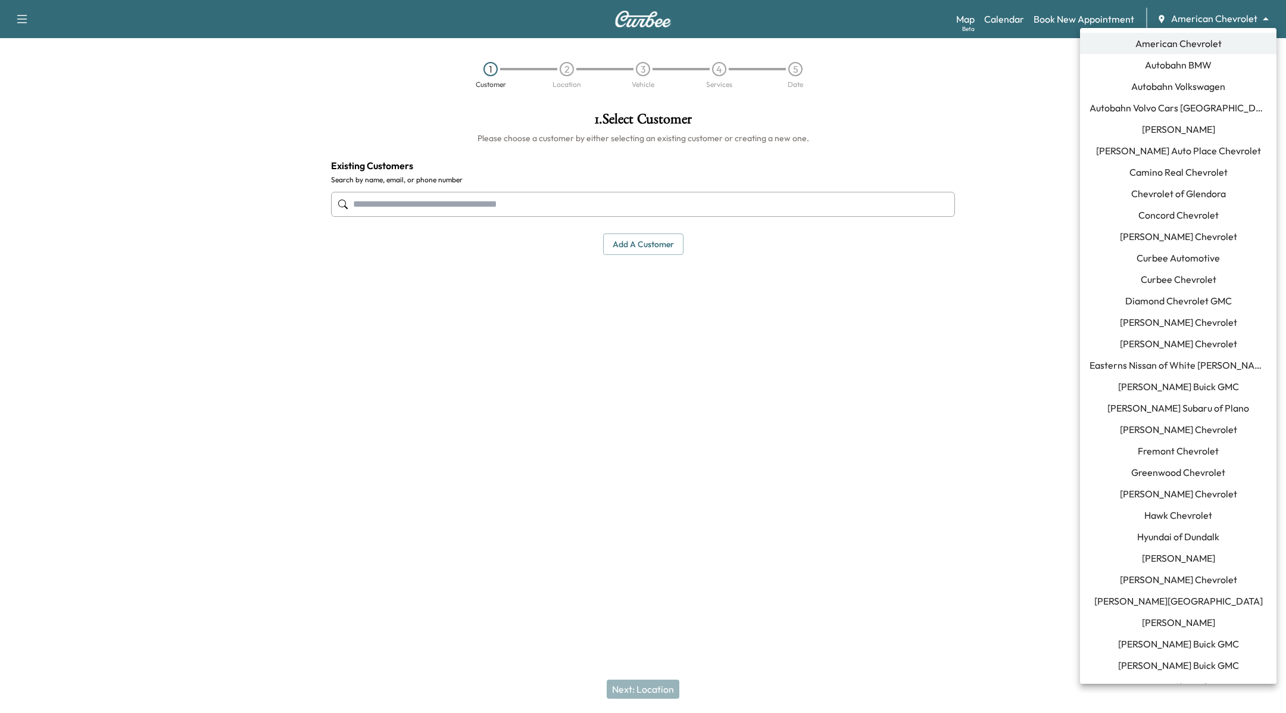
click at [1253, 19] on body "Support Log Out Map Beta Calendar Book New Appointment American Chevrolet *****…" at bounding box center [643, 356] width 1286 height 713
click at [10, 10] on div at bounding box center [643, 356] width 1286 height 713
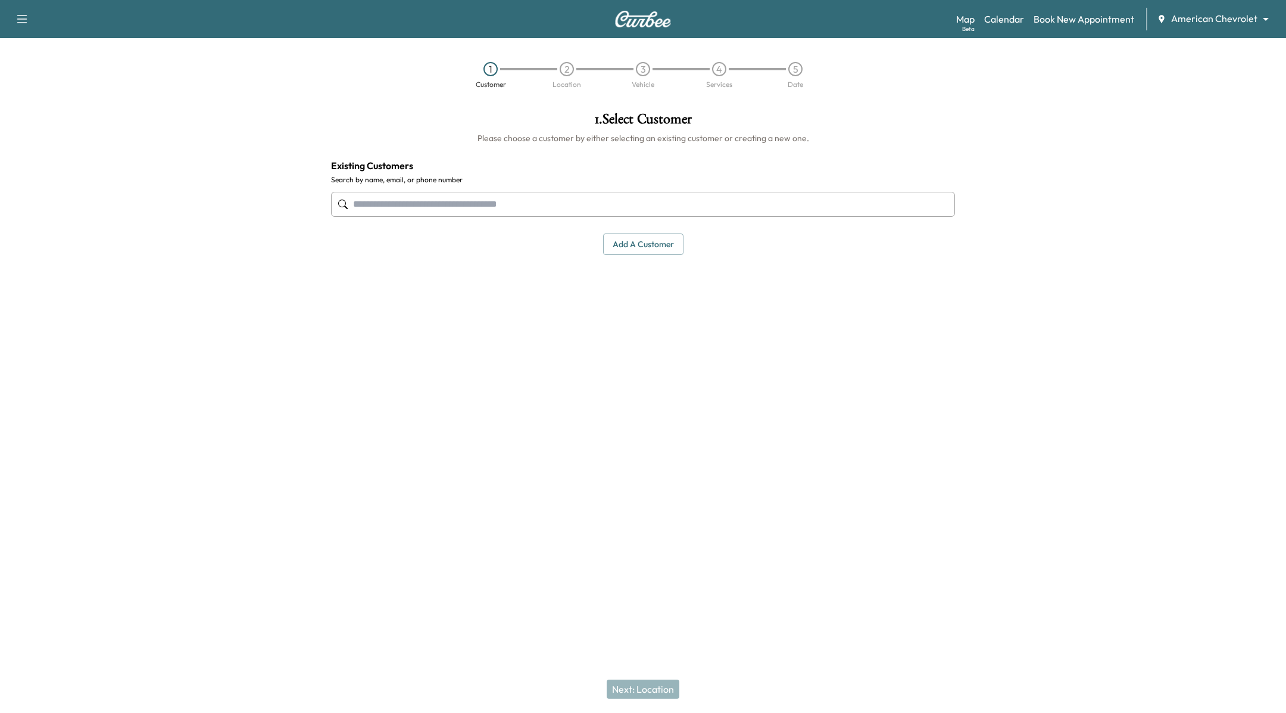
click at [10, 14] on button "button" at bounding box center [22, 19] width 25 height 19
click at [32, 68] on button "Log Out" at bounding box center [42, 67] width 45 height 19
